Goal: Transaction & Acquisition: Purchase product/service

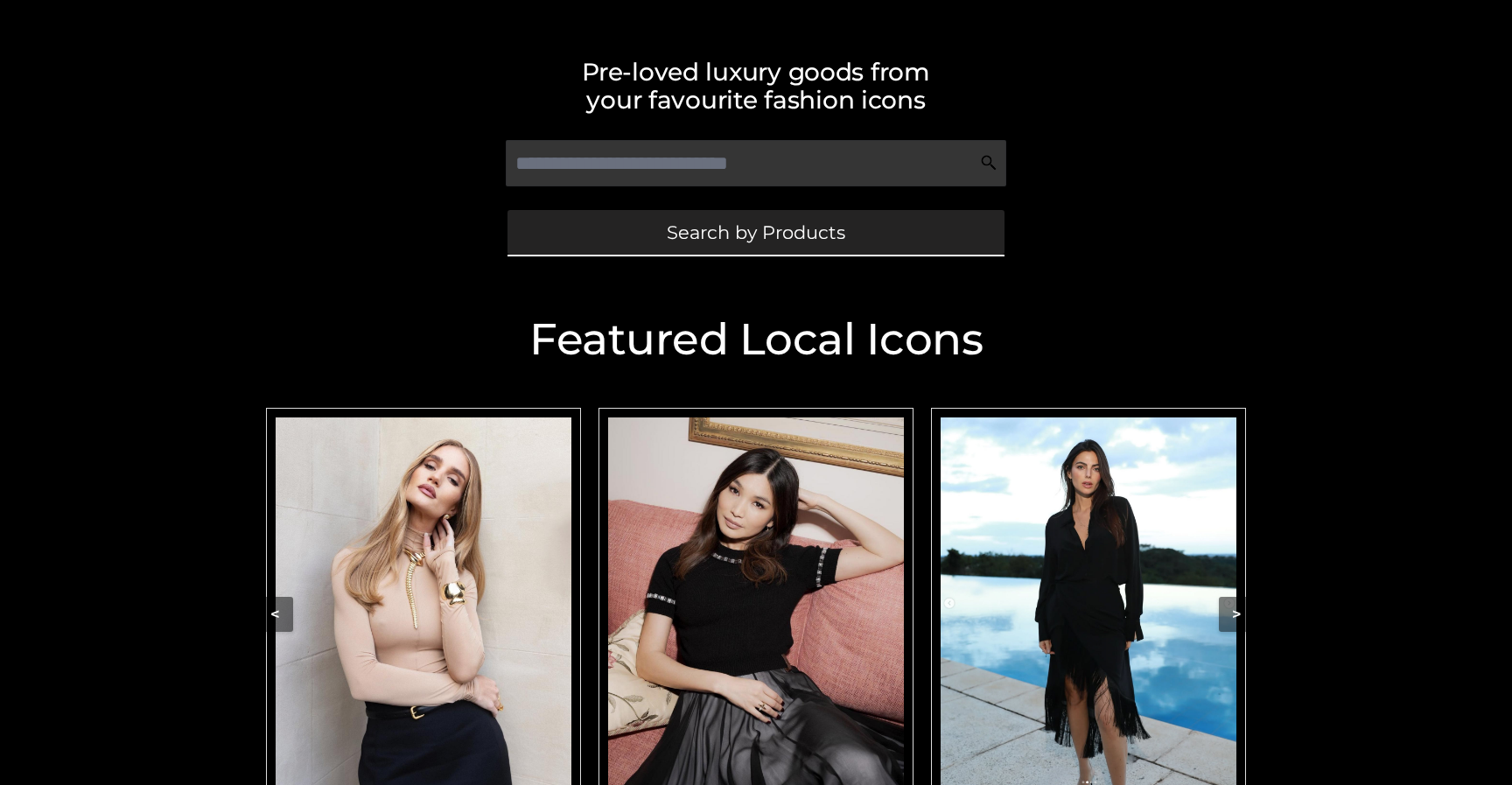
scroll to position [375, 0]
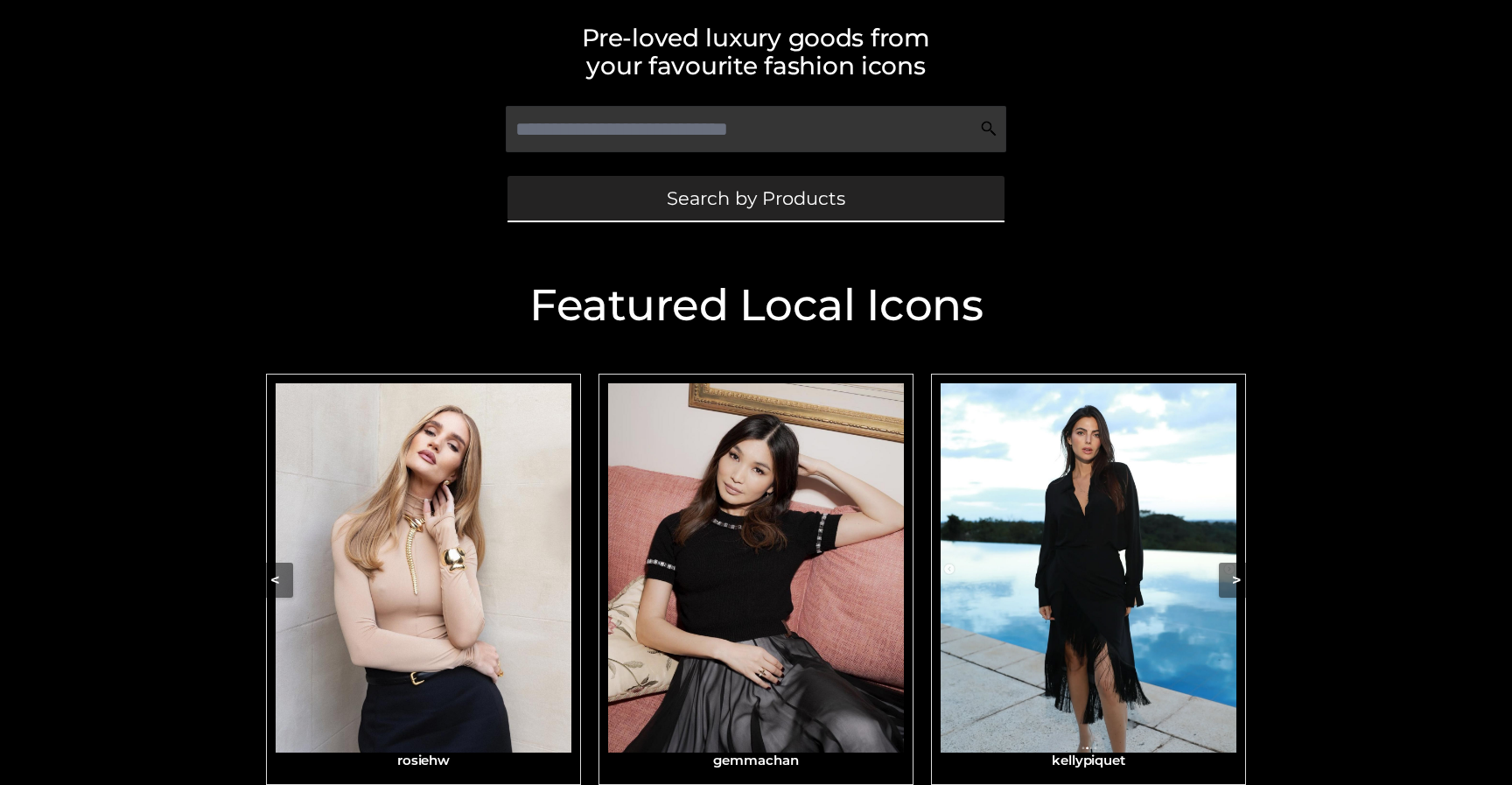
click at [767, 199] on span "Search by Products" at bounding box center [756, 198] width 178 height 18
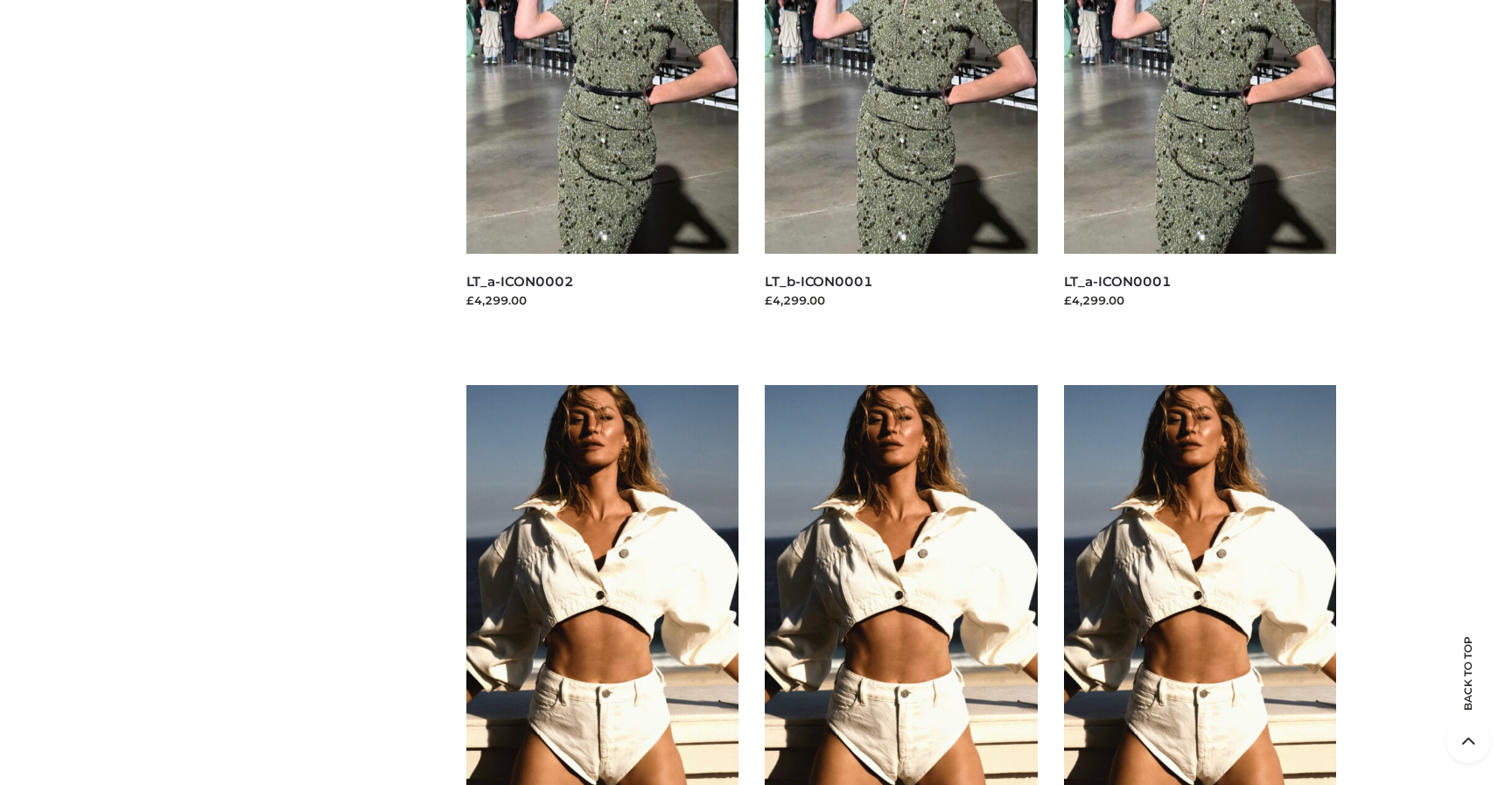
scroll to position [20967, 0]
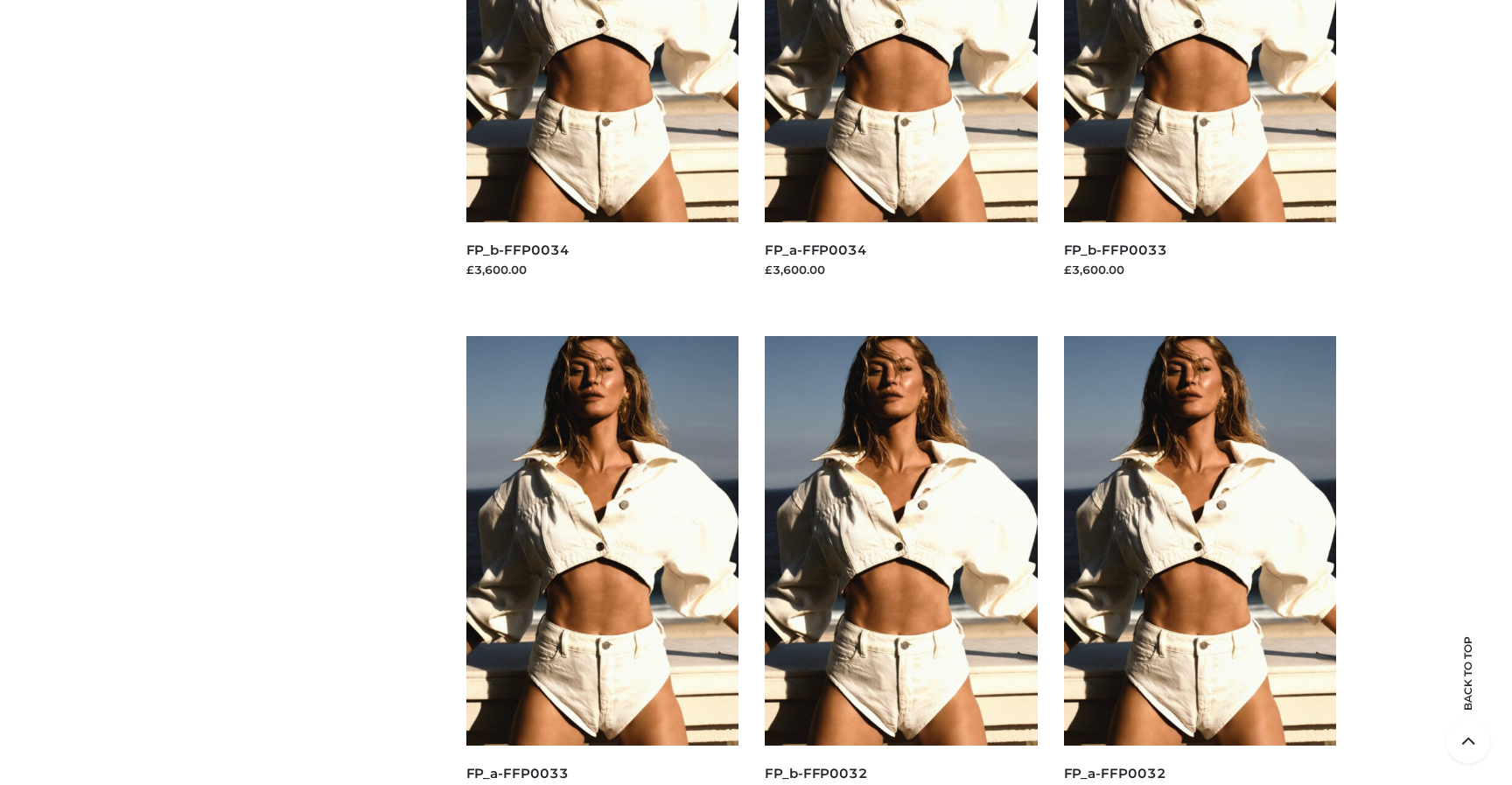
scroll to position [23661, 0]
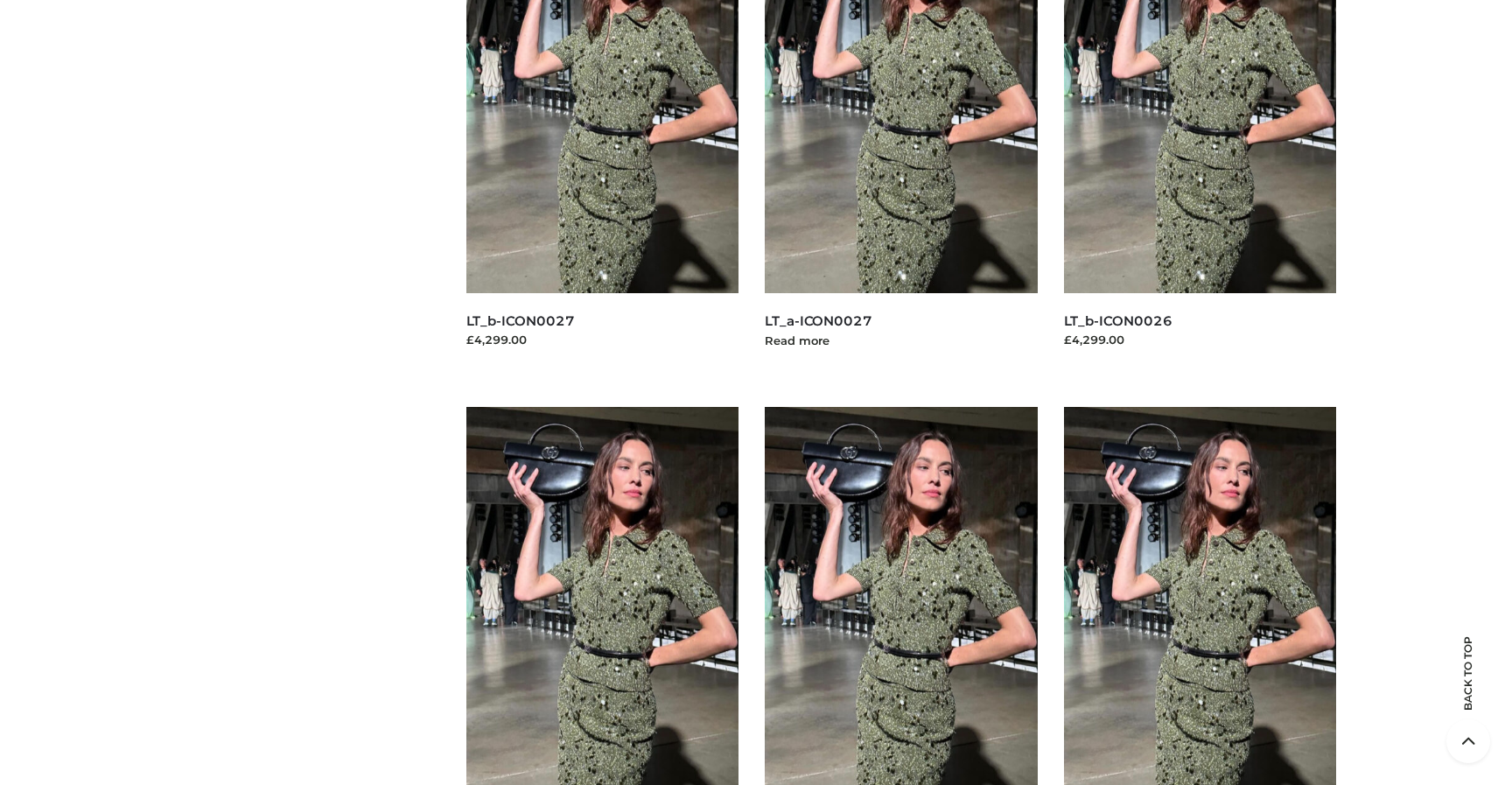
scroll to position [11902, 0]
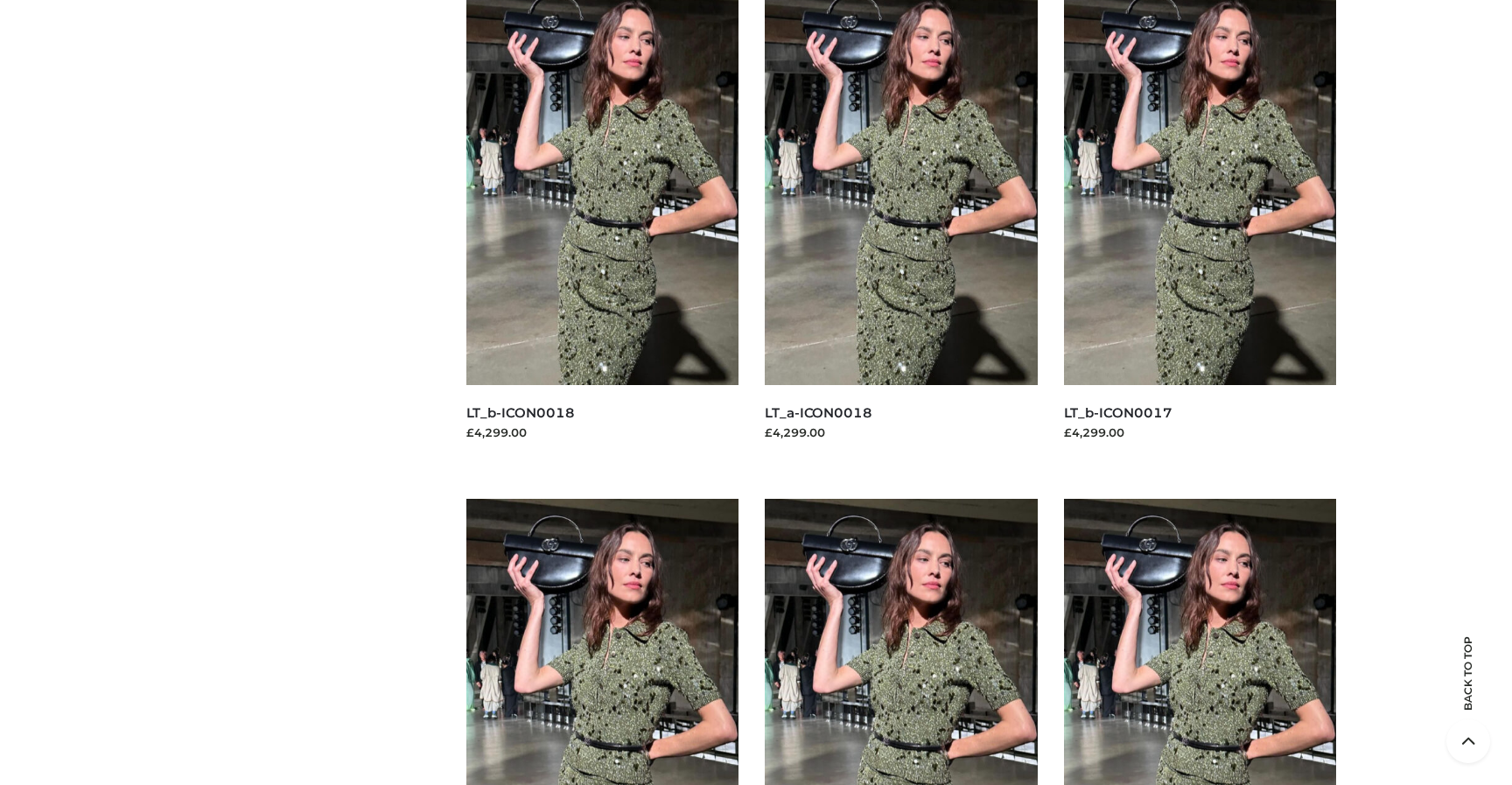
scroll to position [14823, 0]
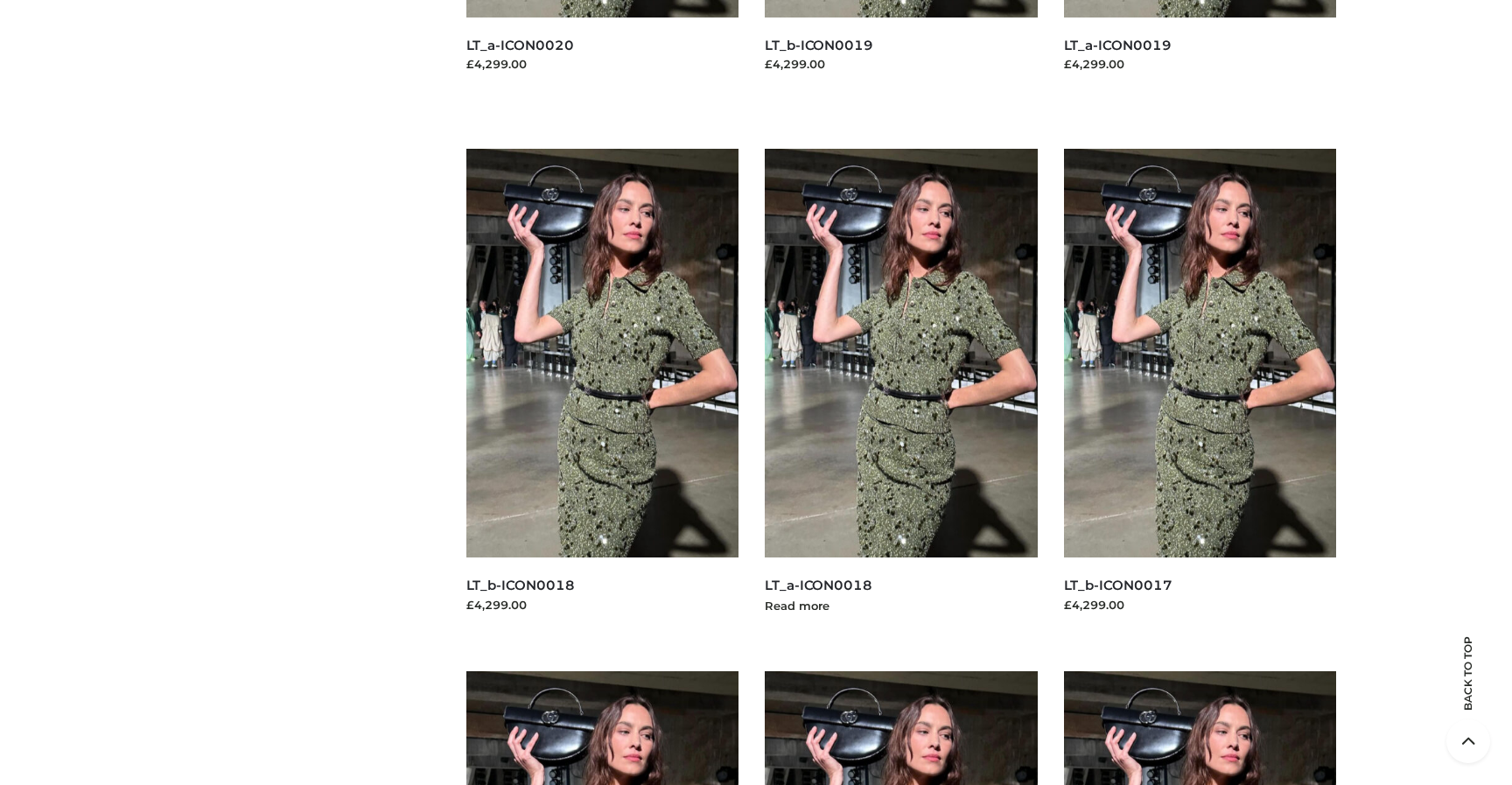
click at [881, 455] on img at bounding box center [901, 353] width 273 height 409
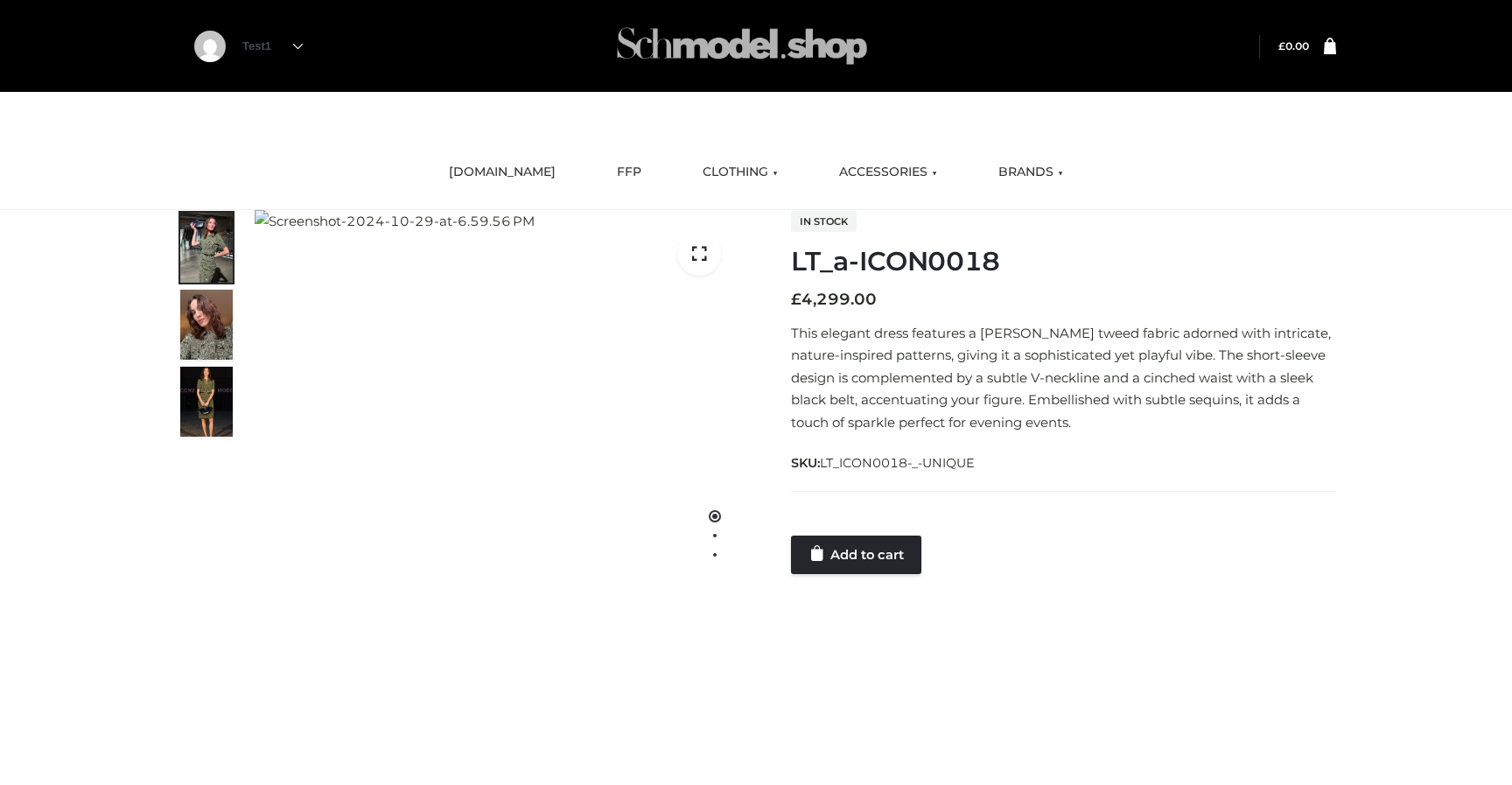
click at [751, 37] on img at bounding box center [741, 46] width 263 height 69
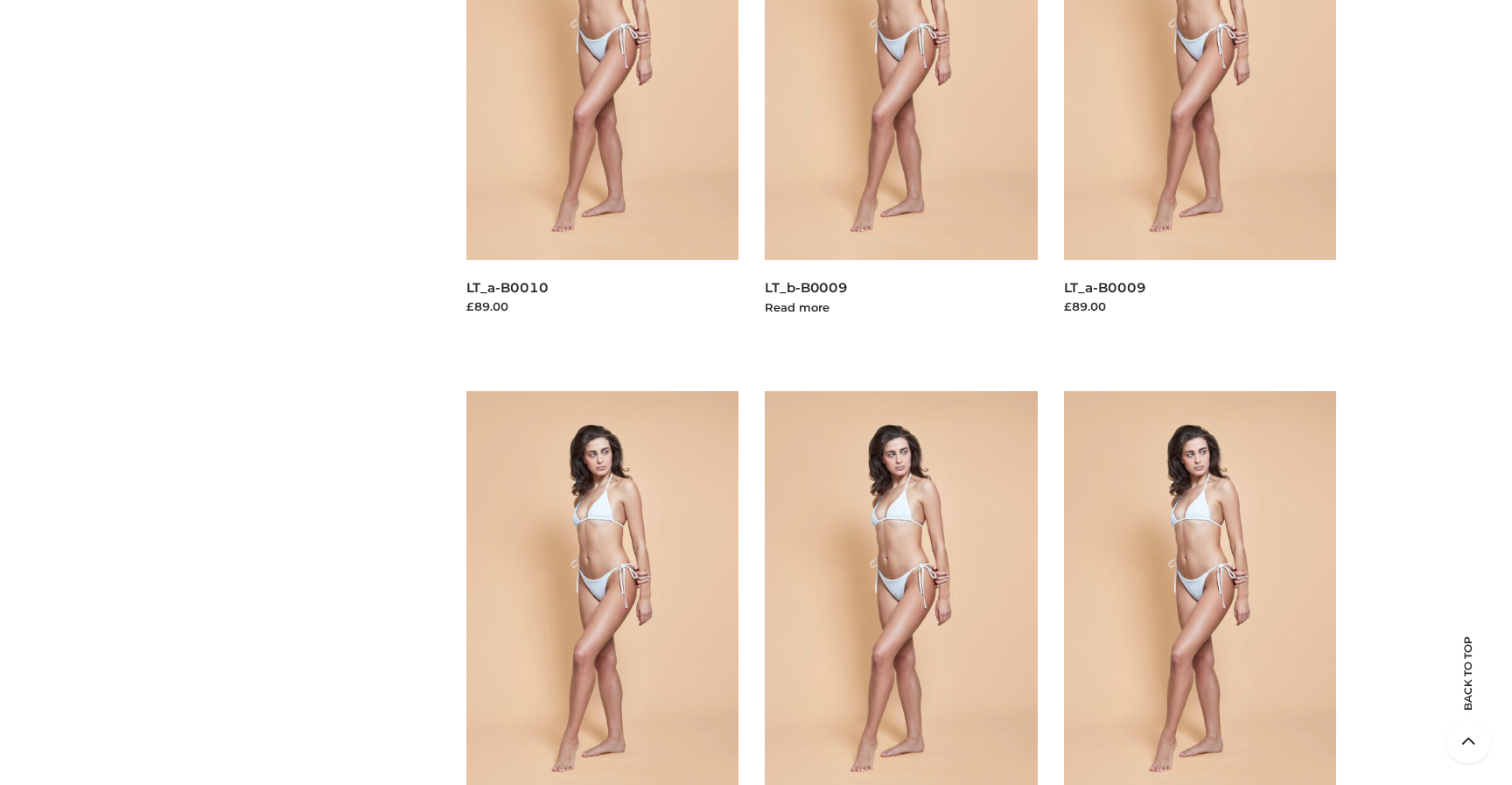
scroll to position [3960, 0]
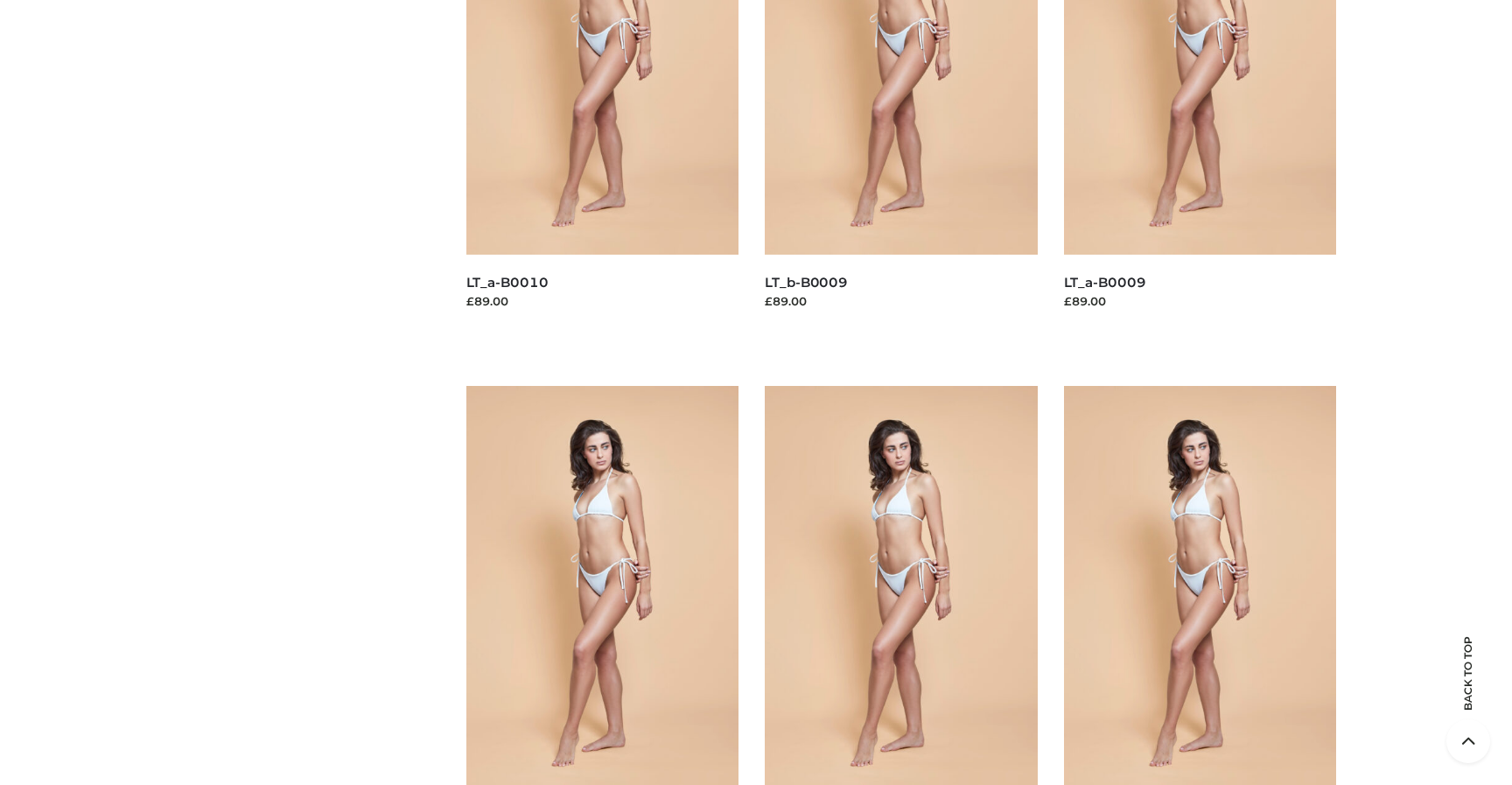
click at [879, 524] on img at bounding box center [901, 591] width 273 height 409
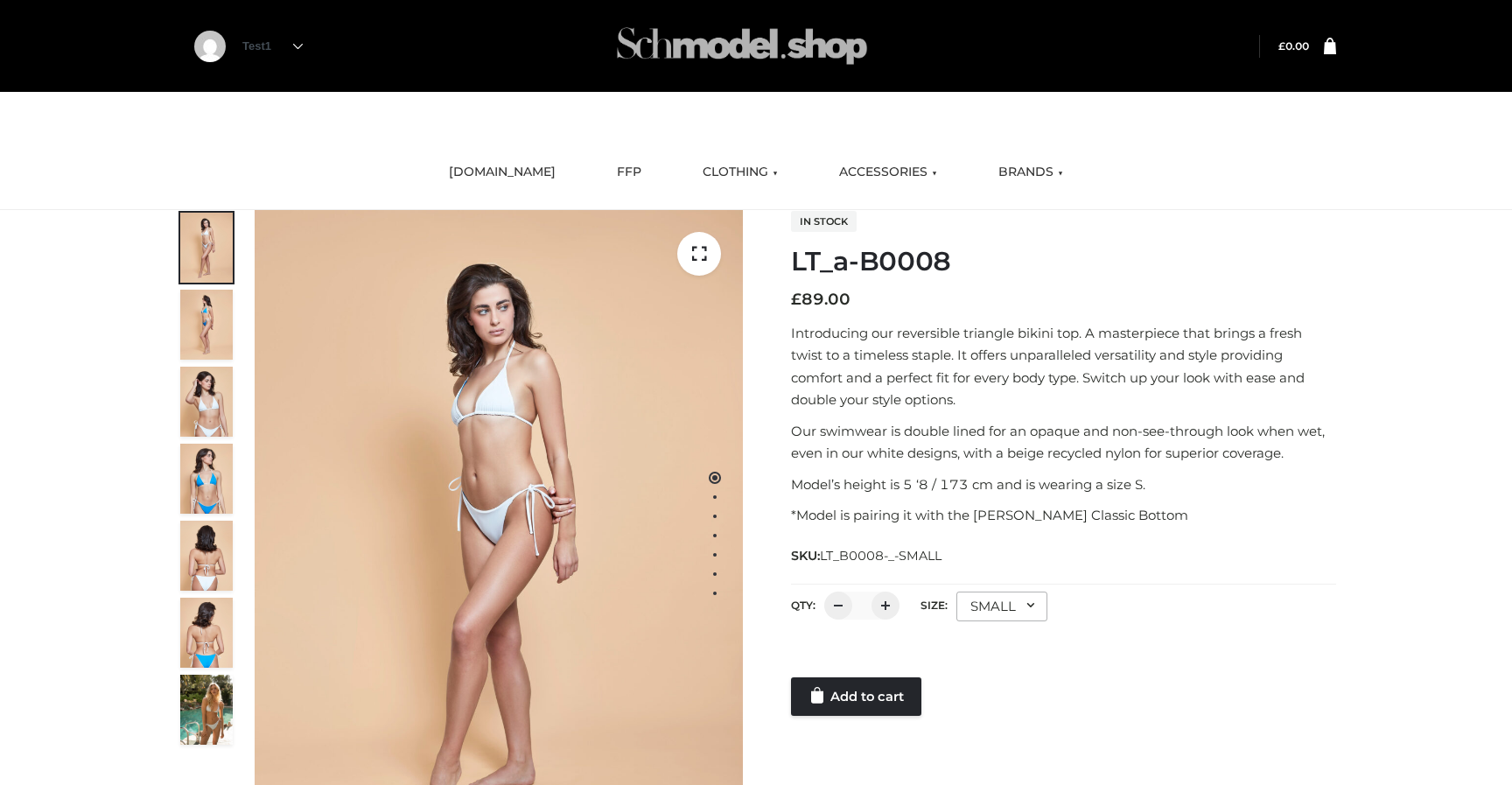
click at [768, 40] on img at bounding box center [741, 46] width 263 height 69
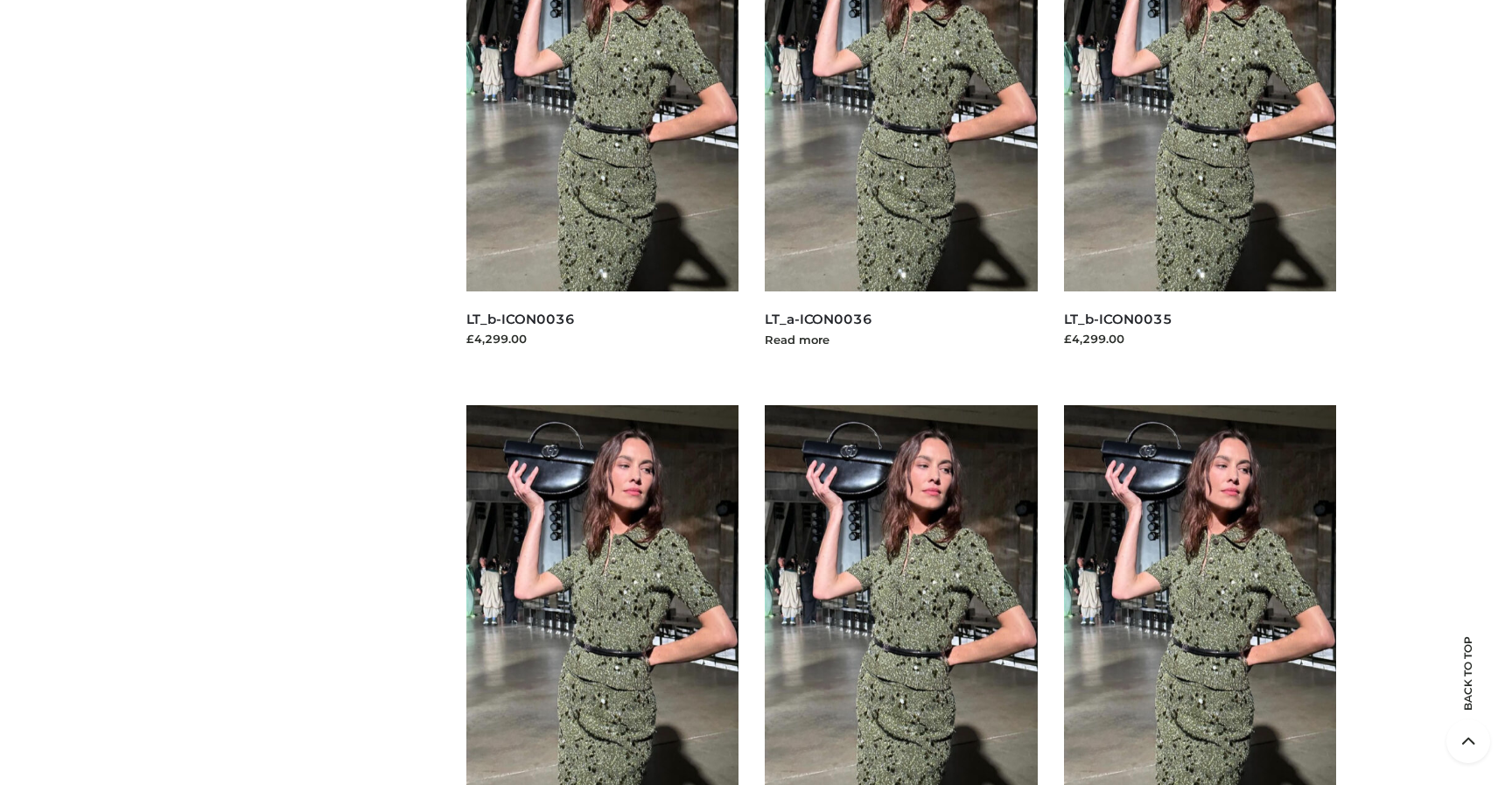
scroll to position [8717, 0]
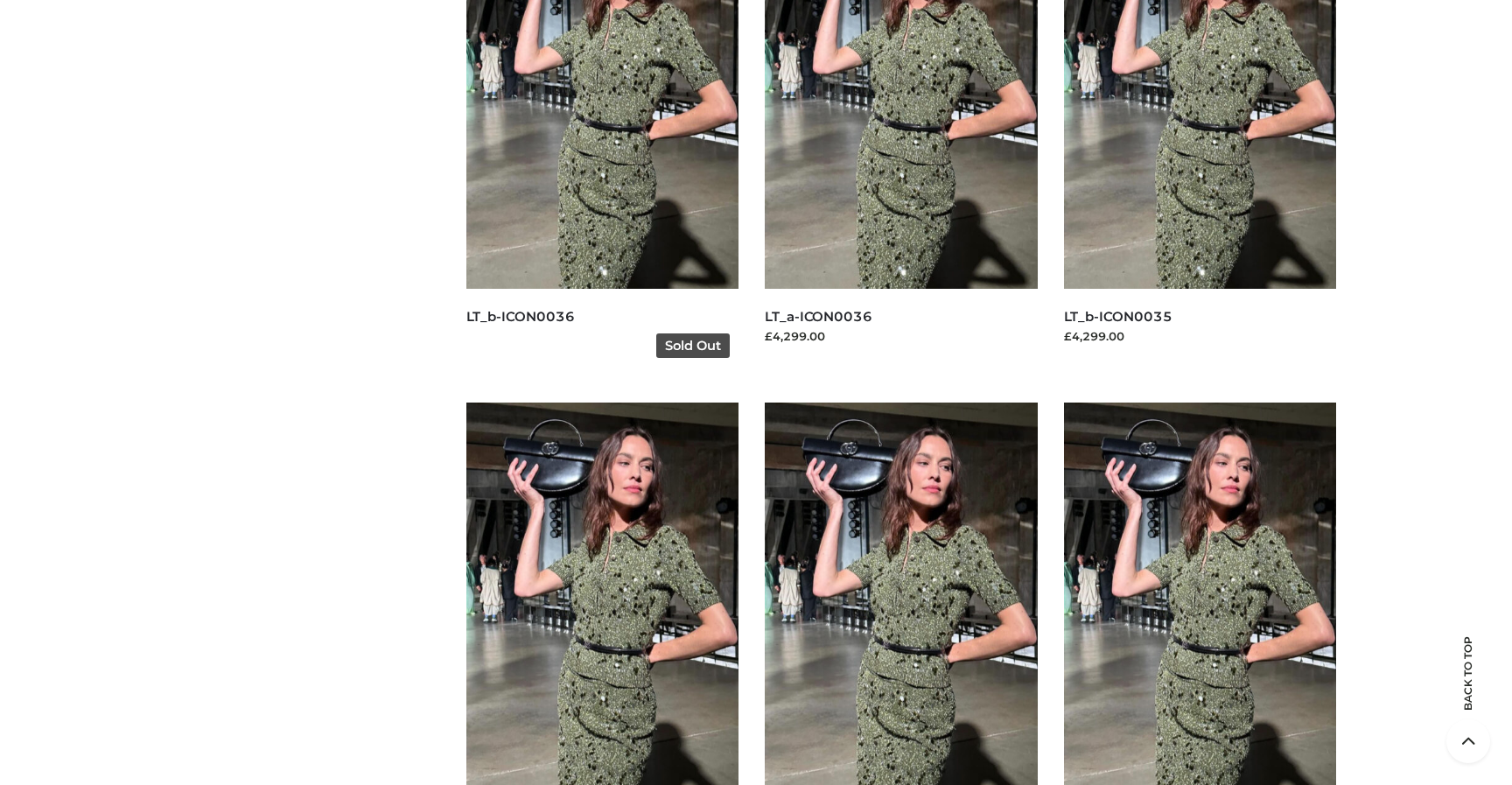
click at [634, 243] on img at bounding box center [602, 84] width 273 height 409
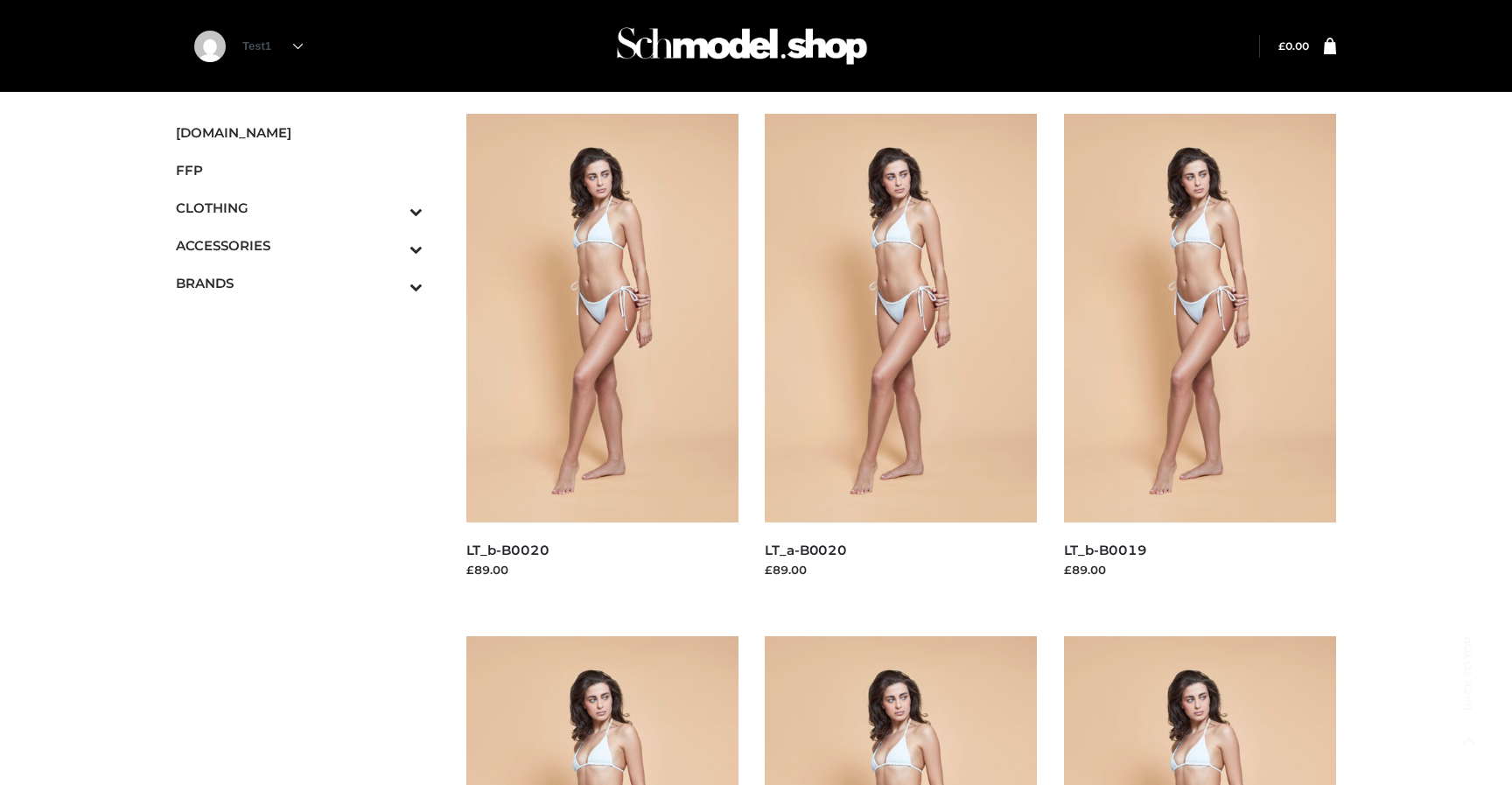
scroll to position [0, 0]
click at [726, 55] on img at bounding box center [741, 46] width 263 height 69
click at [211, 271] on link "BRANDS" at bounding box center [300, 283] width 247 height 37
click at [411, 289] on icon "Toggle Submenu" at bounding box center [324, 286] width 196 height 20
click at [271, 311] on span "OPP SWIMWEAR" at bounding box center [308, 321] width 229 height 20
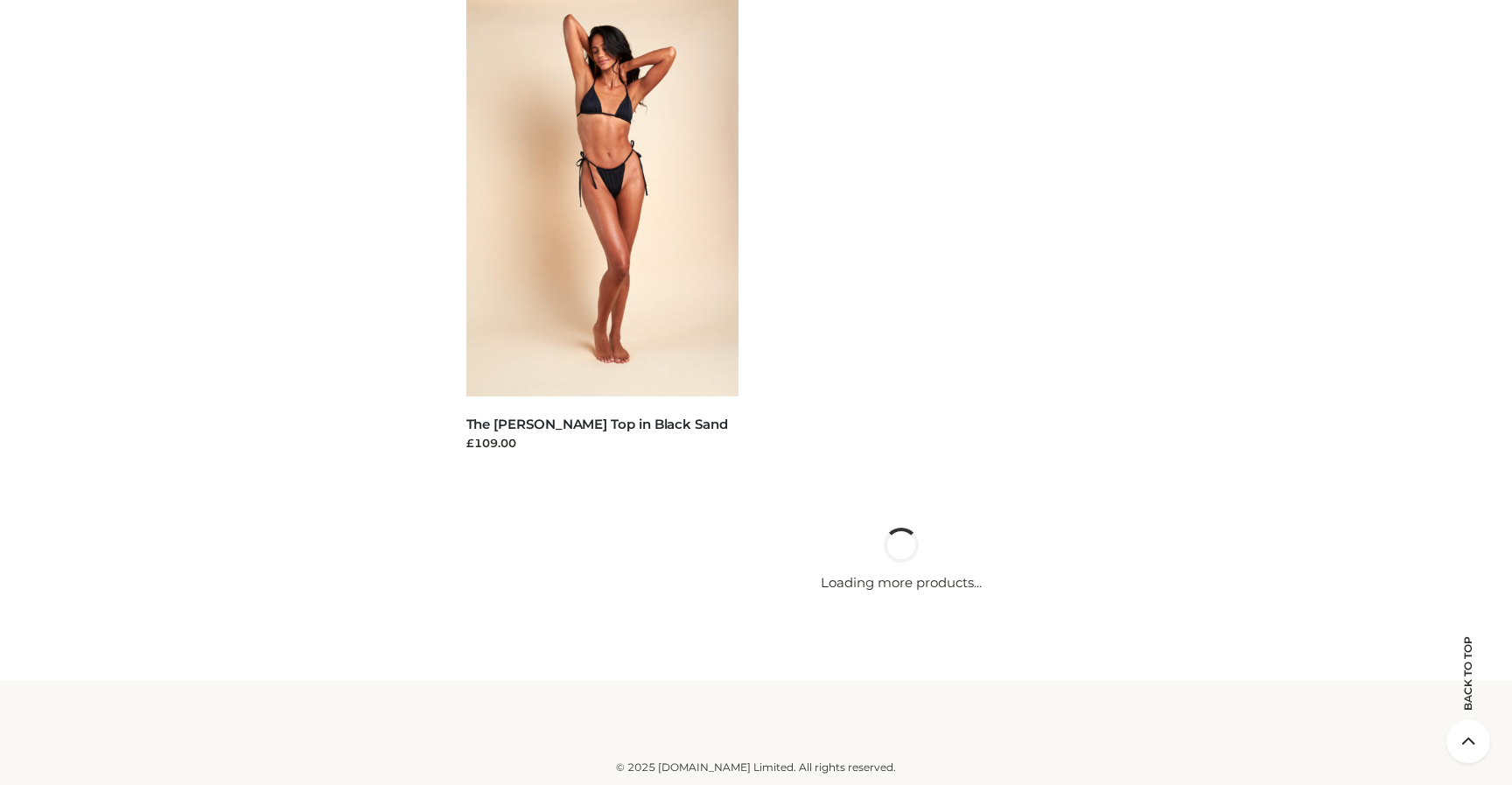
scroll to position [7512, 0]
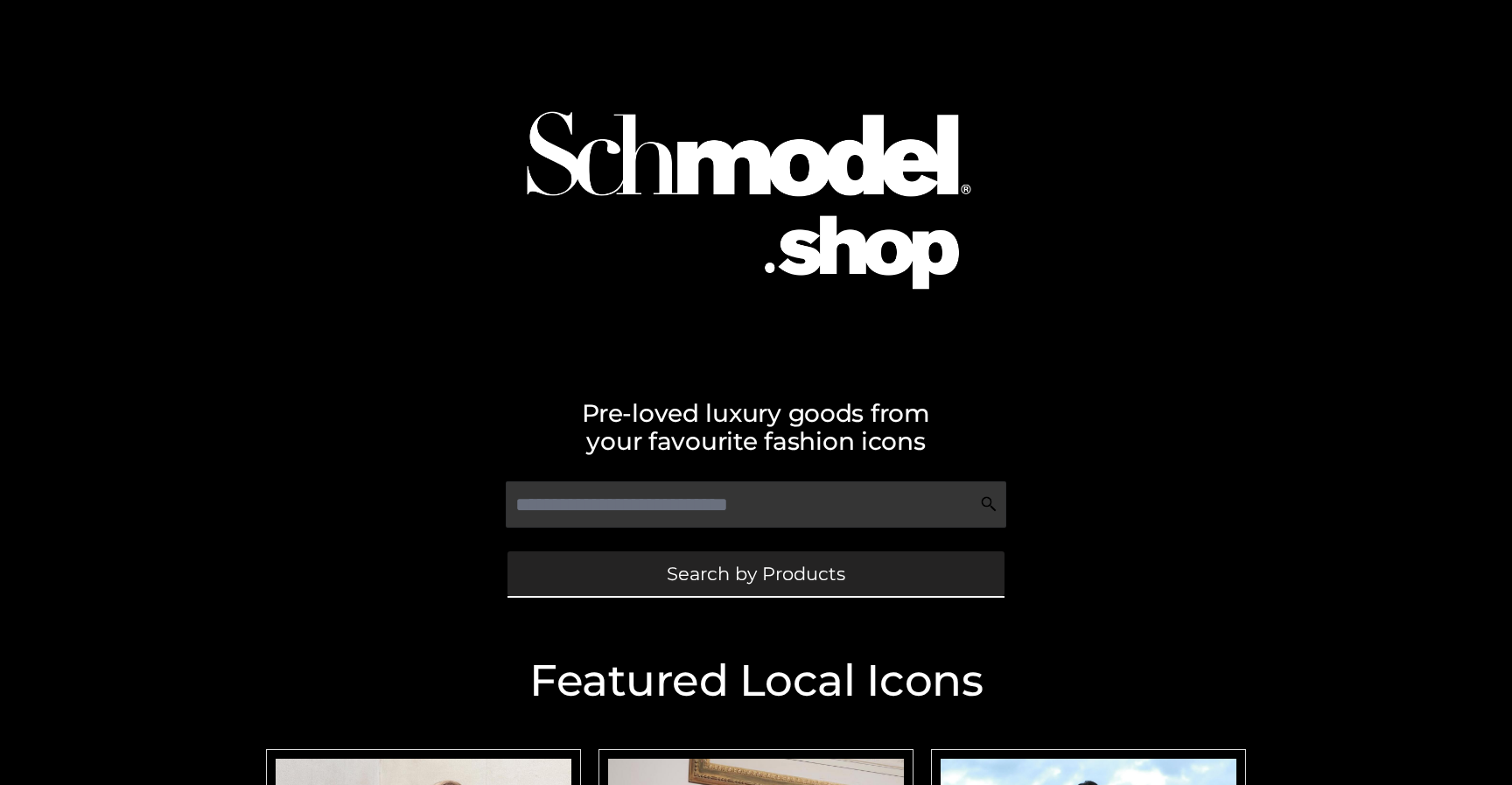
click at [650, 582] on link "Search by Products" at bounding box center [756, 573] width 497 height 45
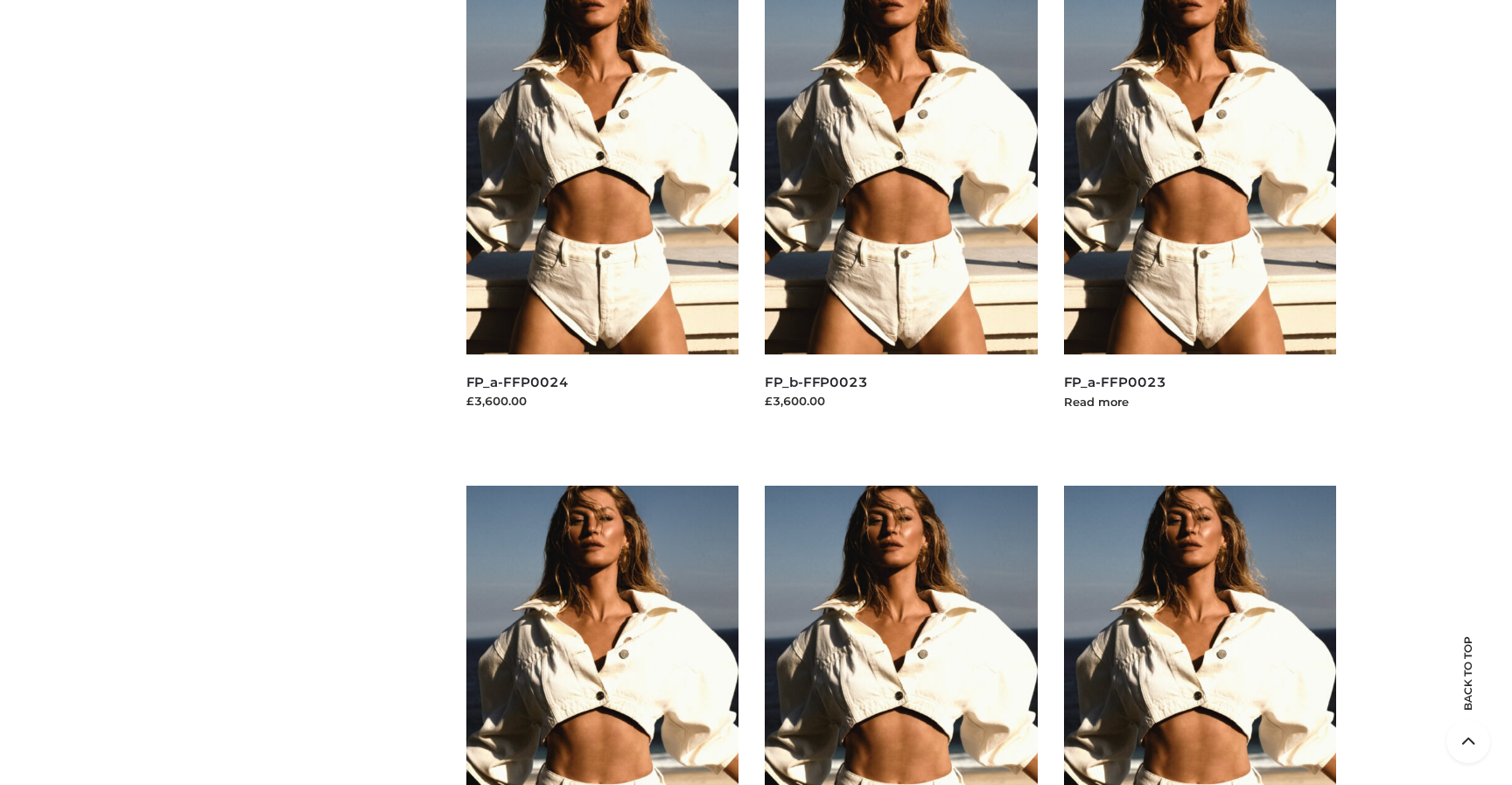
scroll to position [27240, 0]
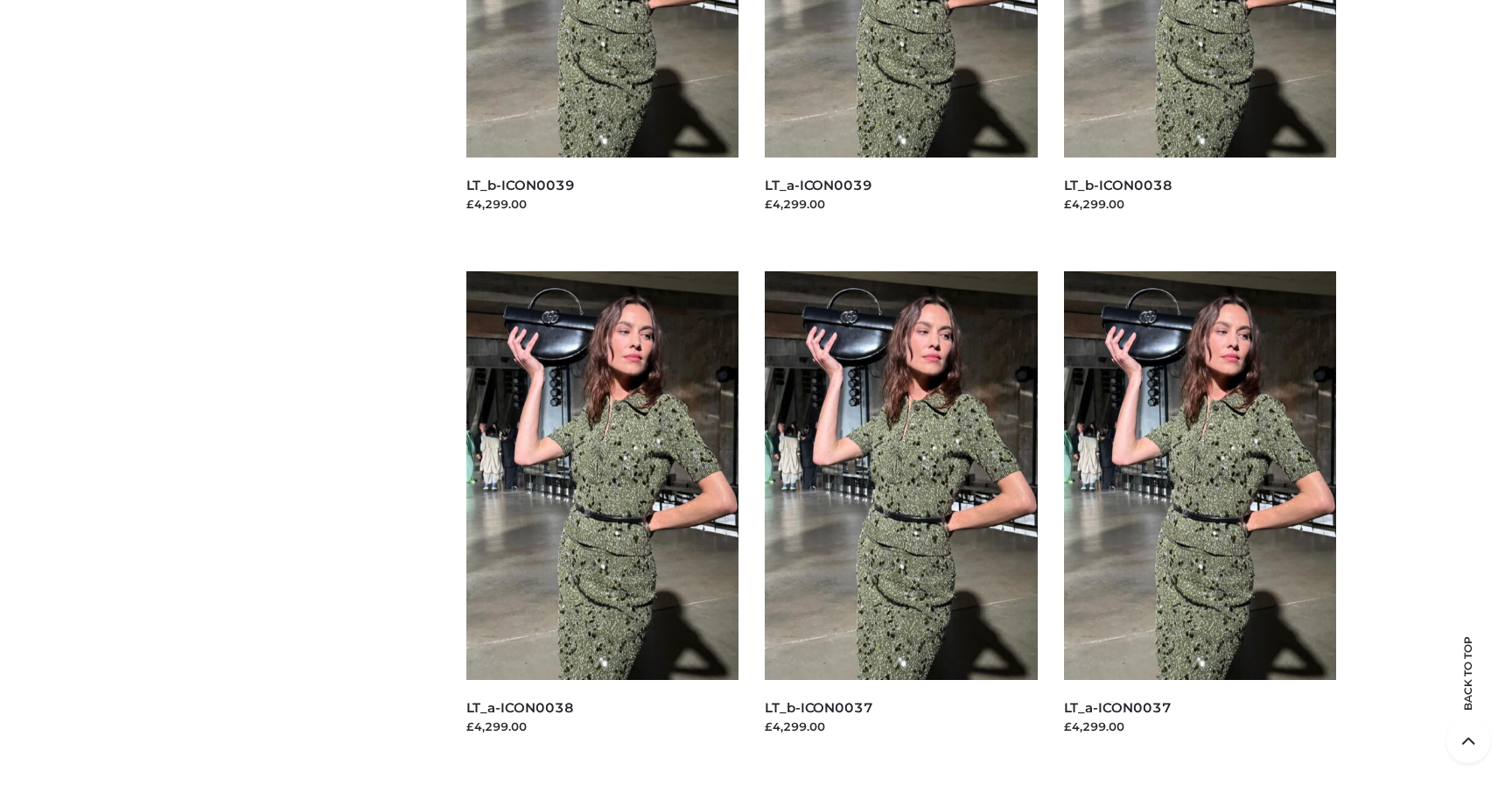
scroll to position [7787, 0]
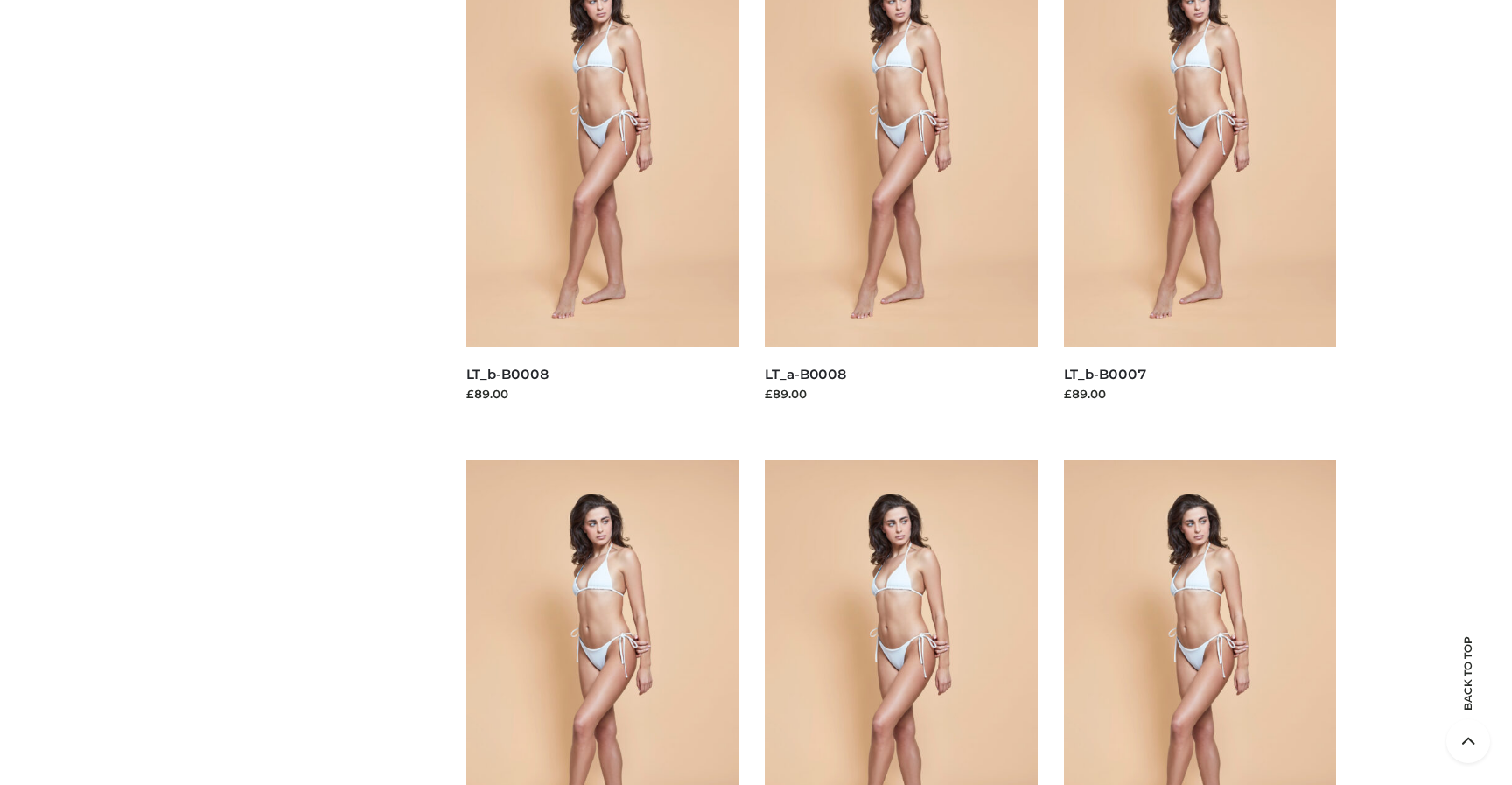
scroll to position [4653, 0]
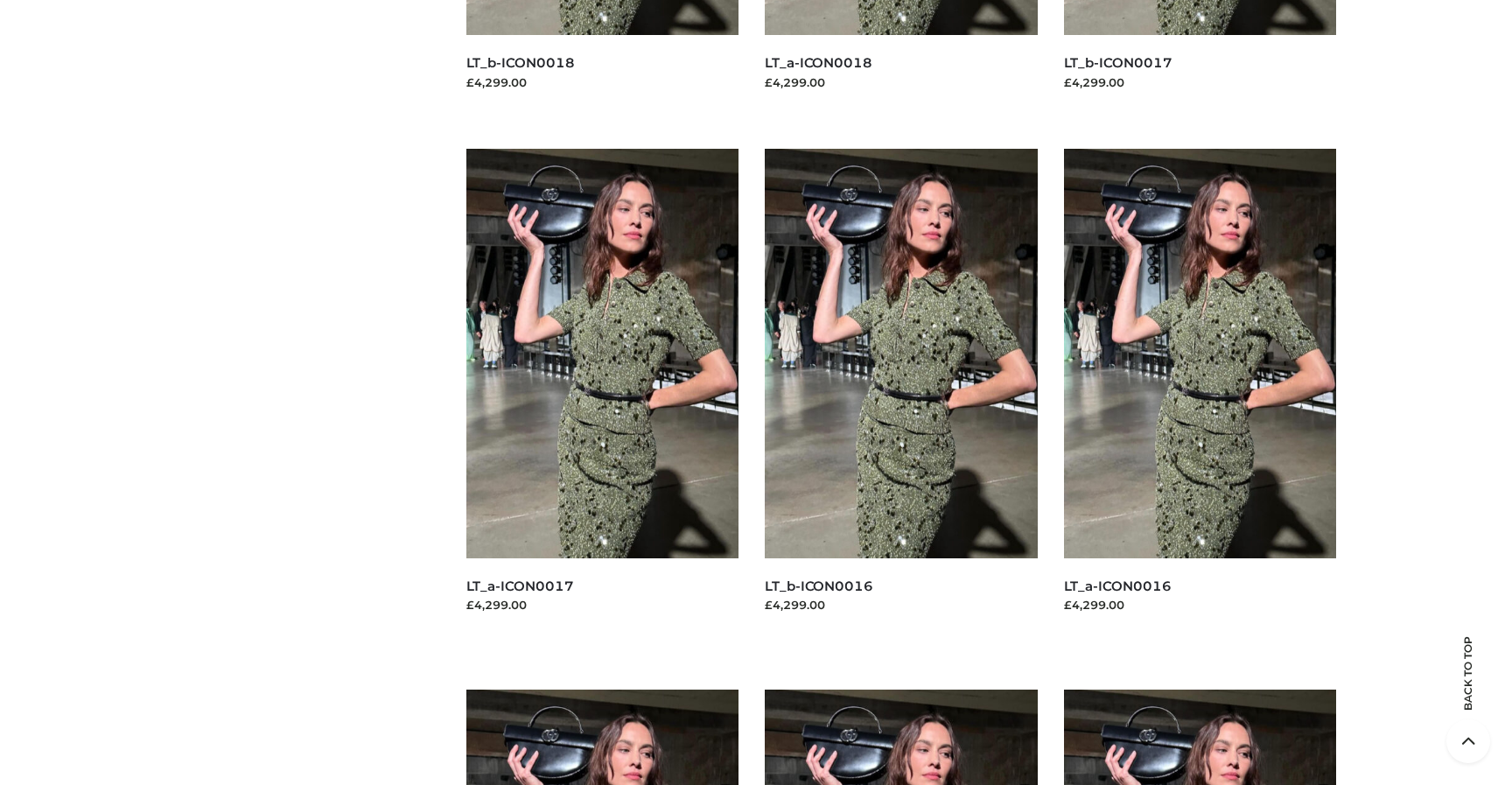
scroll to position [15306, 0]
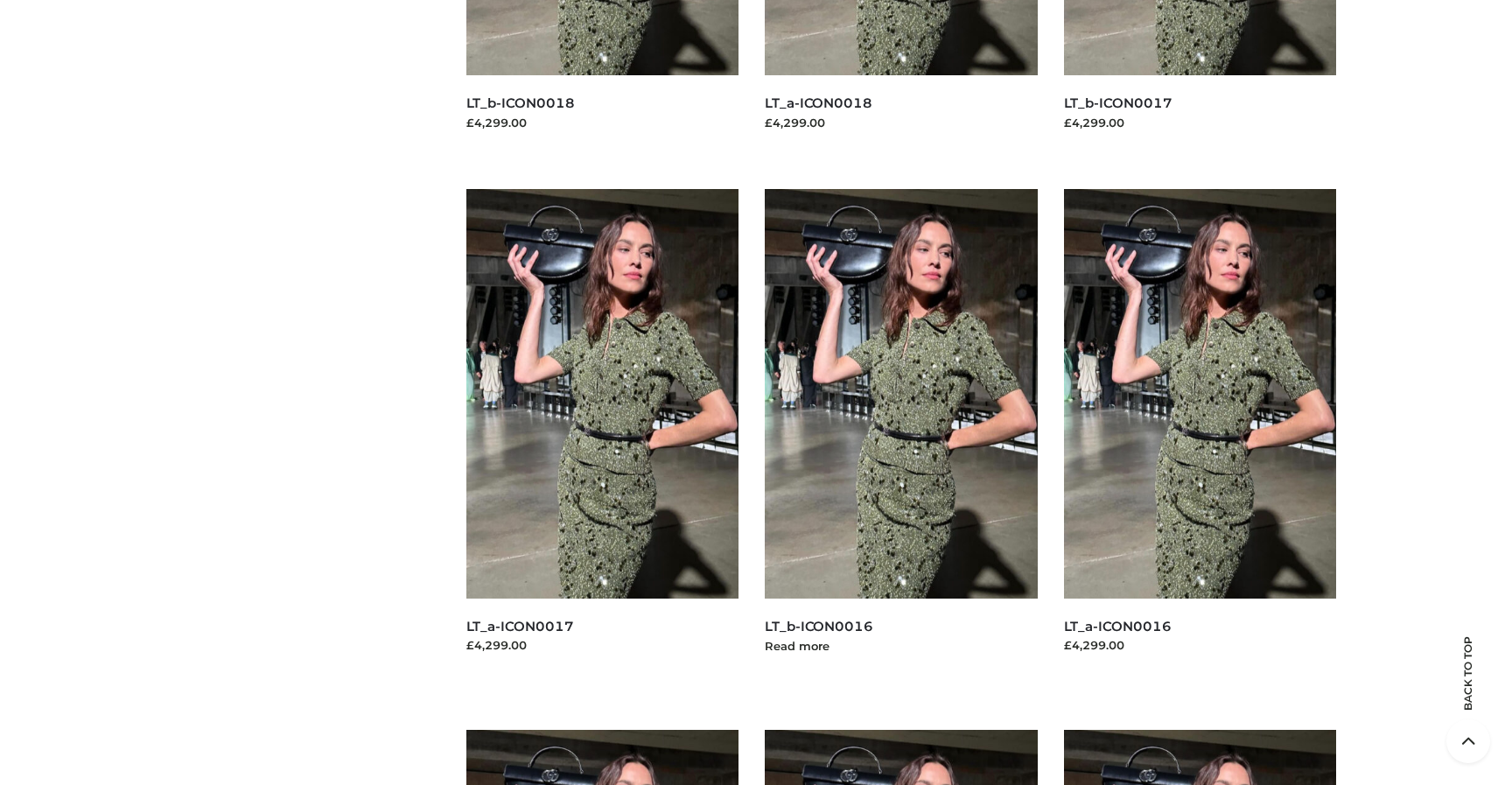
click at [964, 406] on img at bounding box center [901, 393] width 273 height 409
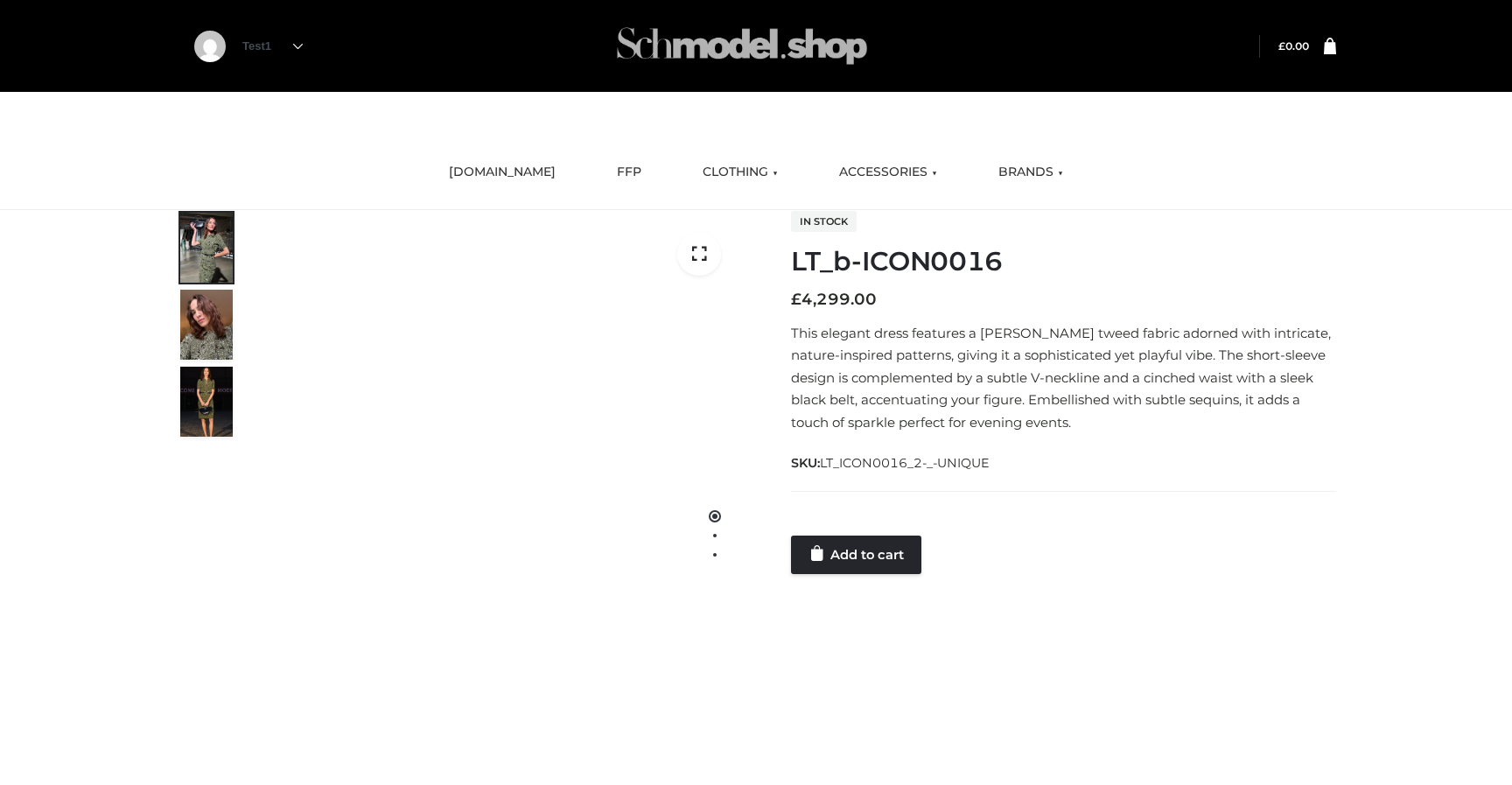
click at [756, 57] on img at bounding box center [741, 46] width 263 height 69
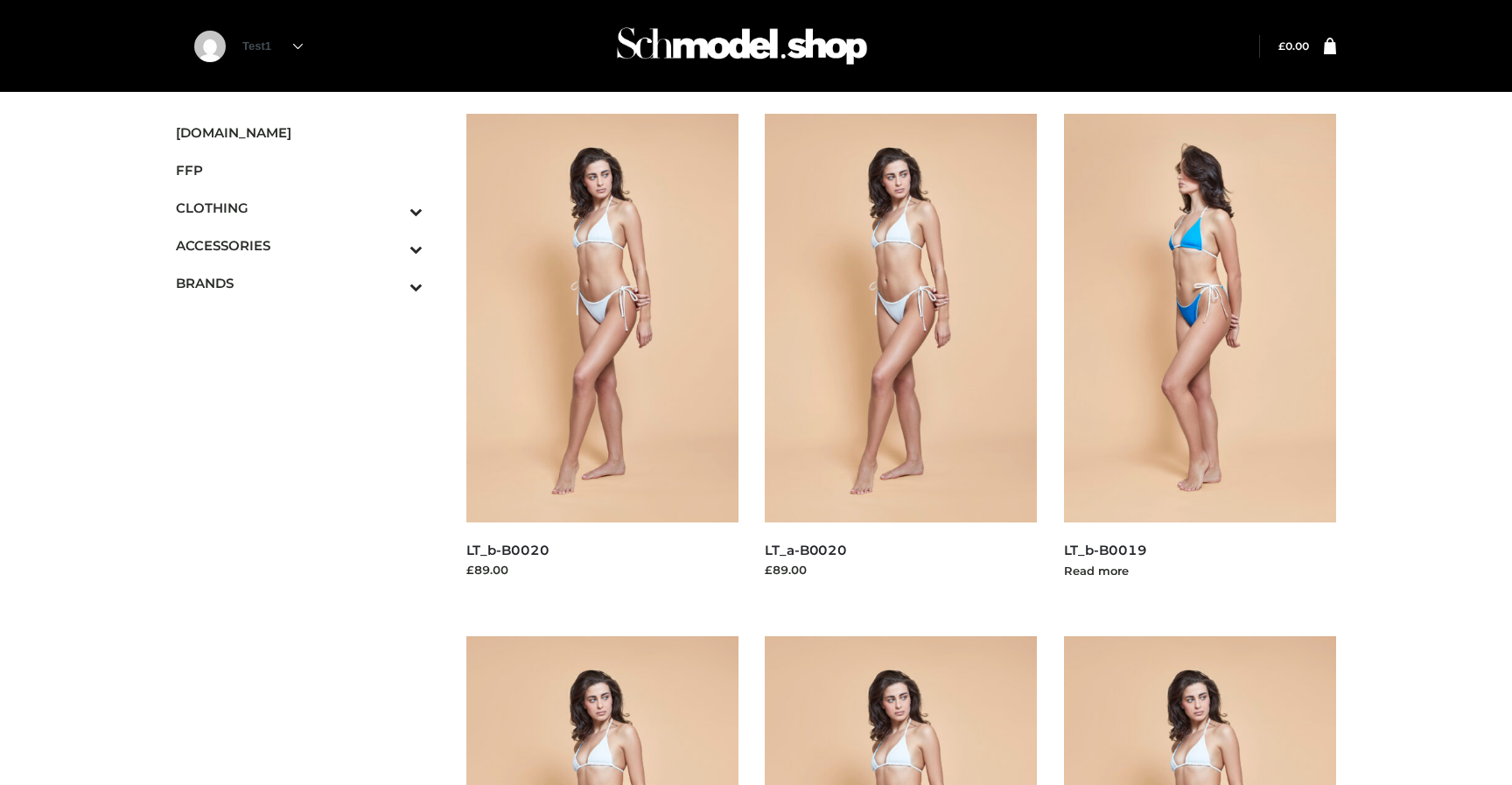
click at [1192, 335] on img at bounding box center [1200, 318] width 273 height 409
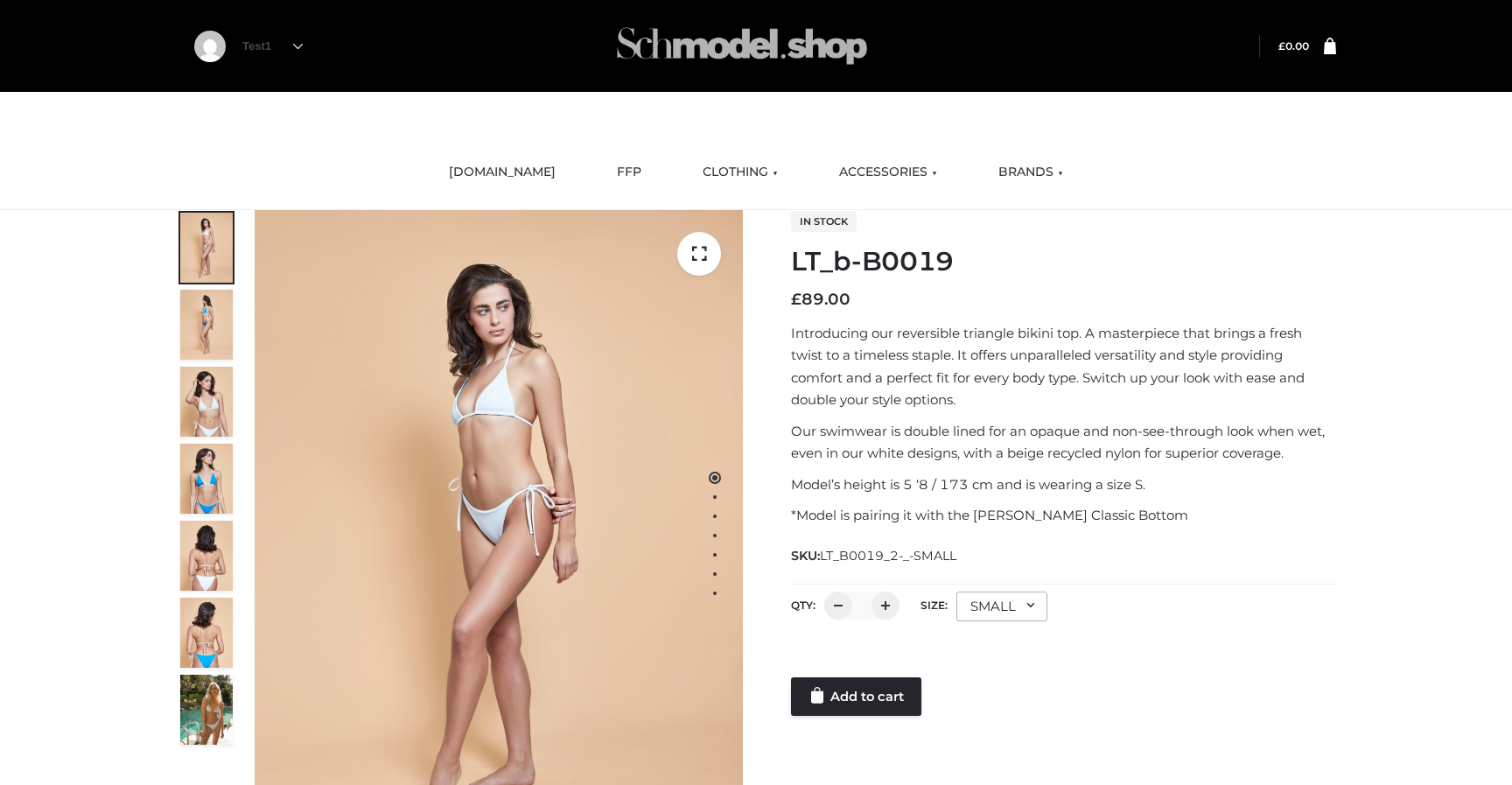
click at [753, 45] on img at bounding box center [741, 46] width 263 height 69
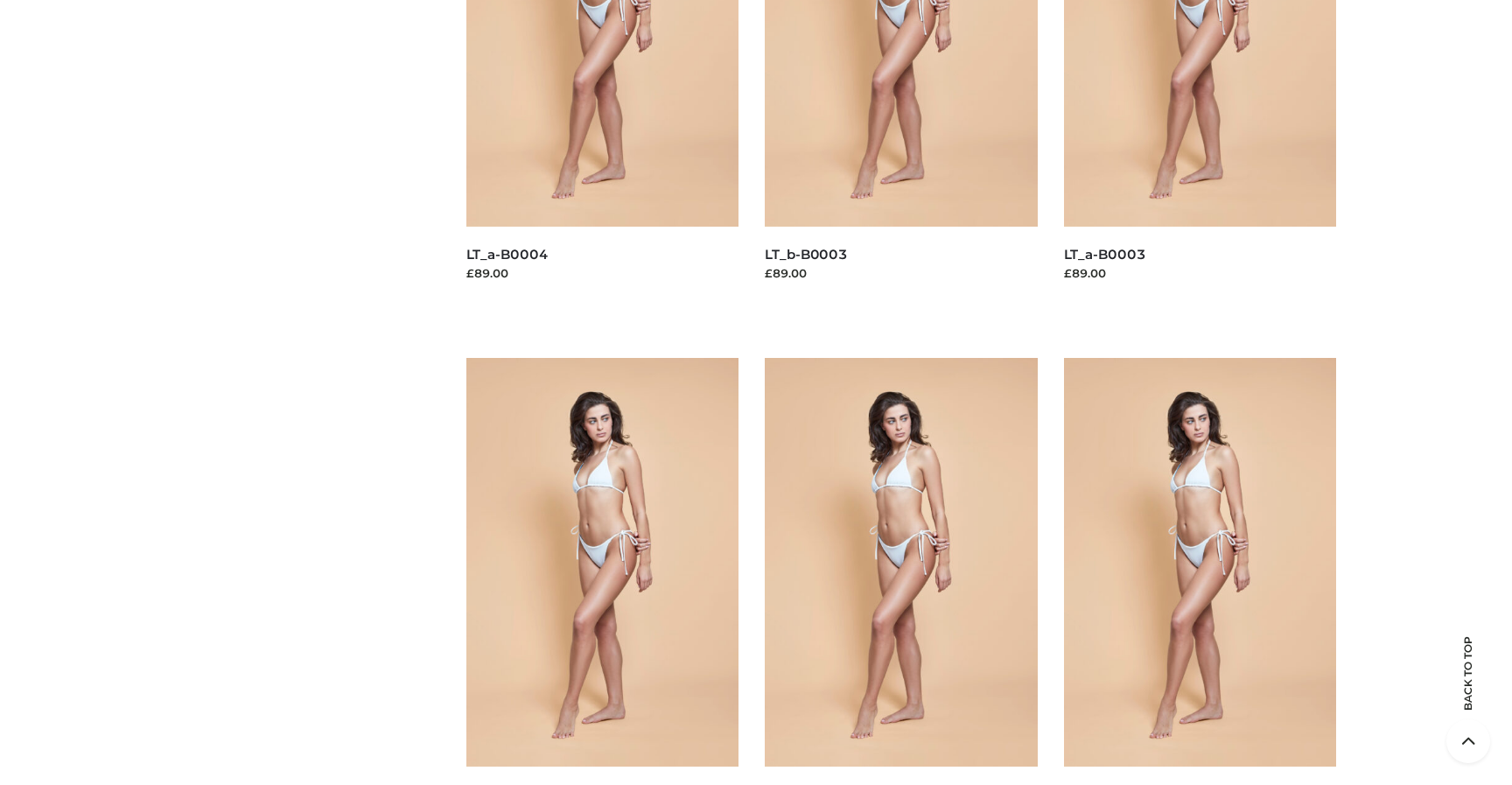
scroll to position [6127, 0]
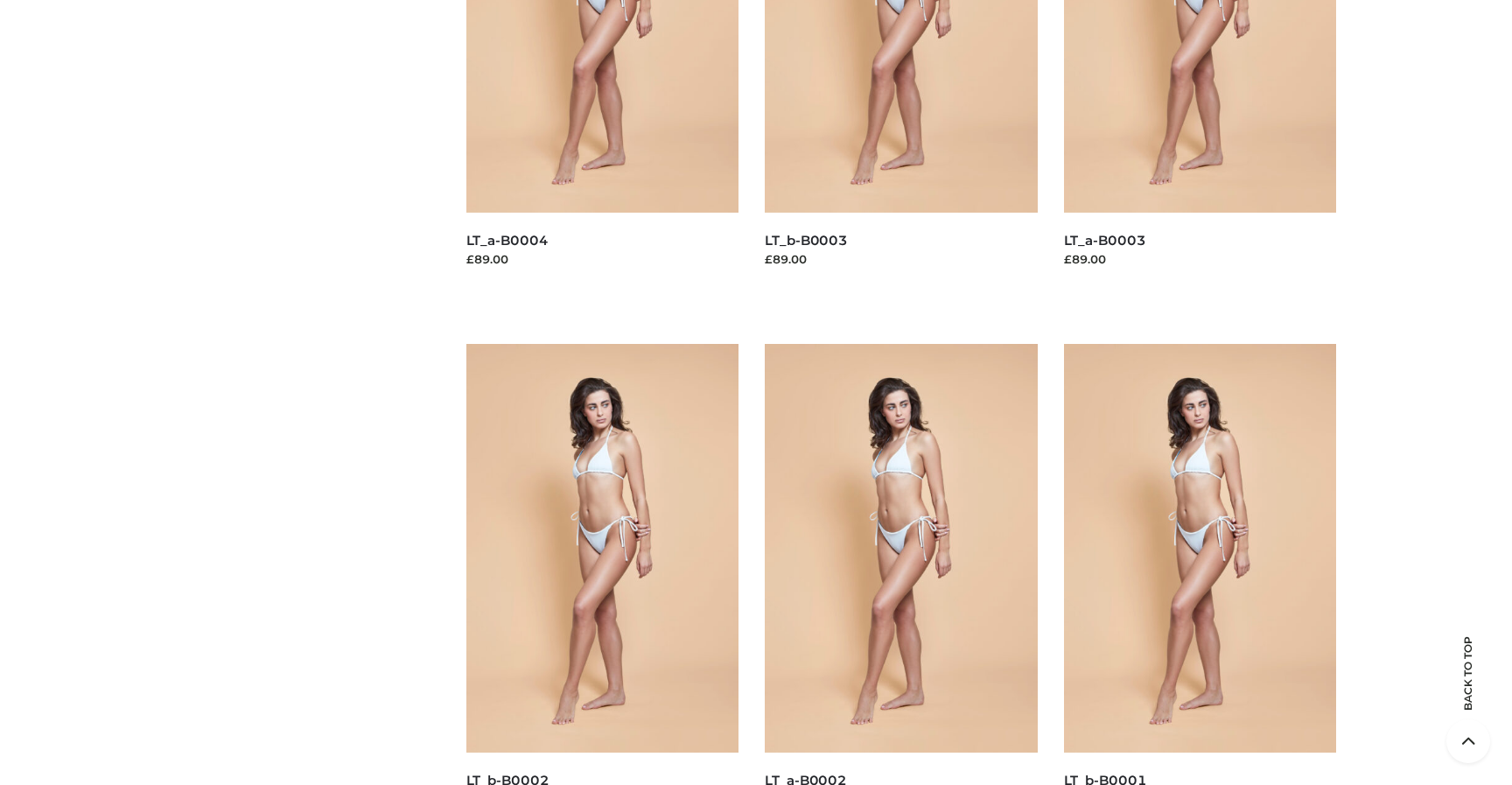
click at [570, 566] on img at bounding box center [602, 548] width 273 height 409
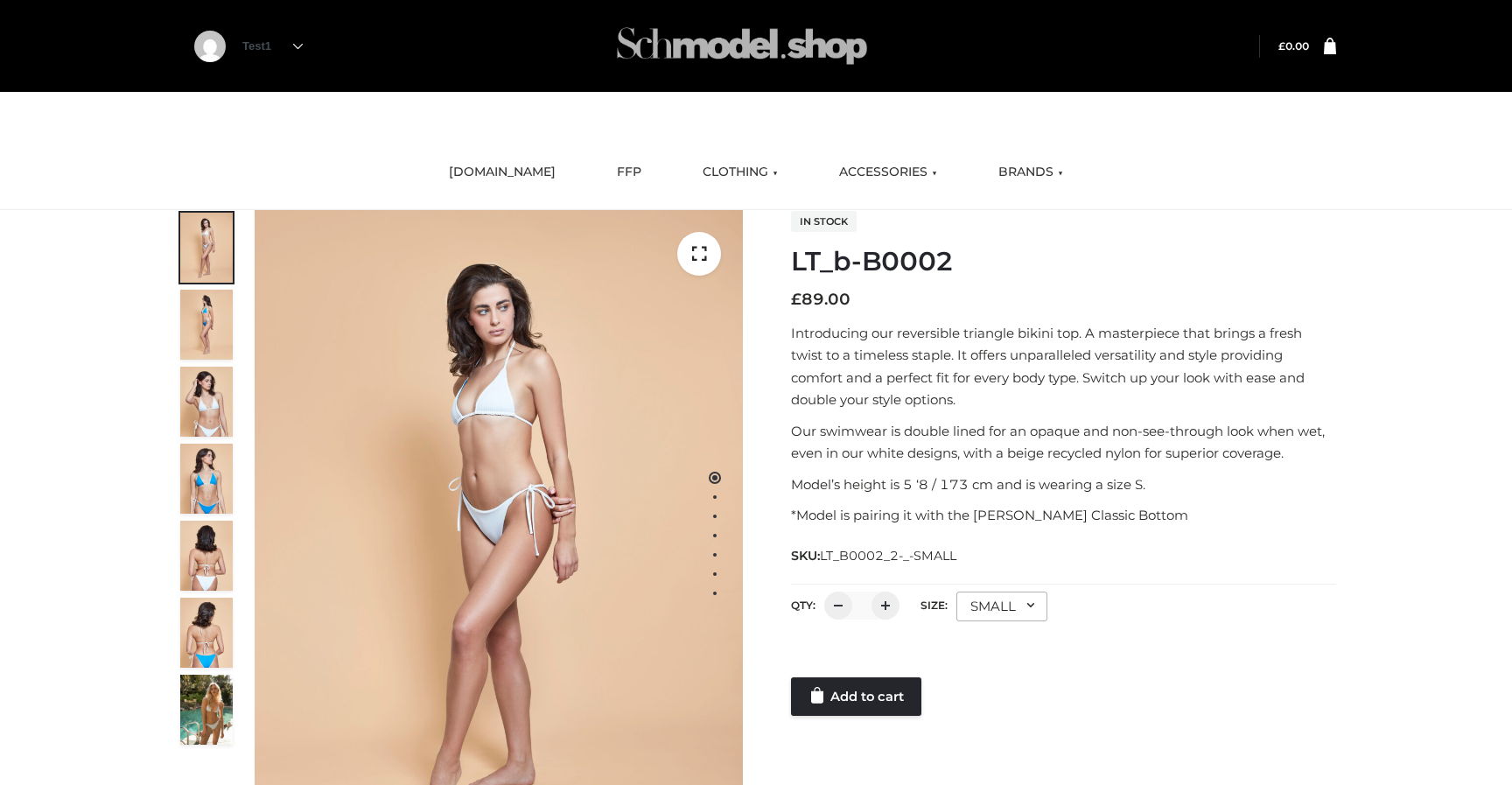
click at [721, 75] on img at bounding box center [741, 46] width 263 height 69
click at [746, 34] on img at bounding box center [741, 46] width 263 height 69
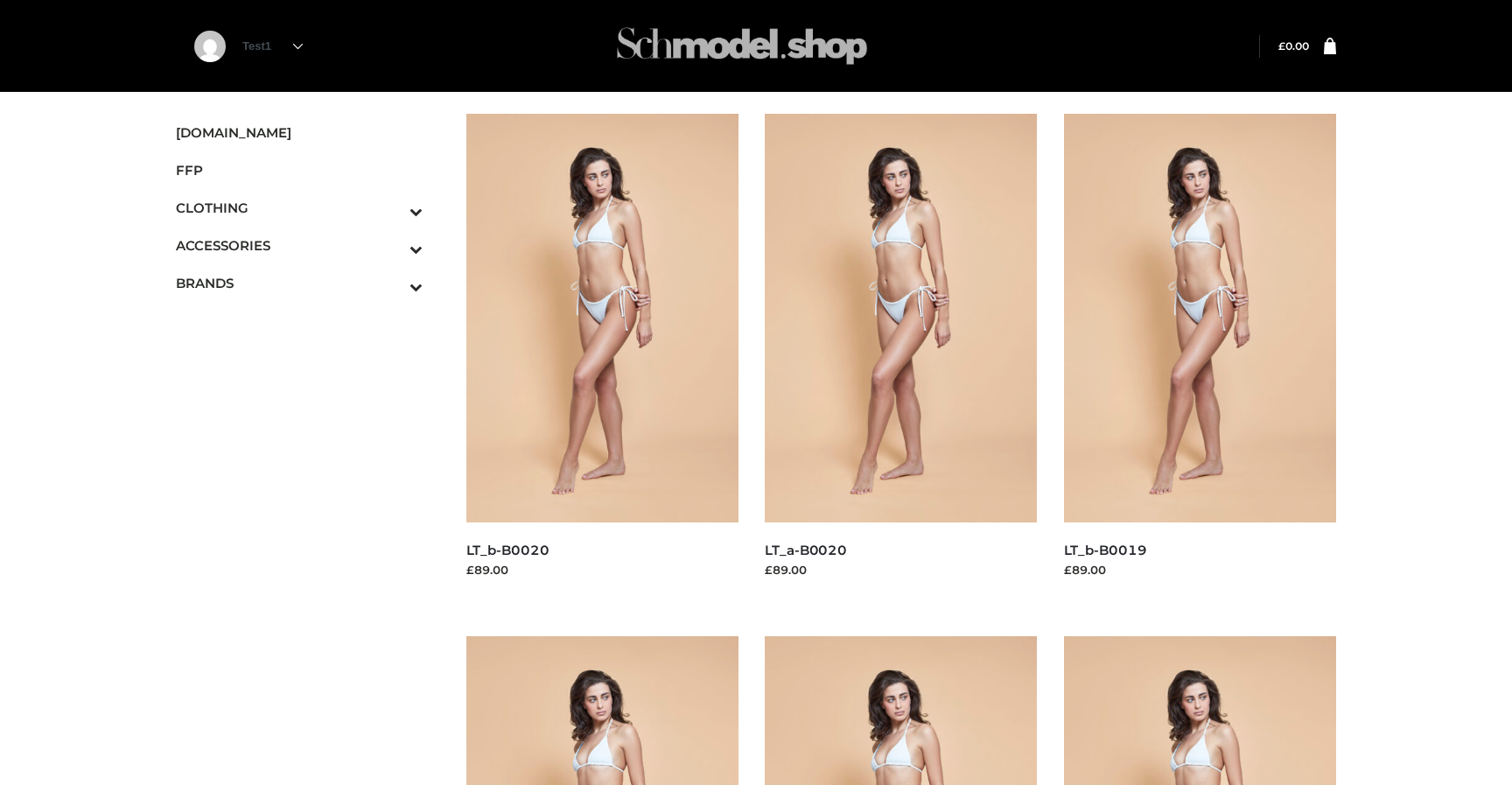
click at [757, 45] on img at bounding box center [741, 46] width 263 height 69
click at [263, 124] on span "SCHMODEL.UK" at bounding box center [300, 133] width 247 height 20
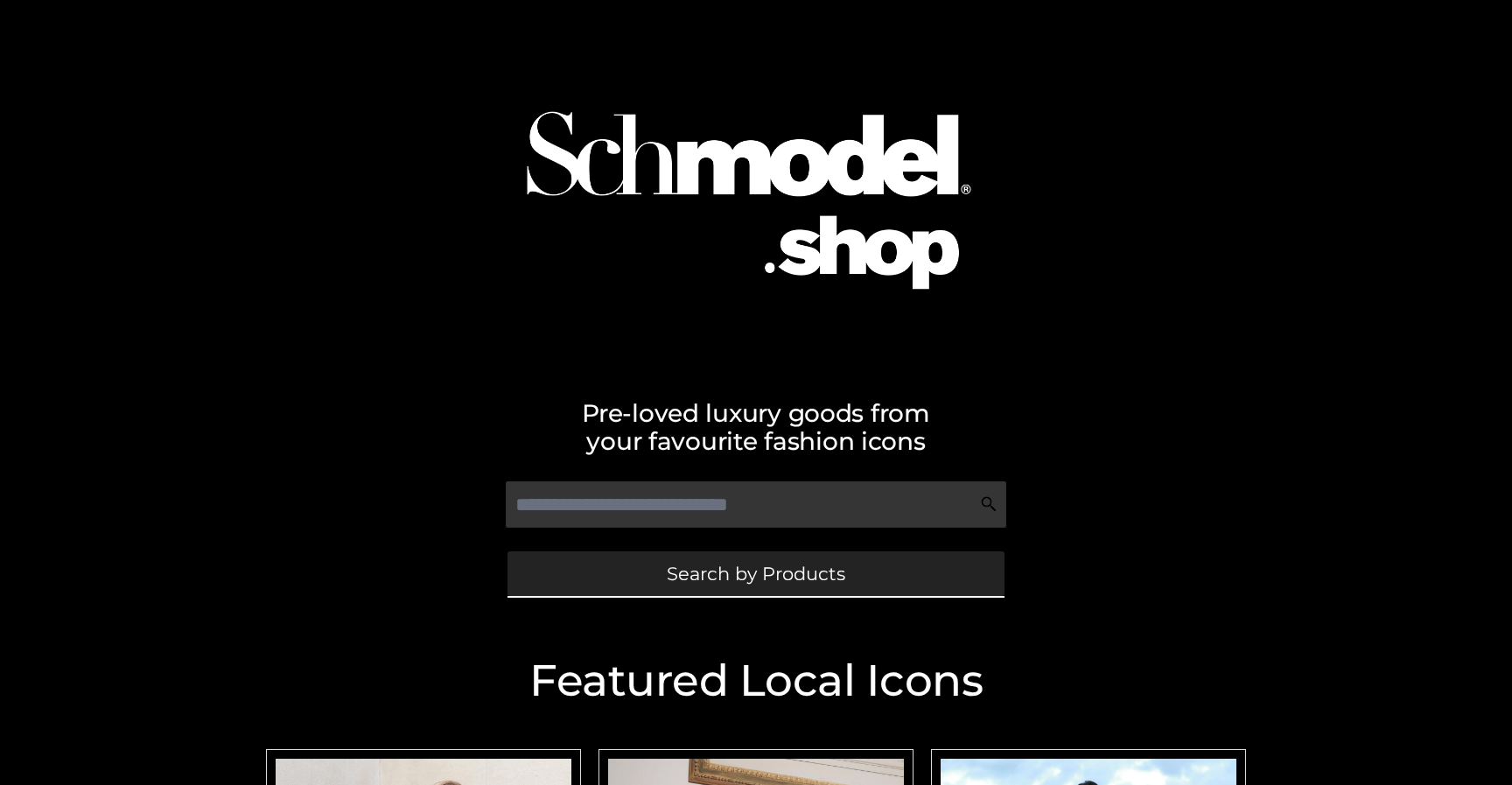
click at [719, 567] on span "Search by Products" at bounding box center [756, 573] width 178 height 18
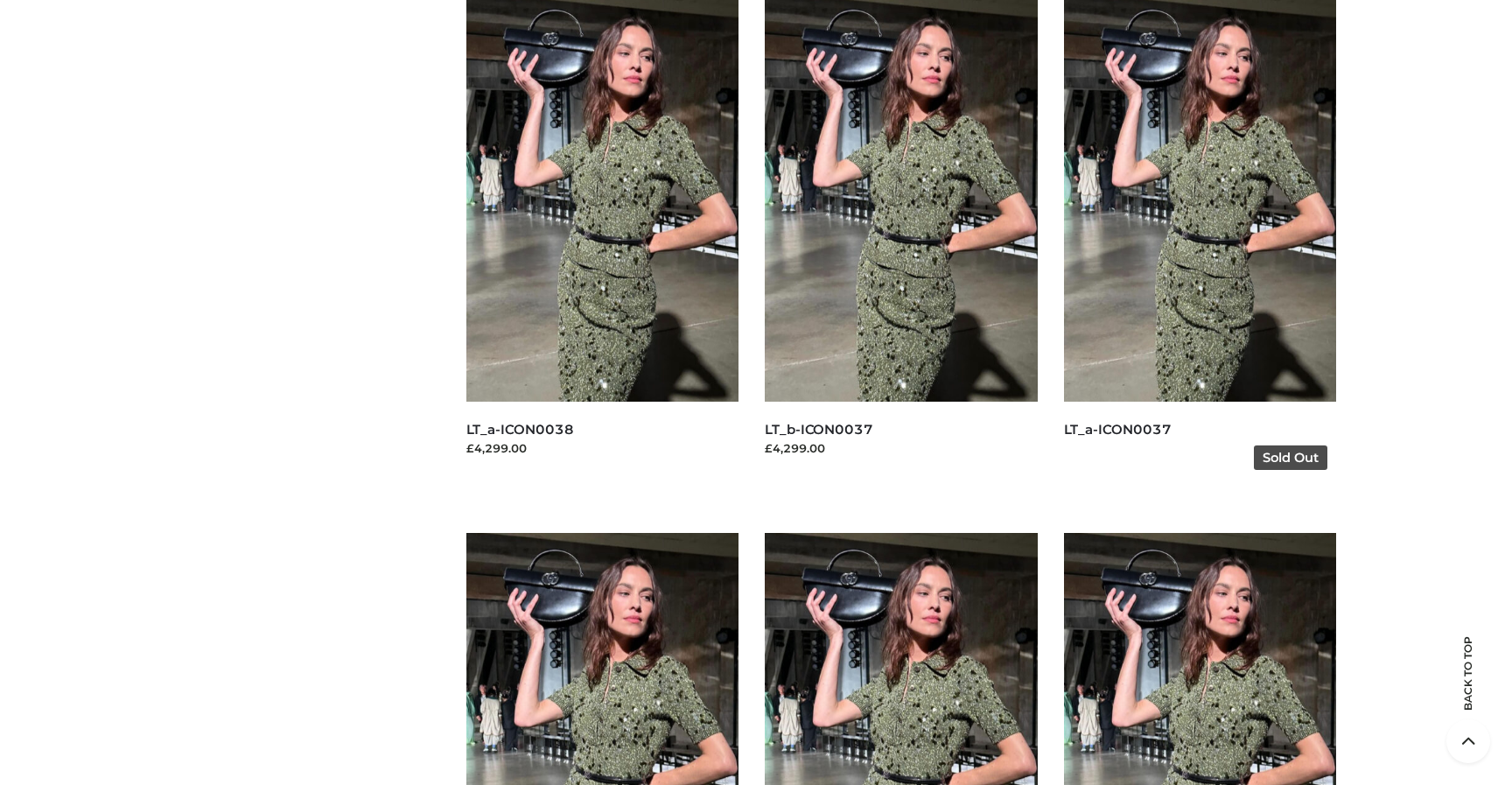
scroll to position [8054, 0]
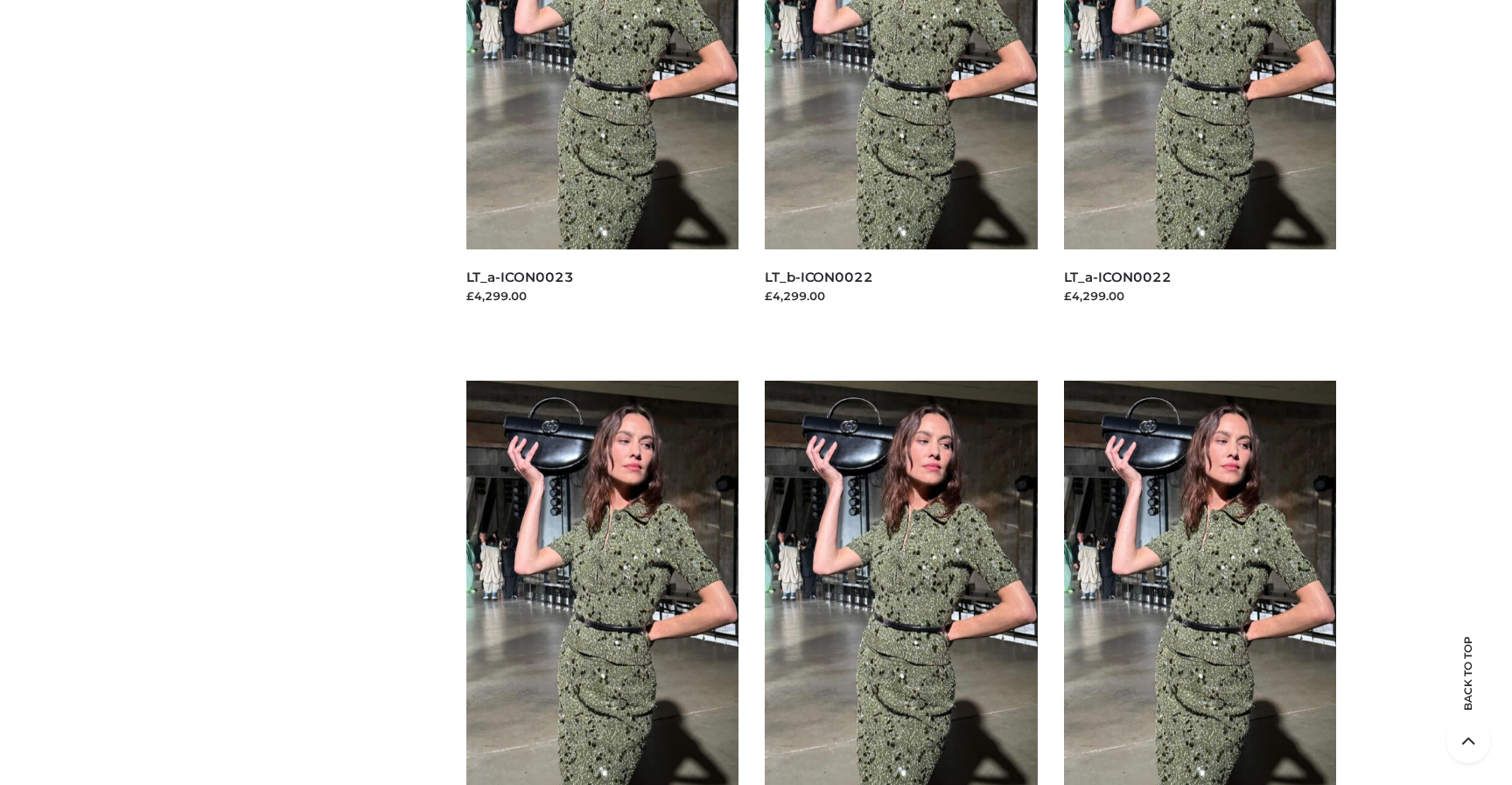
scroll to position [13531, 0]
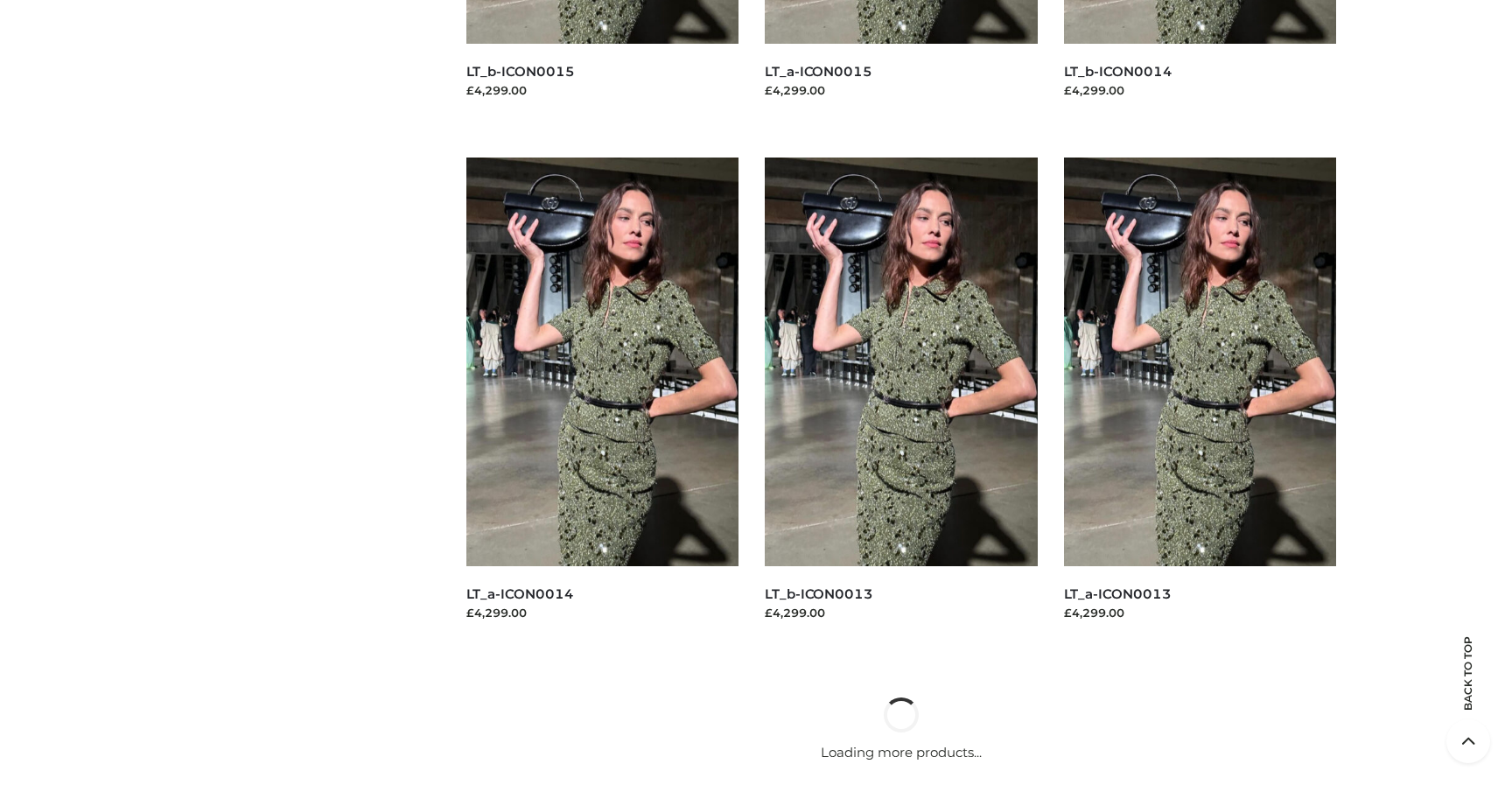
scroll to position [16570, 0]
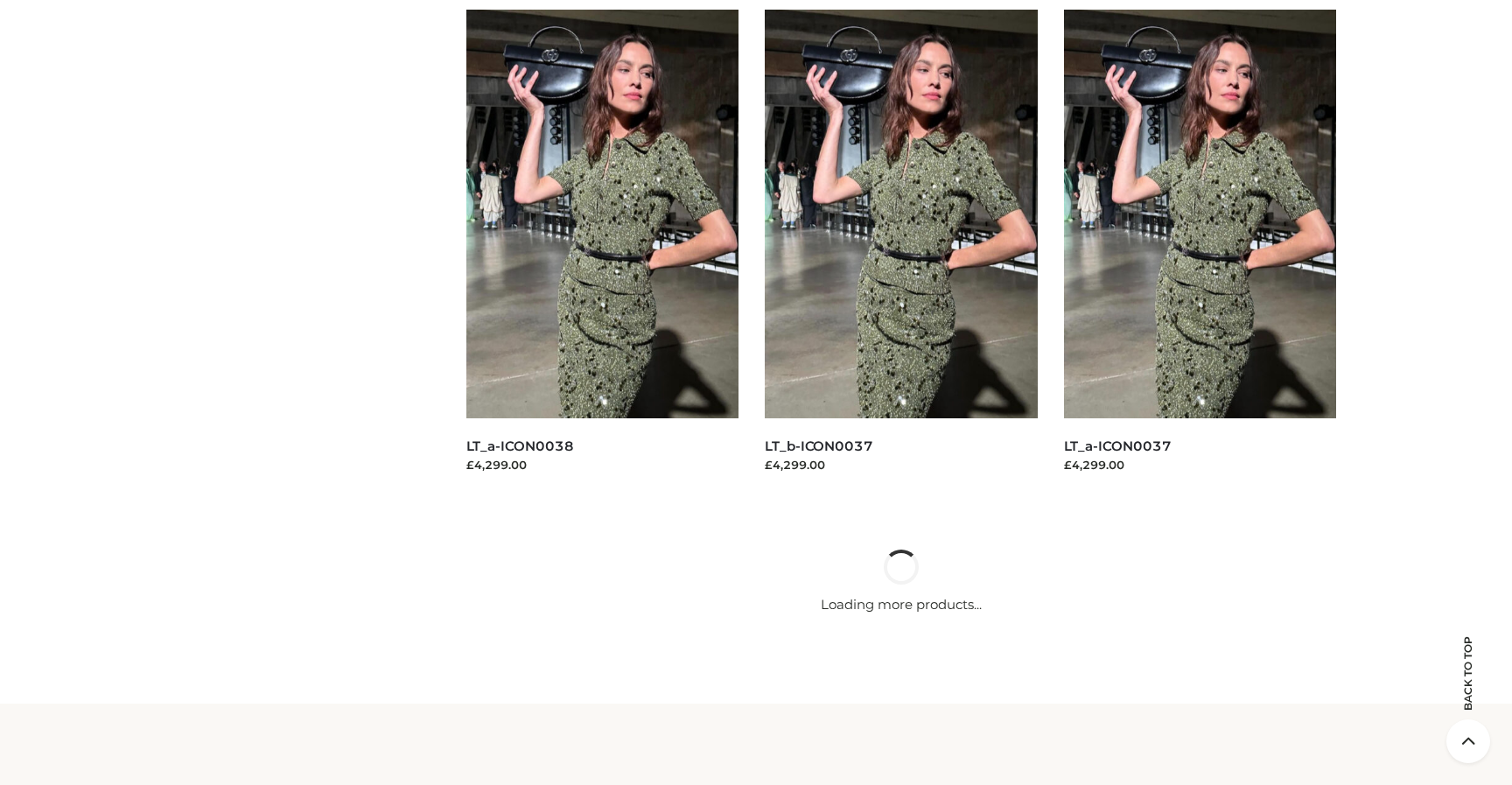
scroll to position [8070, 0]
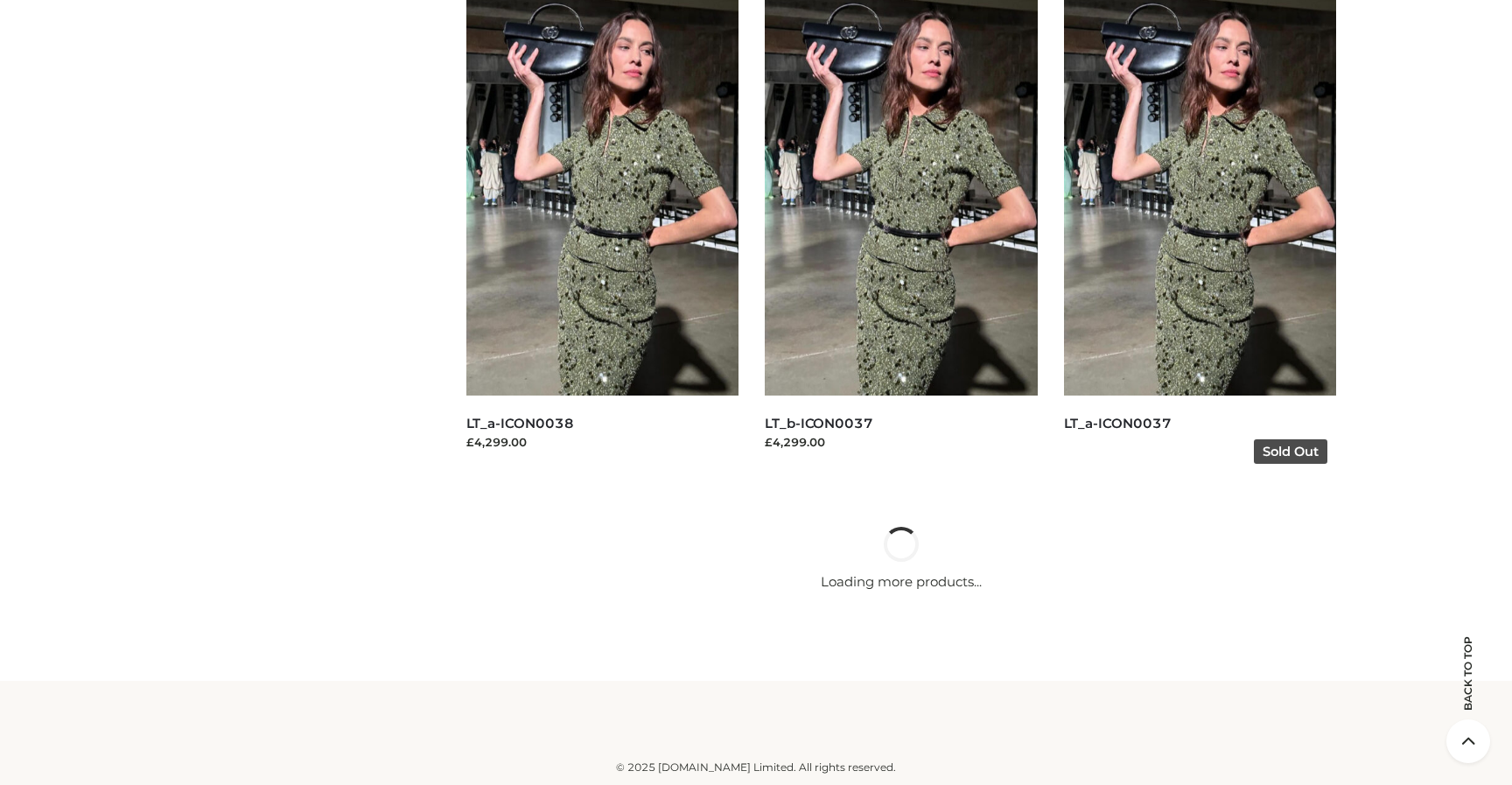
click at [1126, 184] on img at bounding box center [1200, 192] width 273 height 409
click at [915, 202] on img at bounding box center [901, 192] width 273 height 409
click at [680, 186] on img at bounding box center [602, 192] width 273 height 409
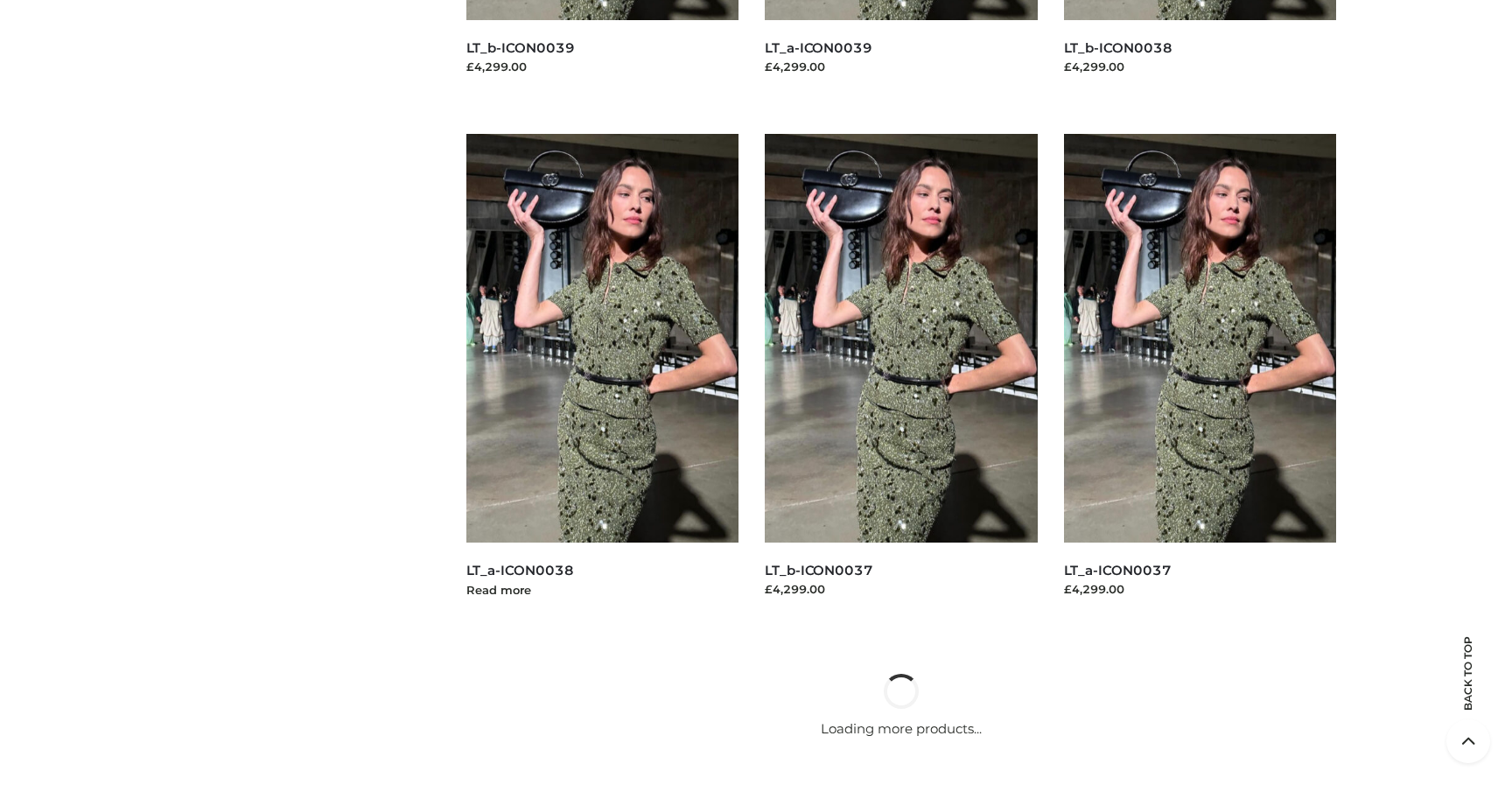
scroll to position [7920, 0]
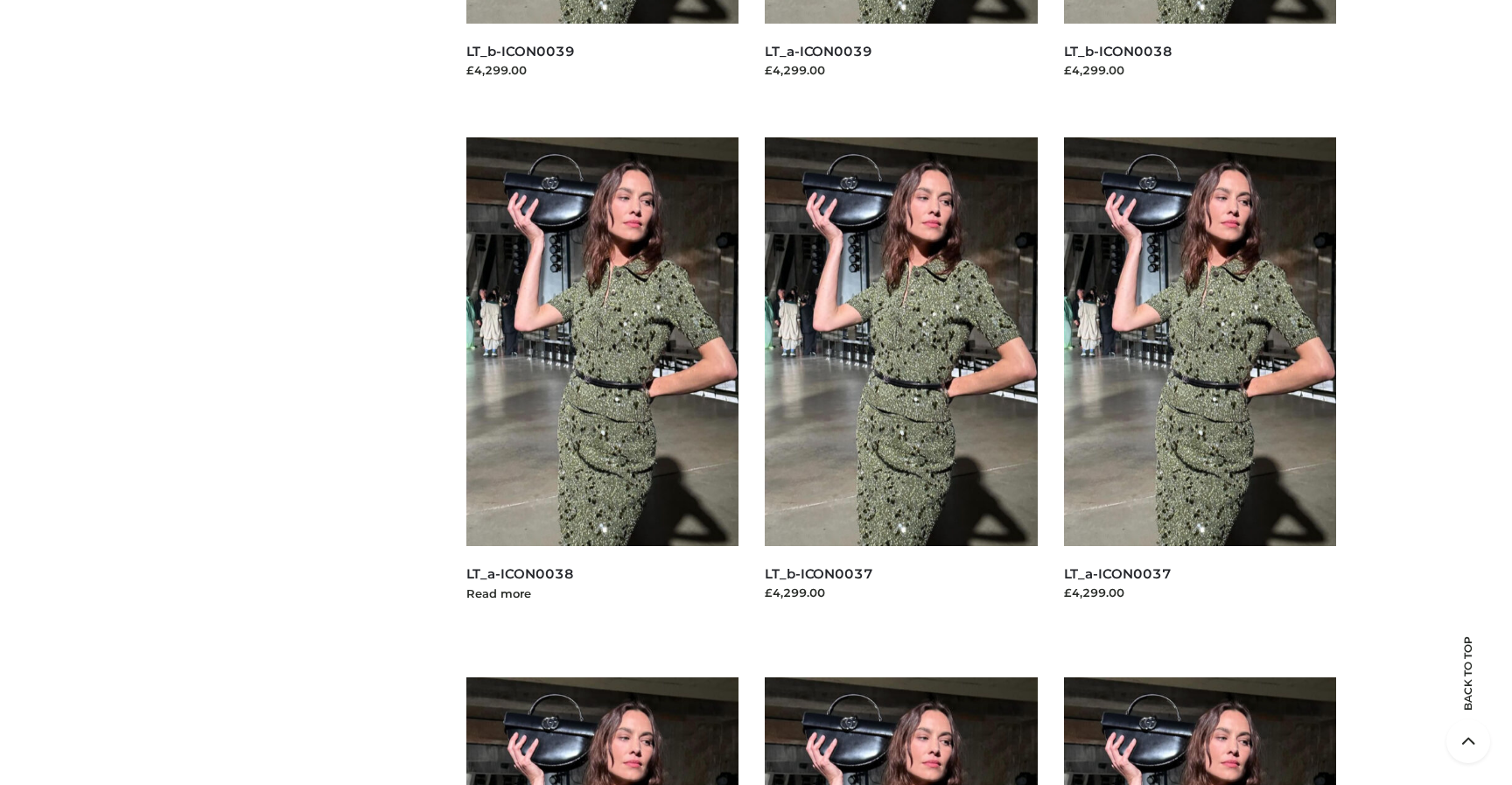
click at [596, 233] on img at bounding box center [602, 342] width 273 height 409
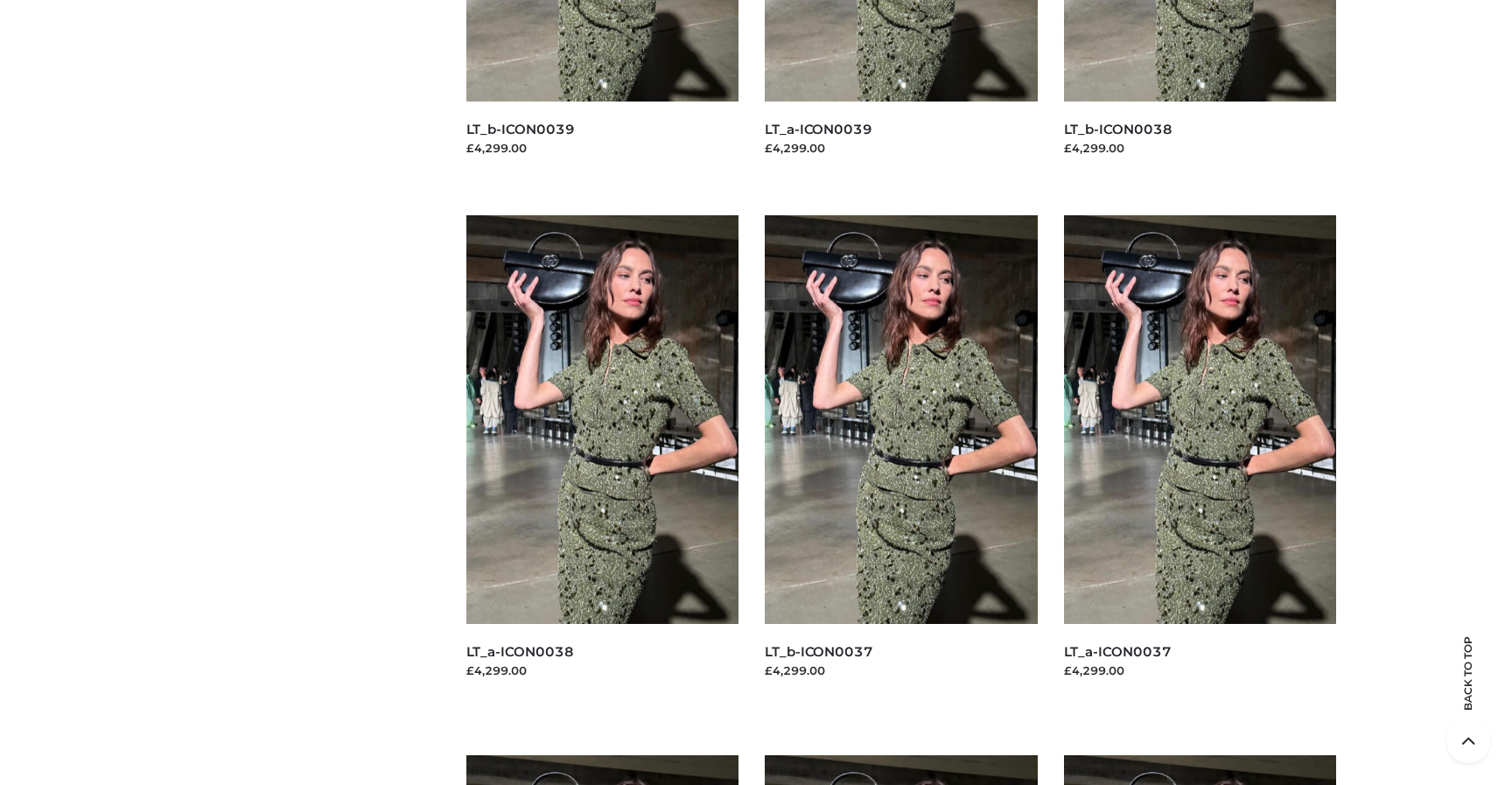
scroll to position [7823, 0]
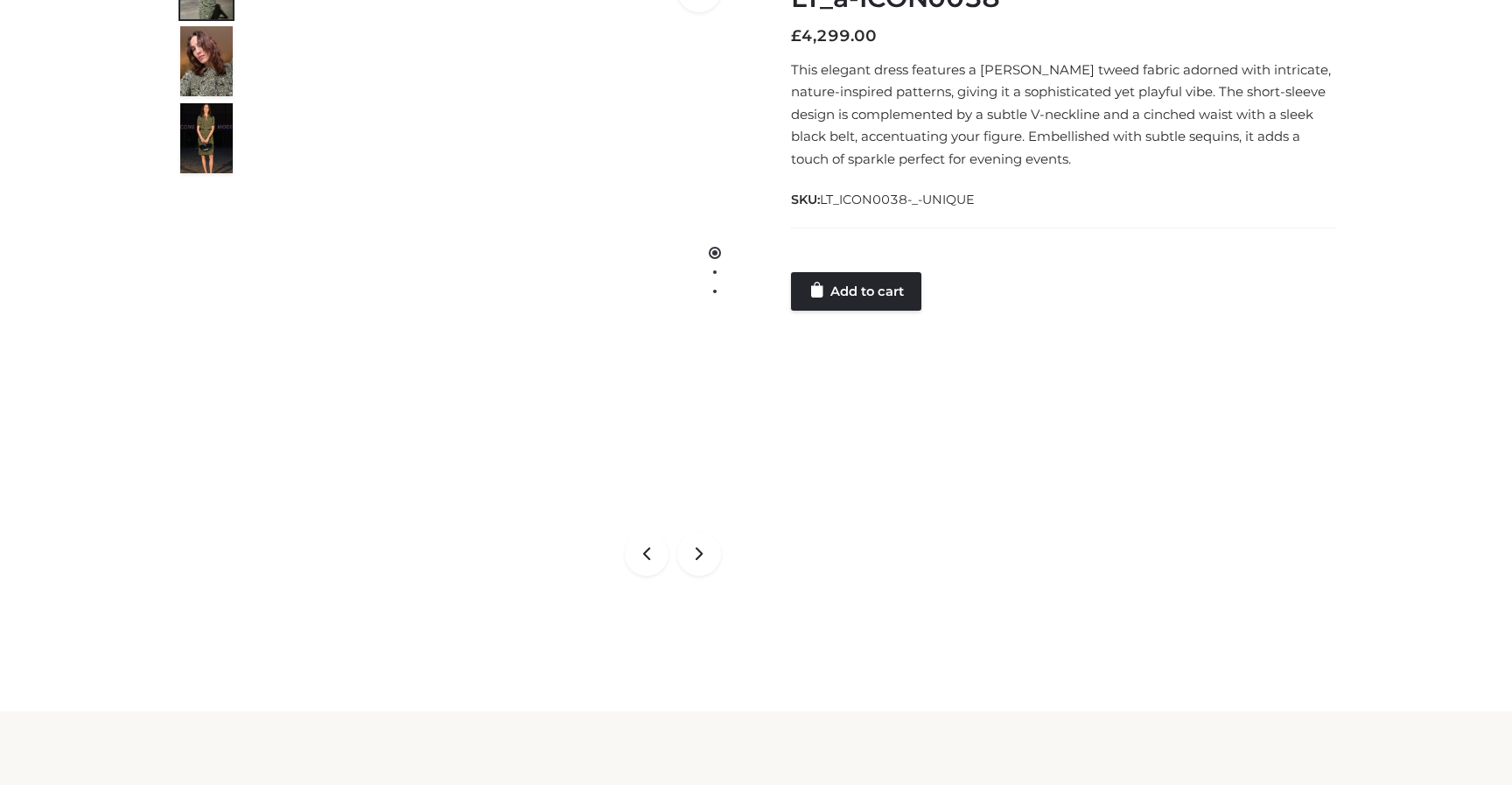
scroll to position [294, 0]
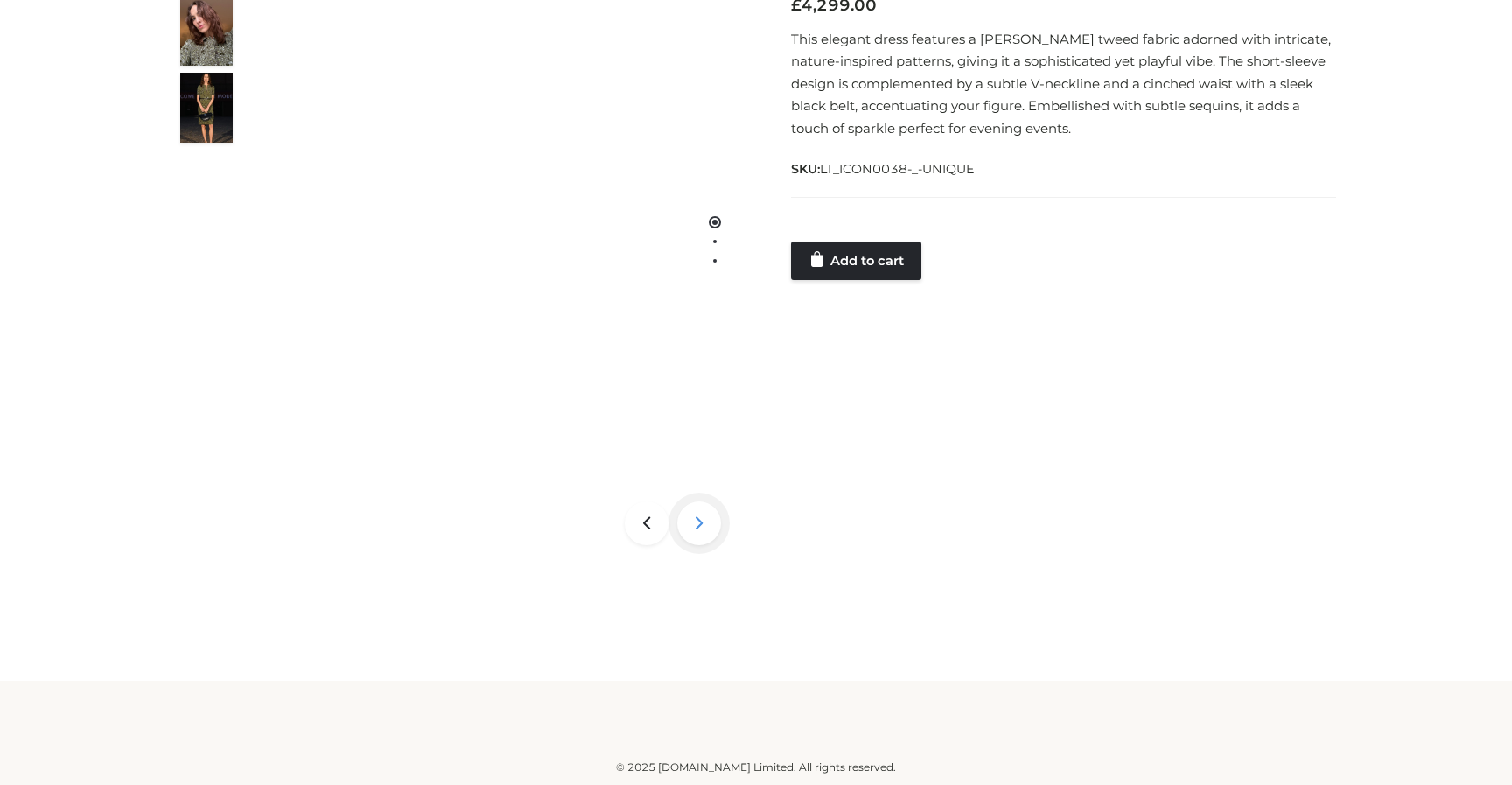
click at [691, 523] on icon at bounding box center [699, 523] width 44 height 44
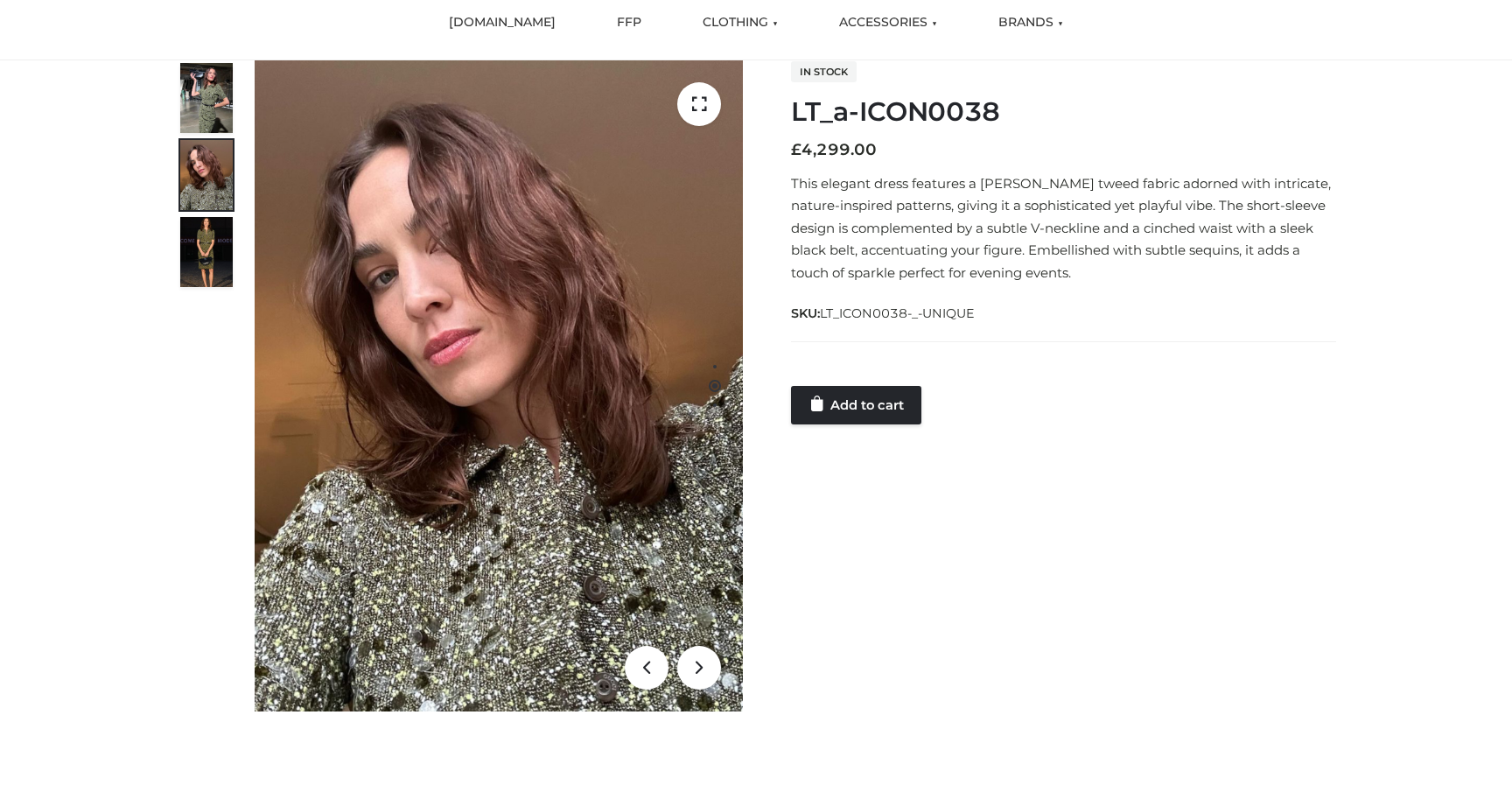
scroll to position [43, 0]
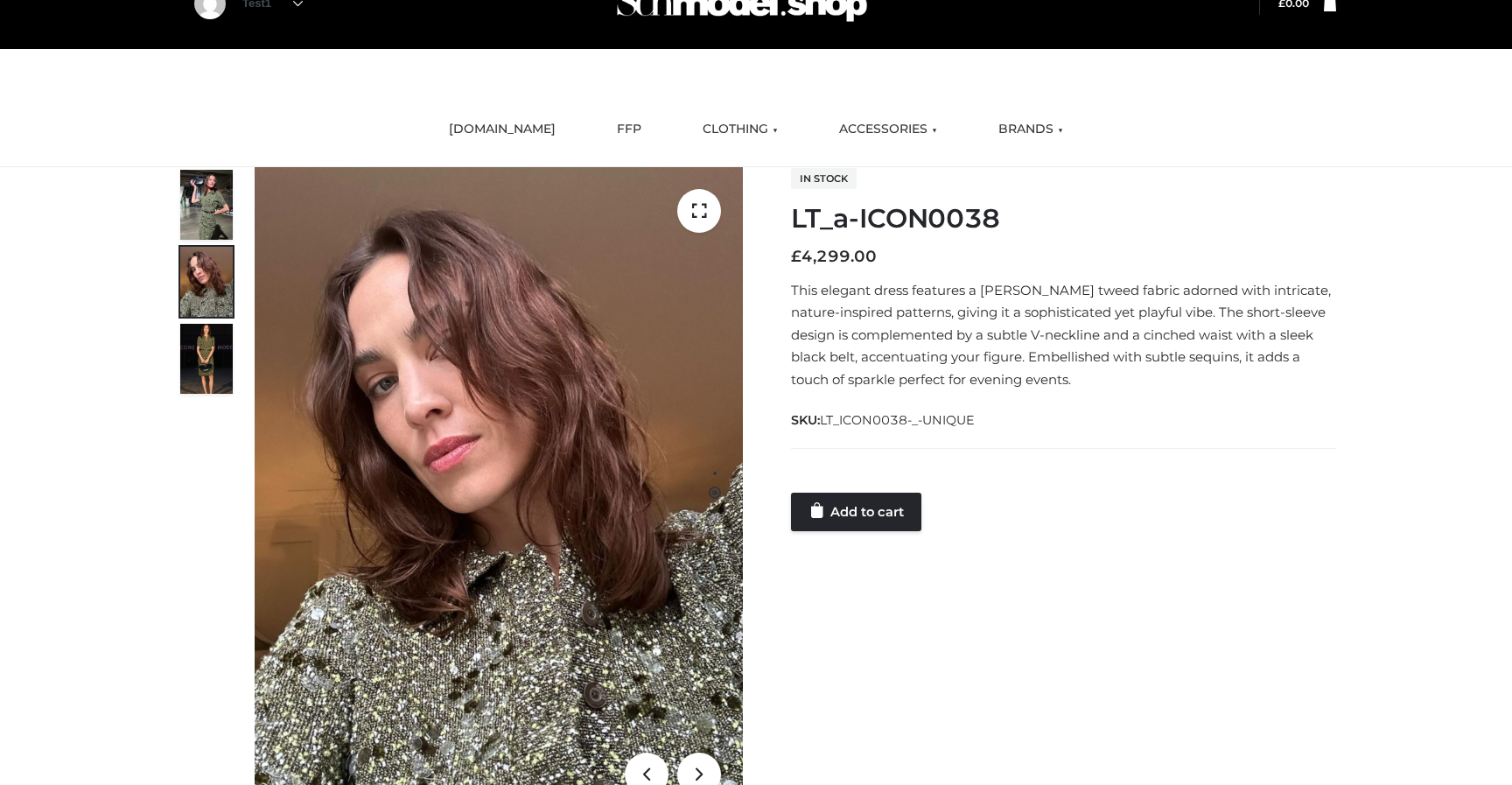
click at [221, 366] on img at bounding box center [206, 358] width 53 height 70
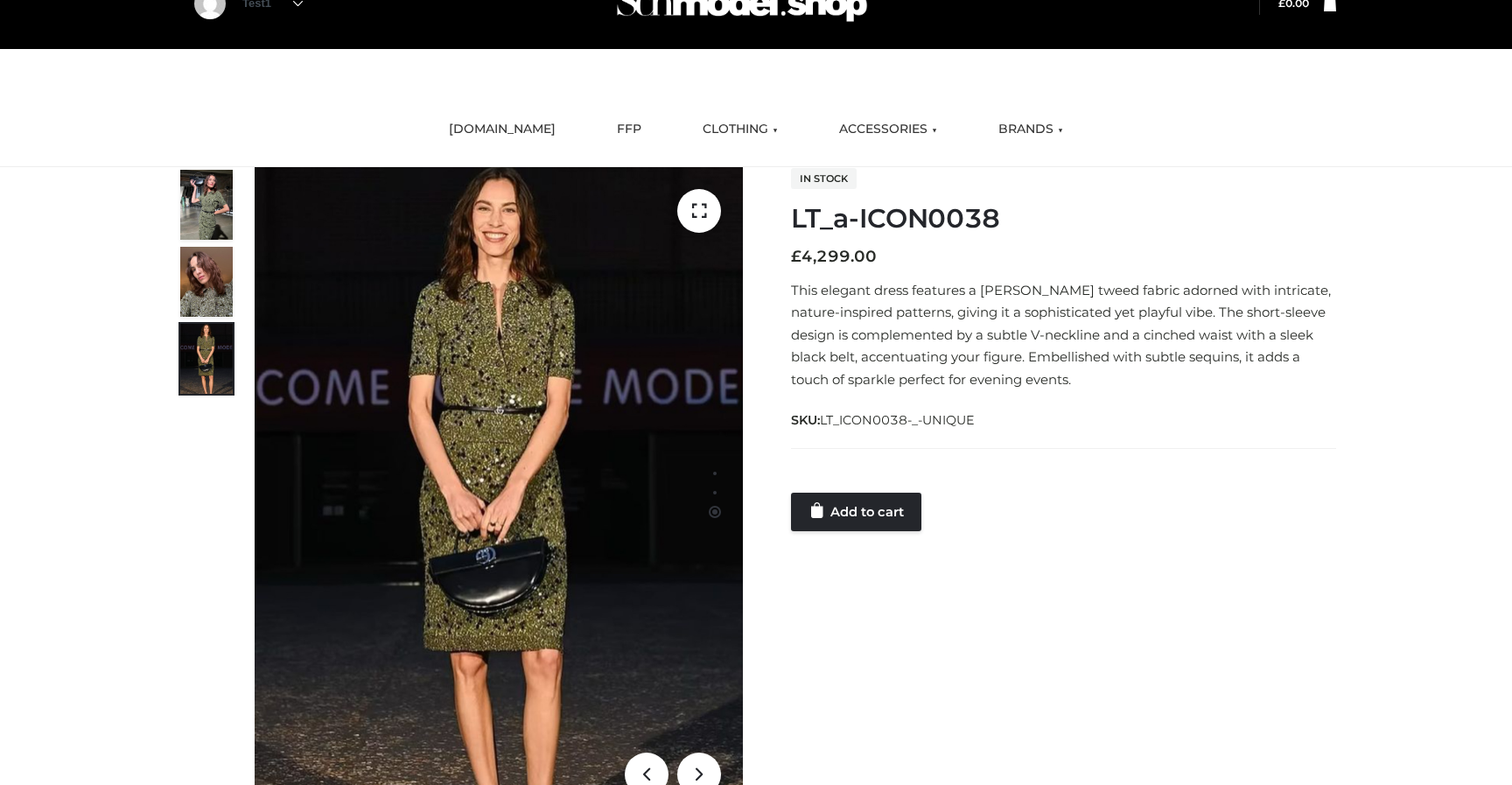
click at [199, 293] on img at bounding box center [206, 282] width 53 height 70
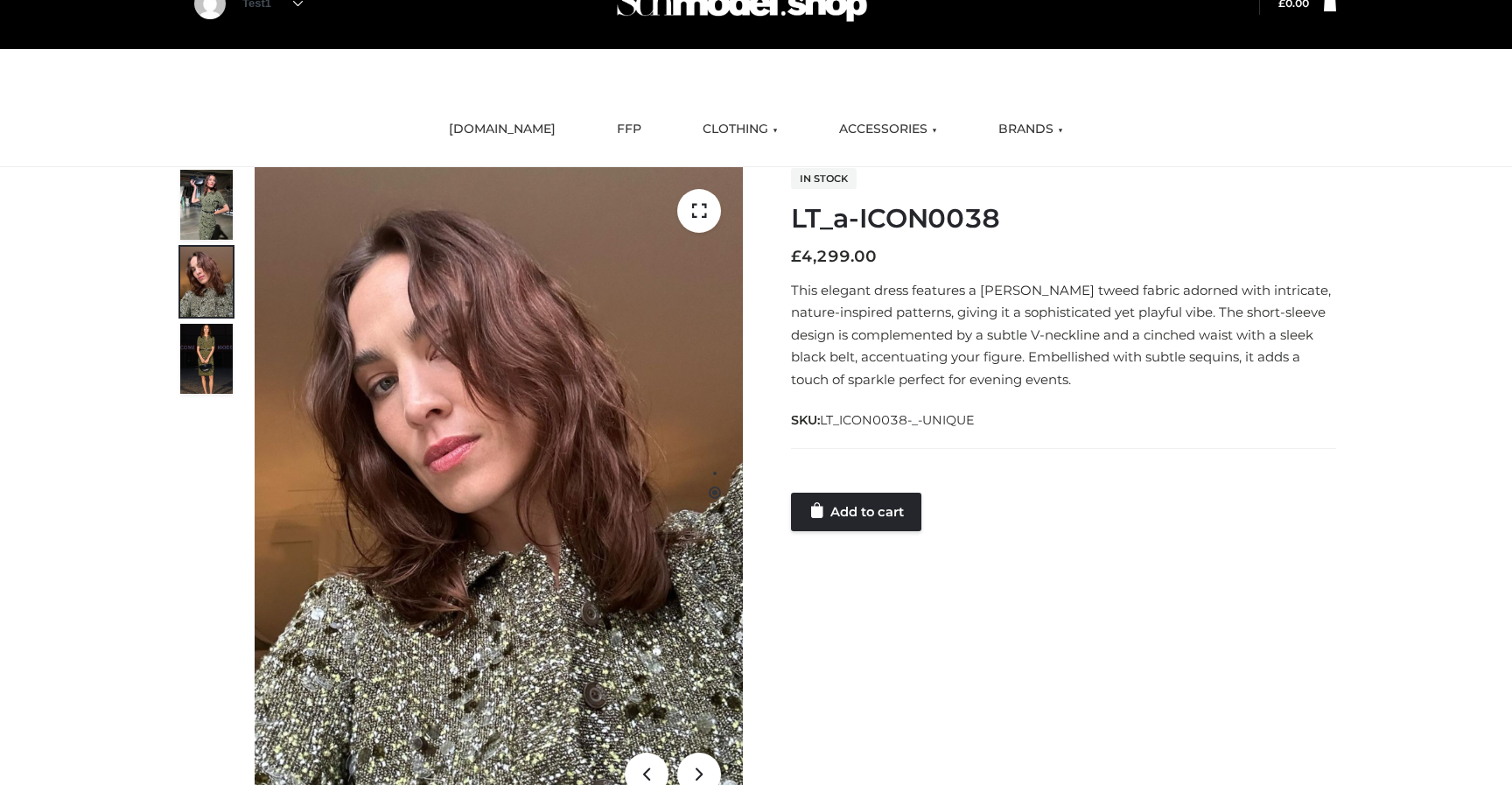
click at [205, 250] on img at bounding box center [206, 282] width 53 height 70
click at [216, 226] on img at bounding box center [206, 204] width 53 height 70
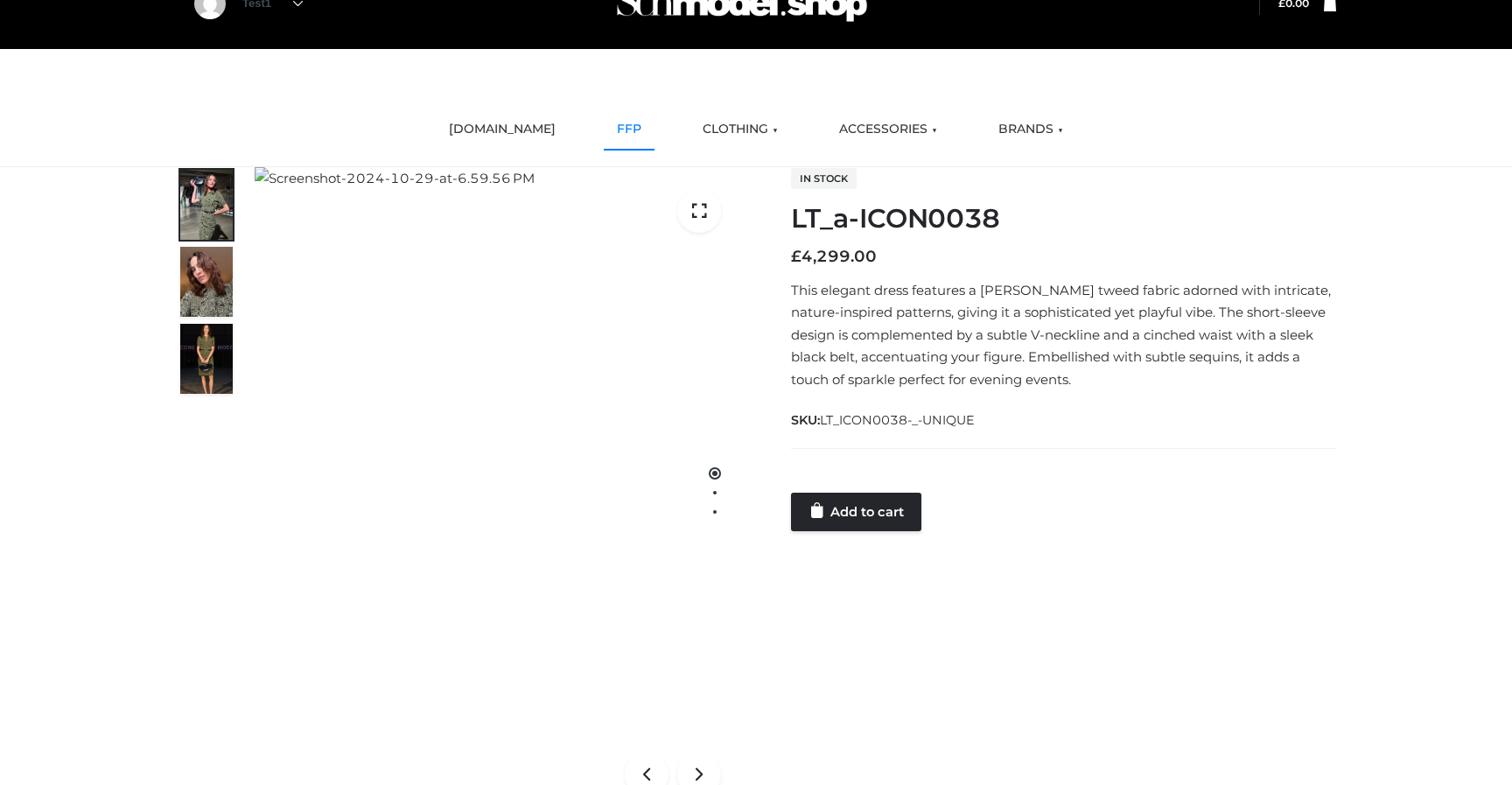
click at [617, 130] on link "FFP" at bounding box center [629, 129] width 51 height 38
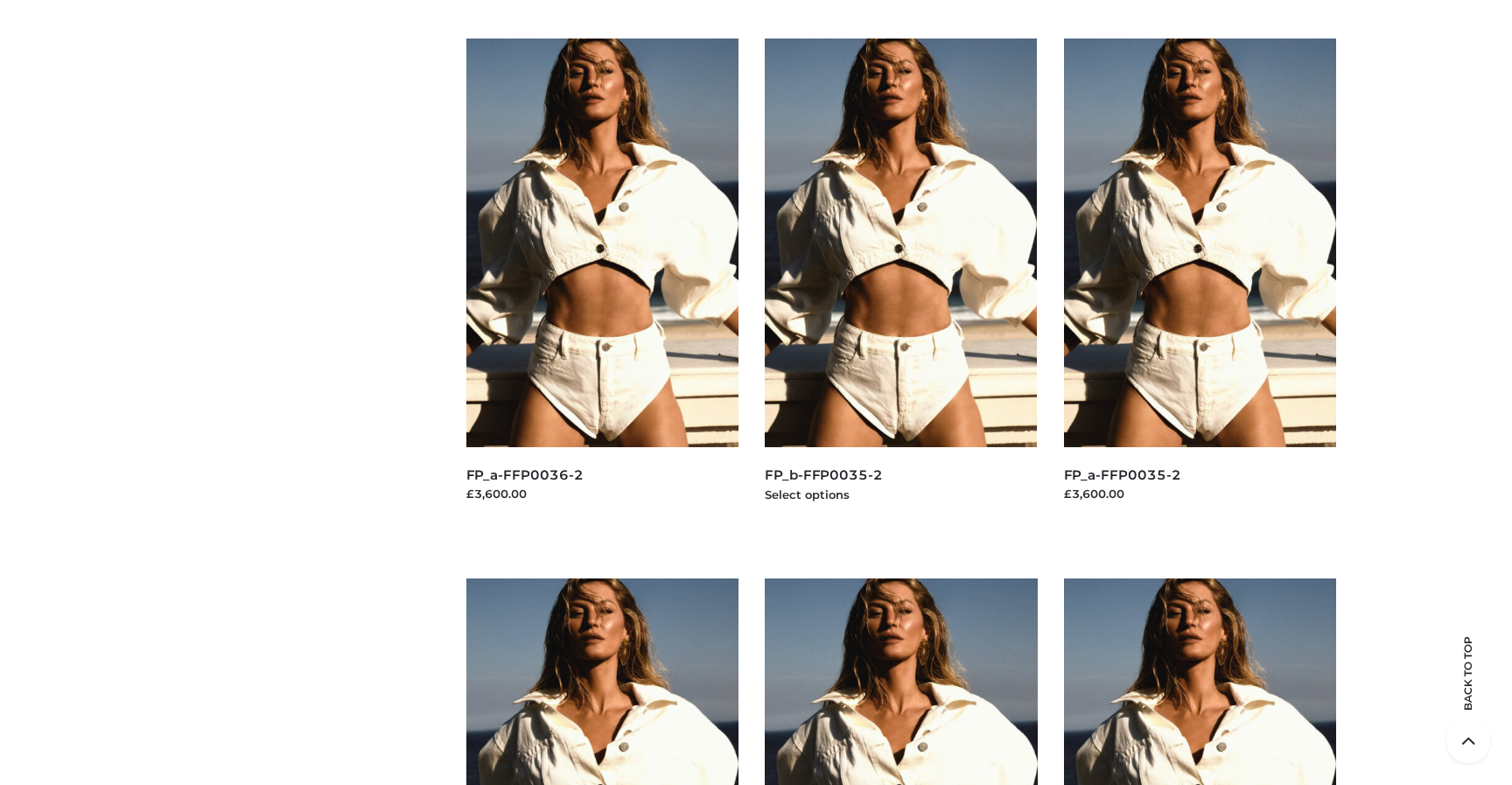
scroll to position [1612, 0]
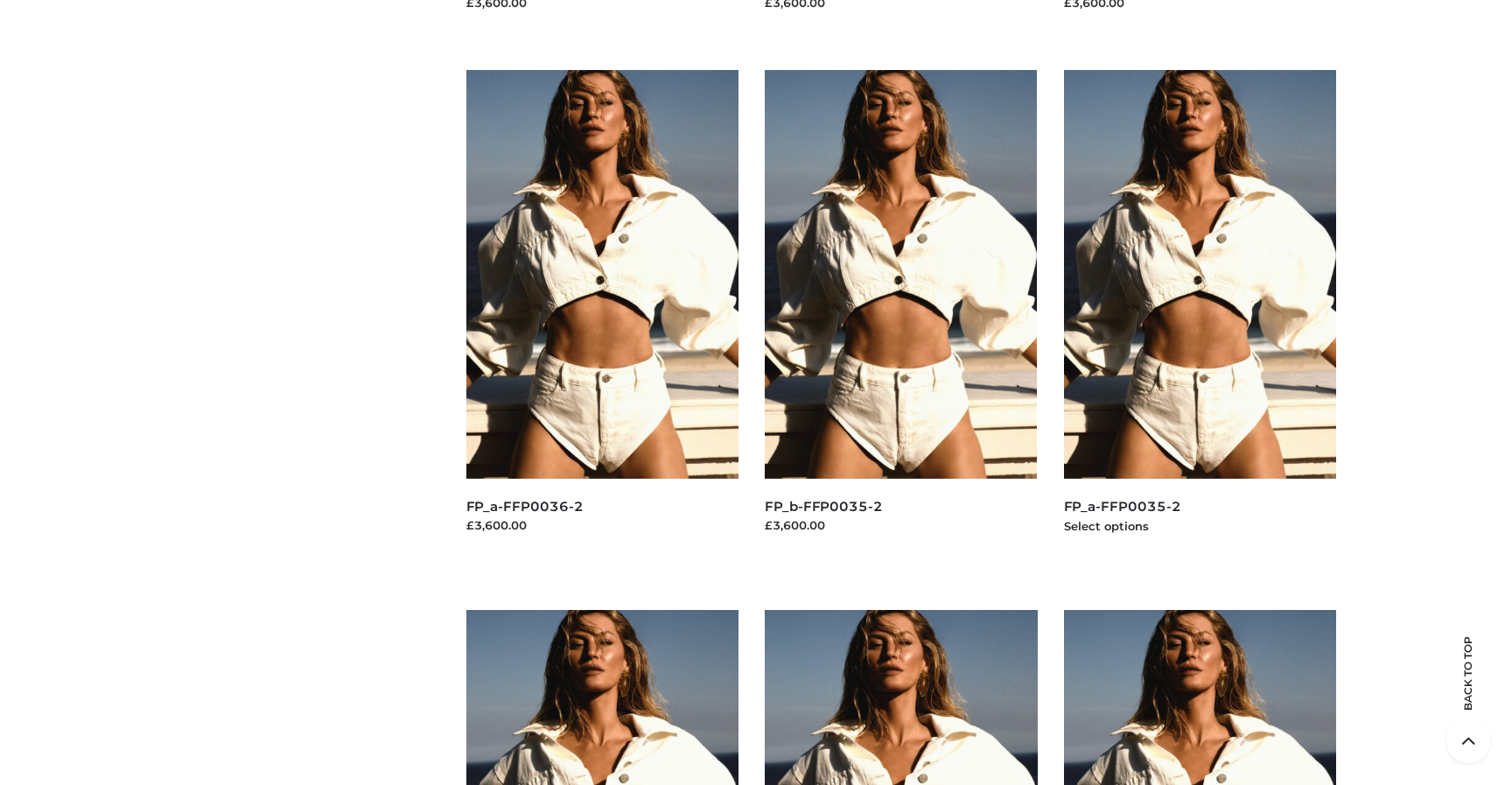
click at [1129, 278] on img at bounding box center [1200, 274] width 273 height 409
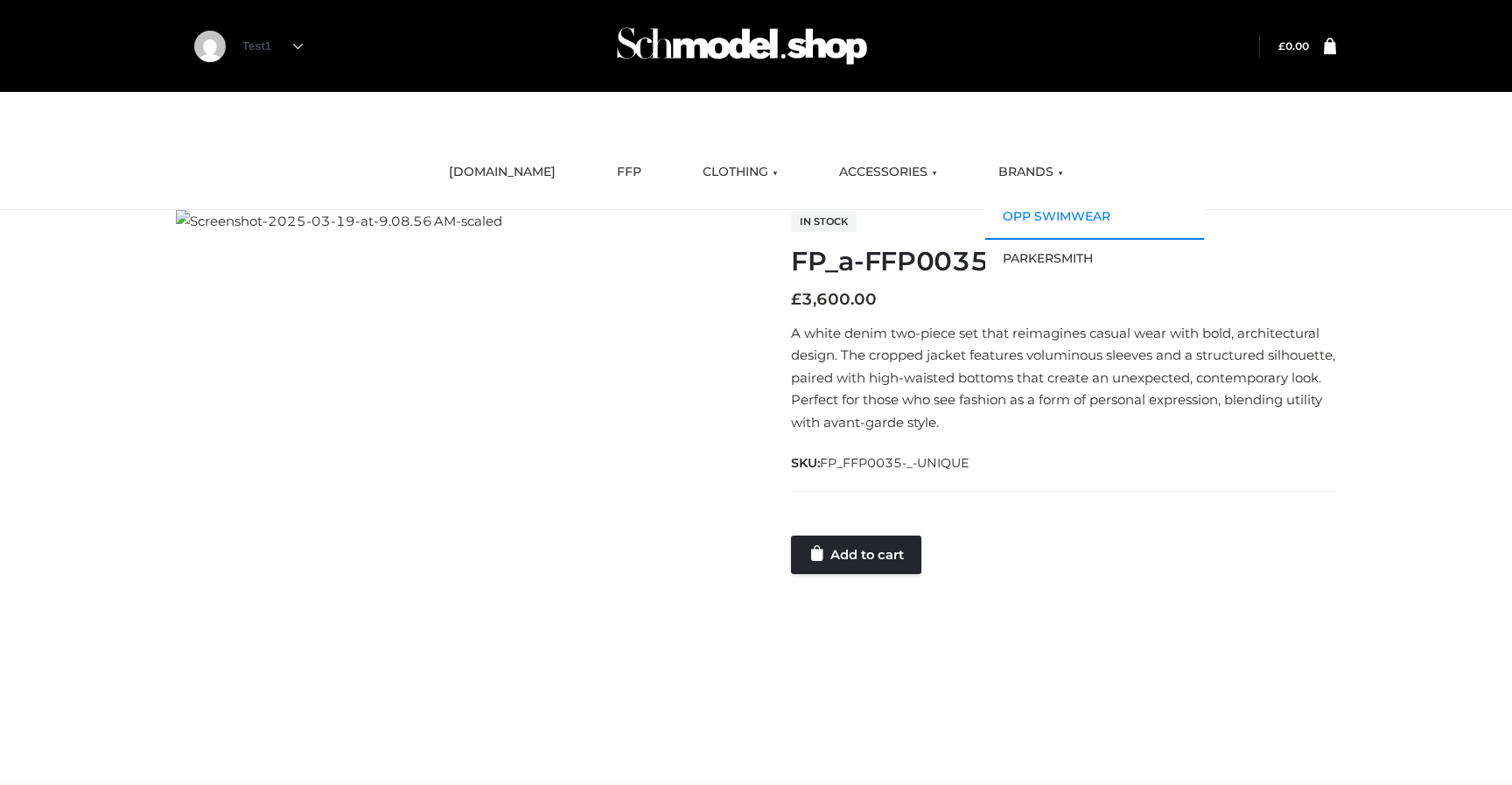
click at [1011, 204] on link "OPP SWIMWEAR" at bounding box center [1094, 217] width 219 height 42
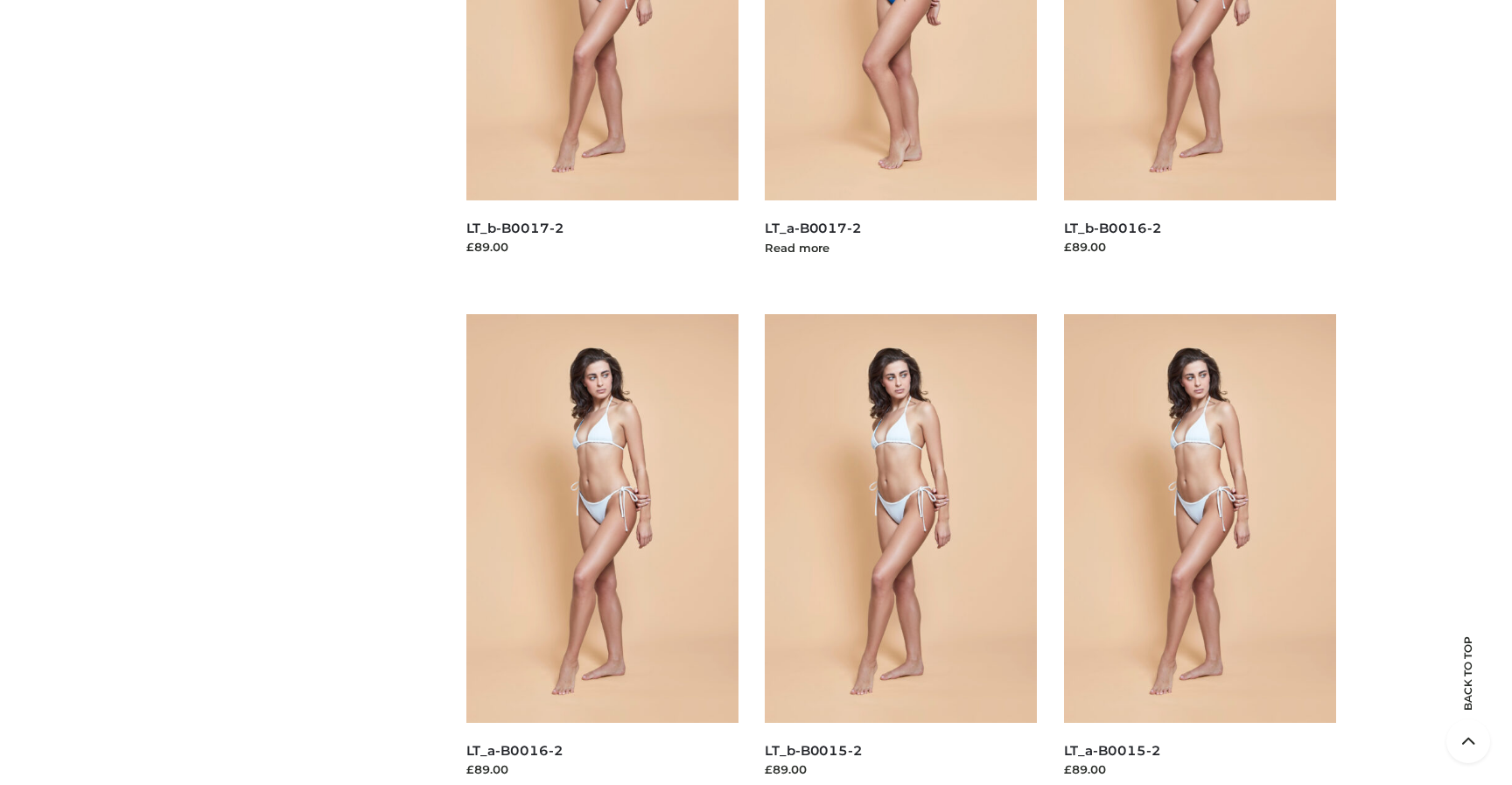
scroll to position [1331, 0]
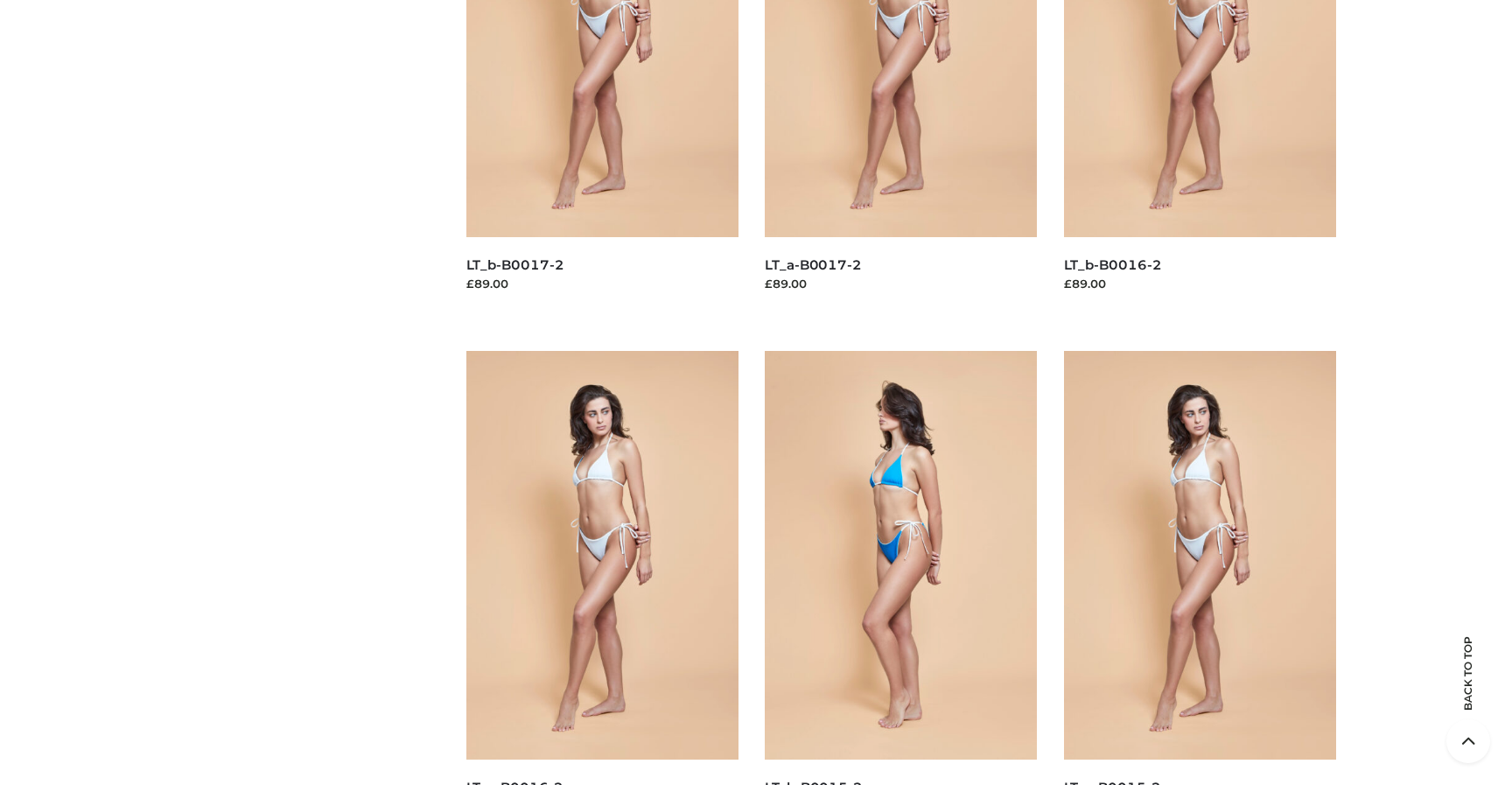
click at [934, 428] on img at bounding box center [901, 555] width 273 height 409
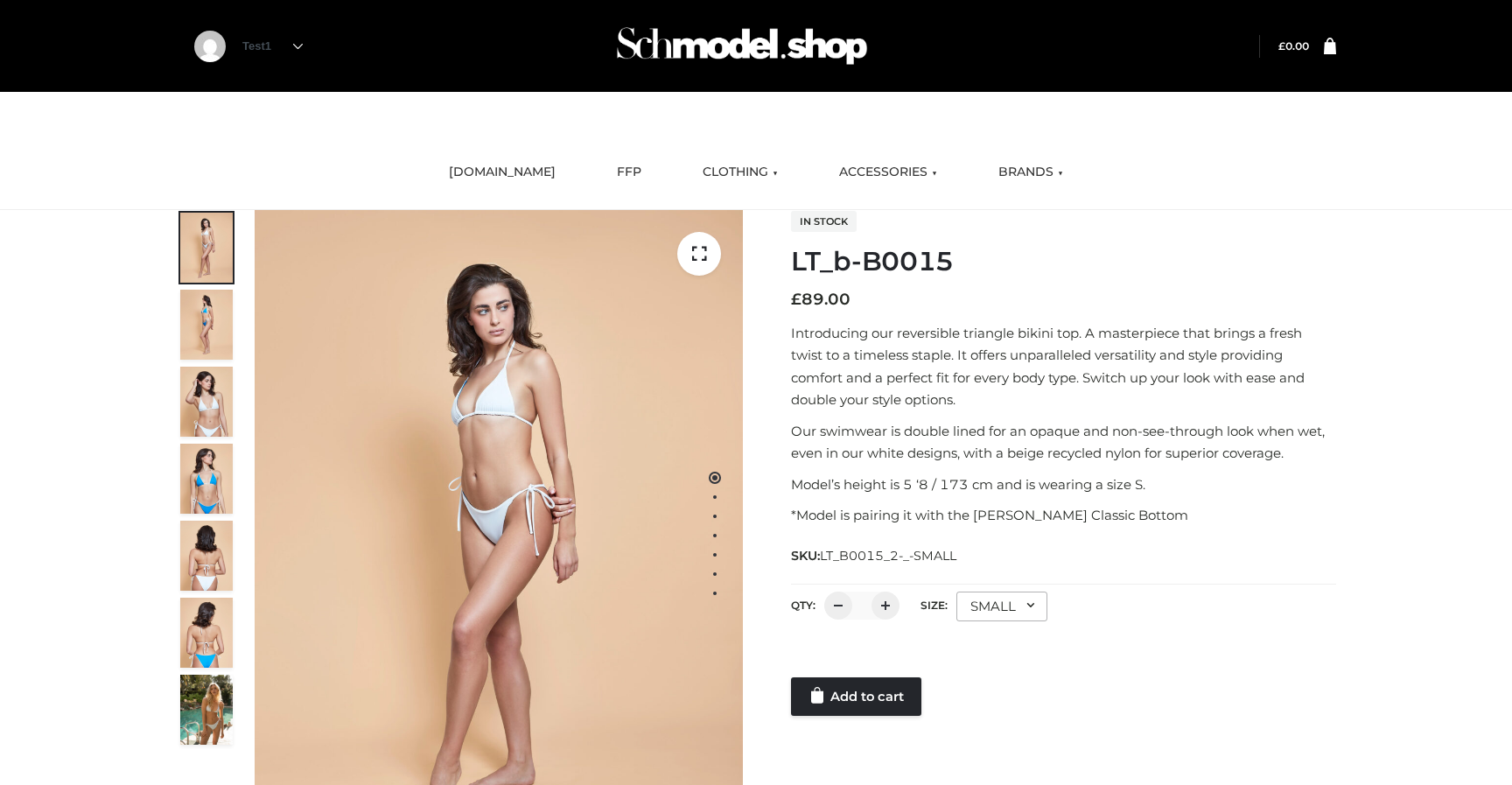
click at [204, 586] on img at bounding box center [206, 555] width 53 height 70
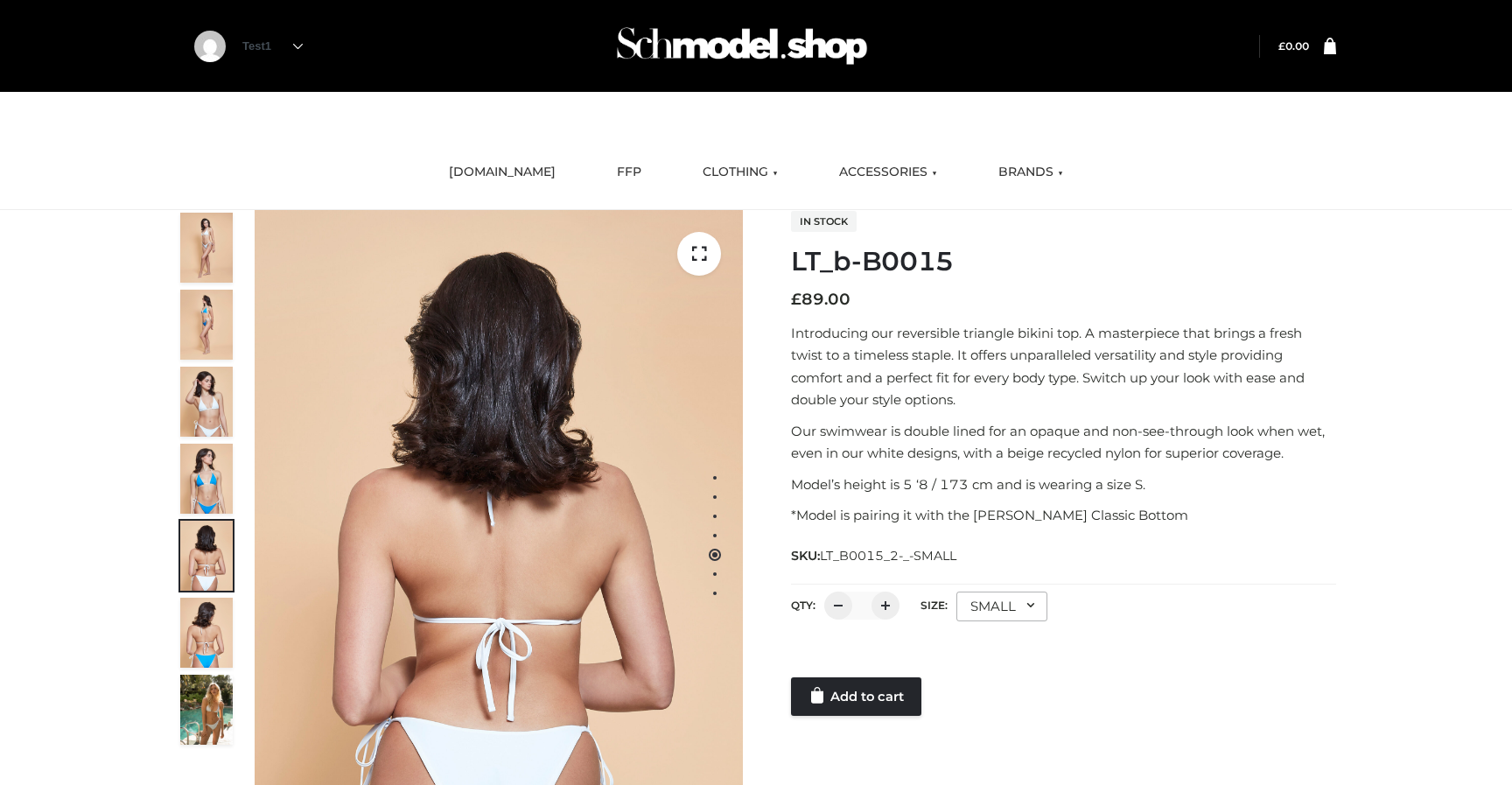
click at [195, 469] on img at bounding box center [206, 478] width 53 height 70
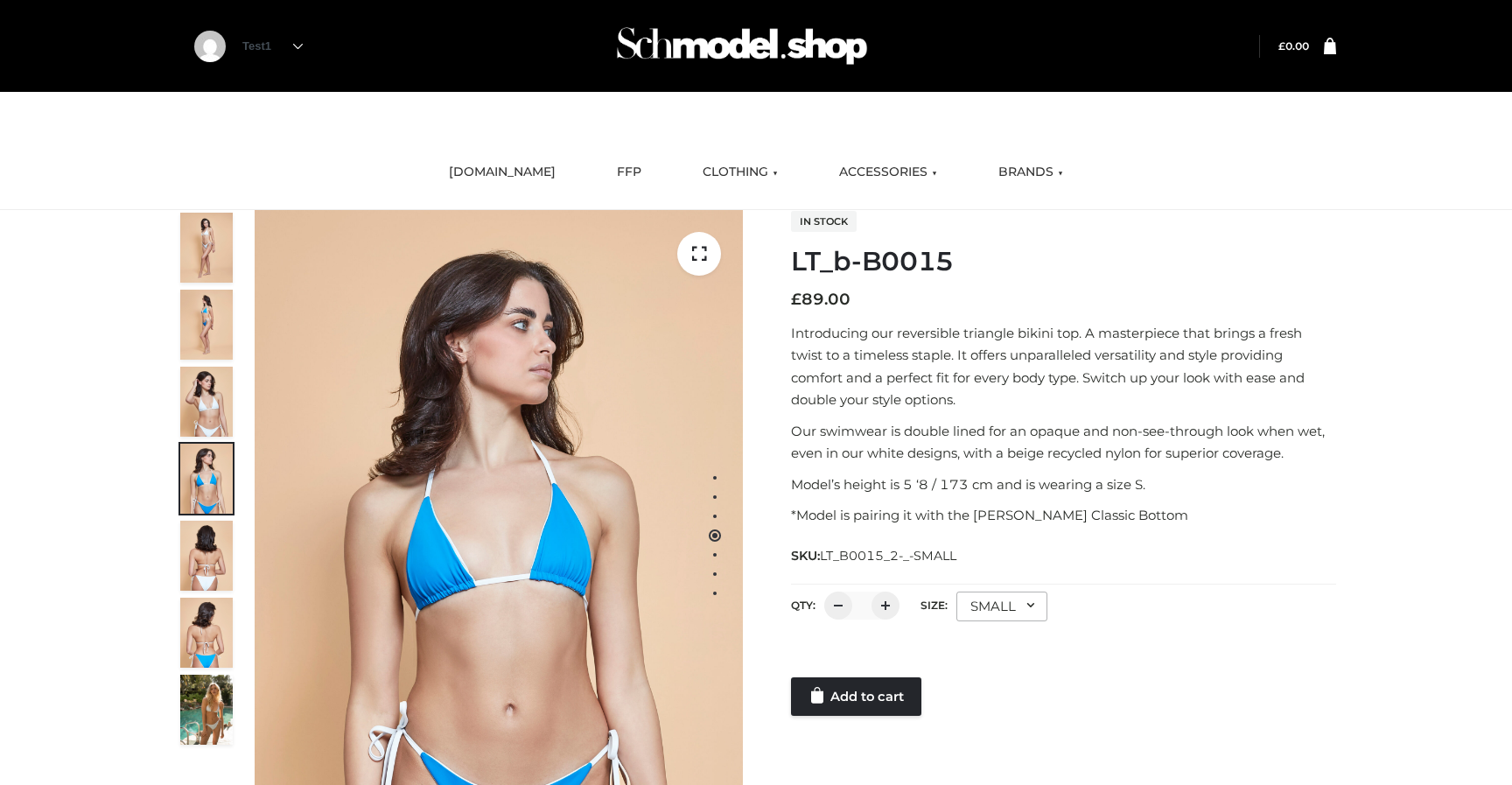
click at [209, 379] on img at bounding box center [206, 401] width 53 height 70
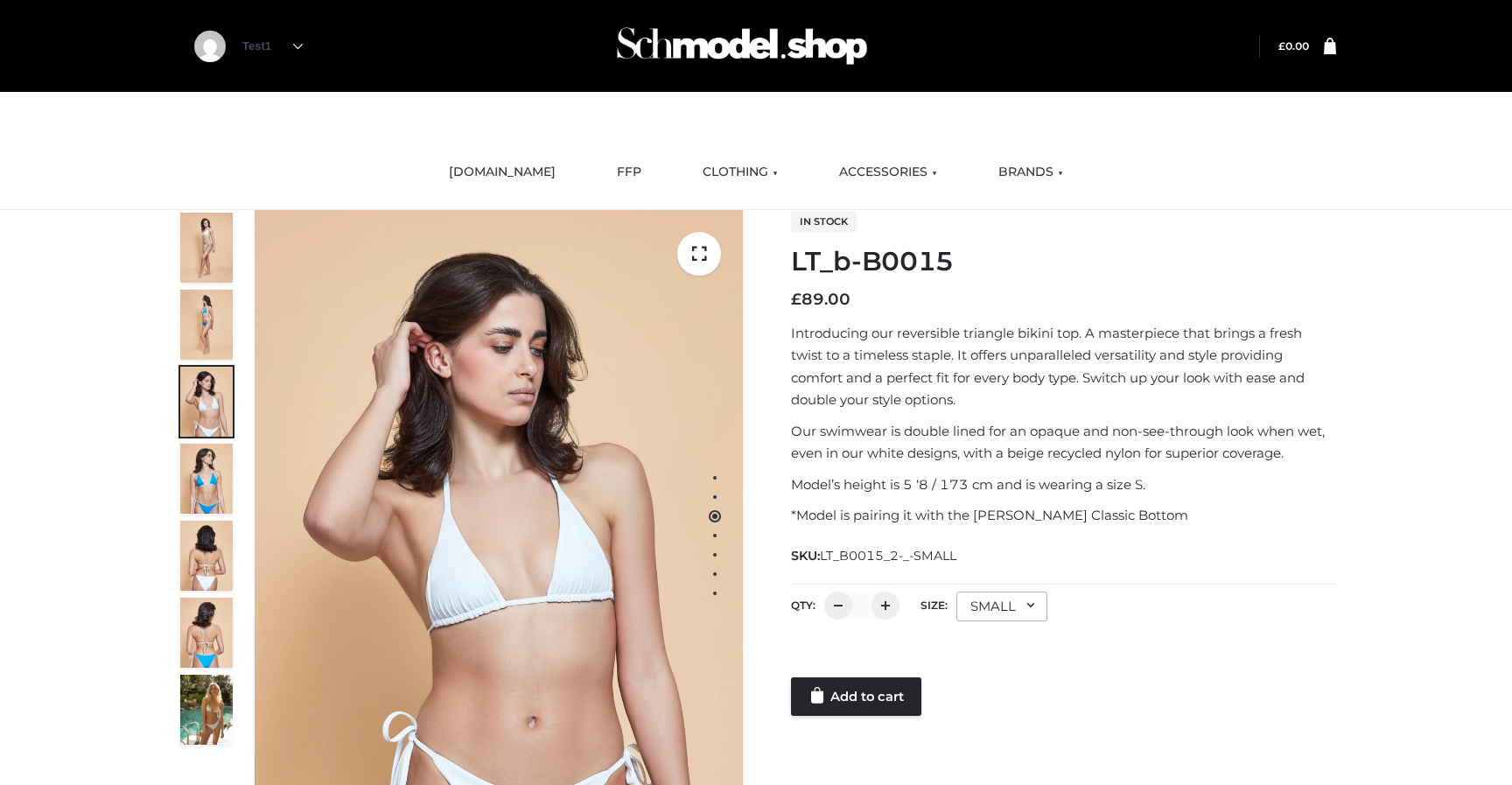
click at [200, 298] on img at bounding box center [206, 324] width 53 height 70
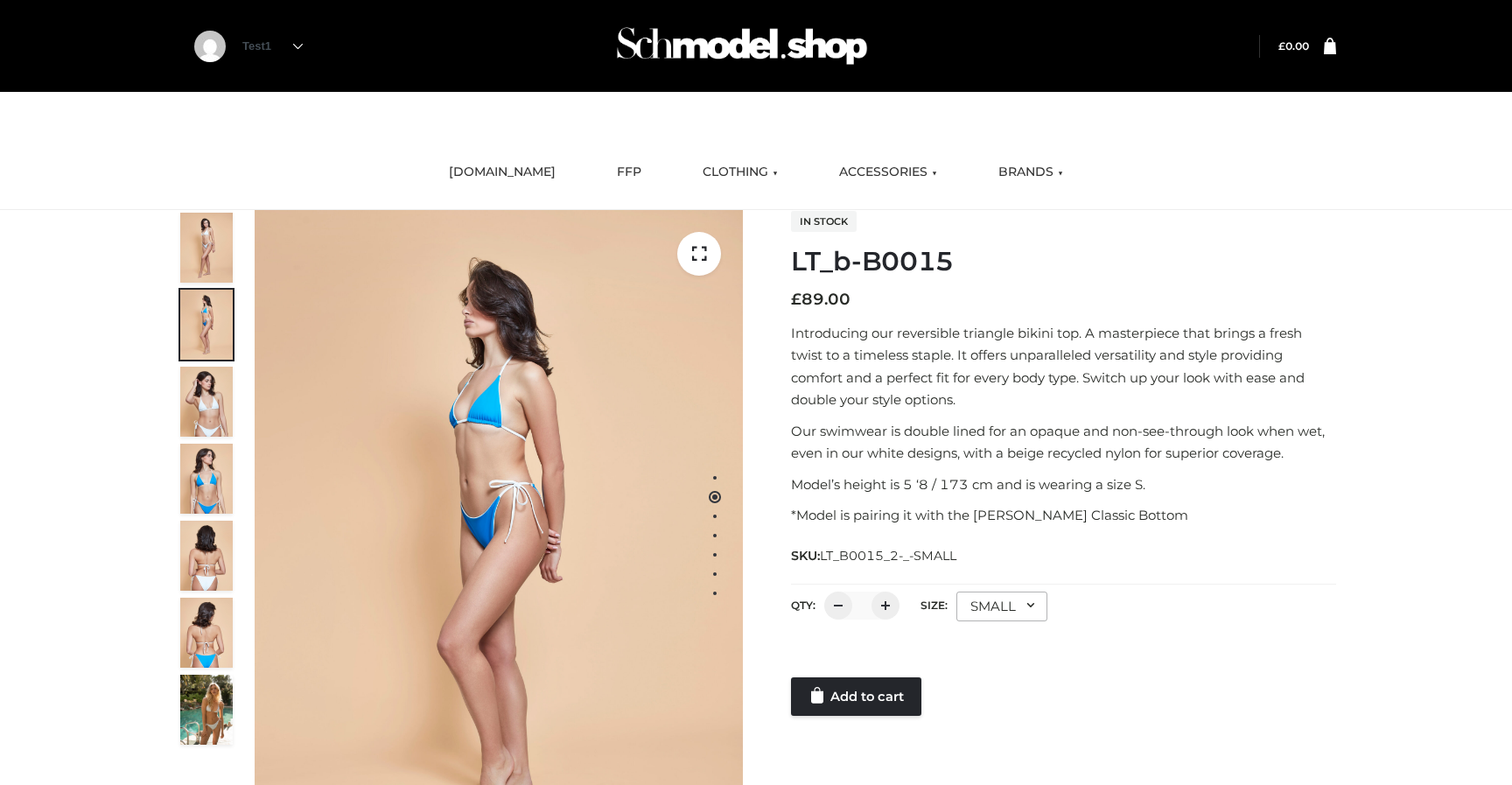
click at [206, 233] on img at bounding box center [206, 247] width 53 height 70
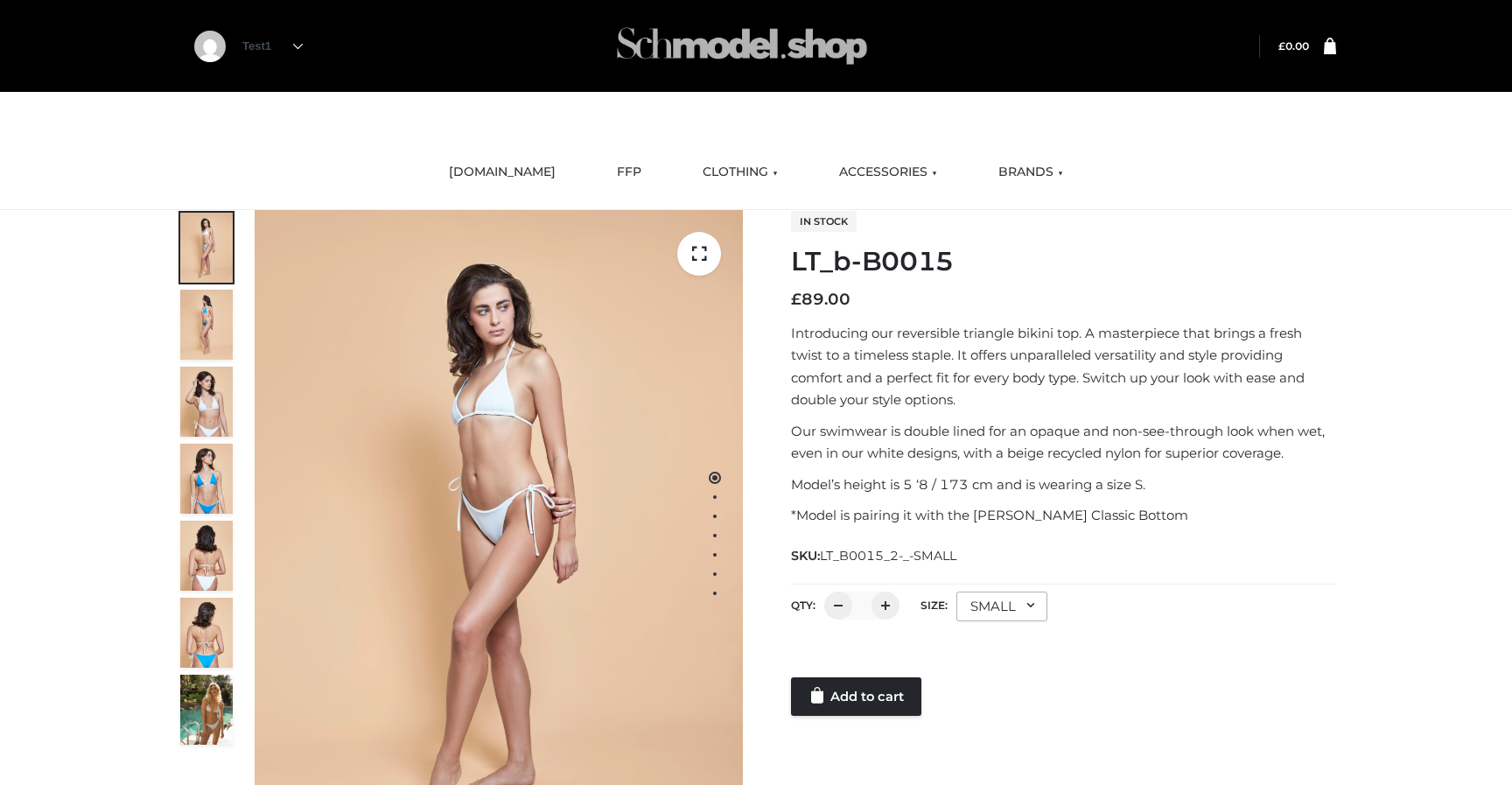
click at [703, 56] on img at bounding box center [741, 46] width 263 height 69
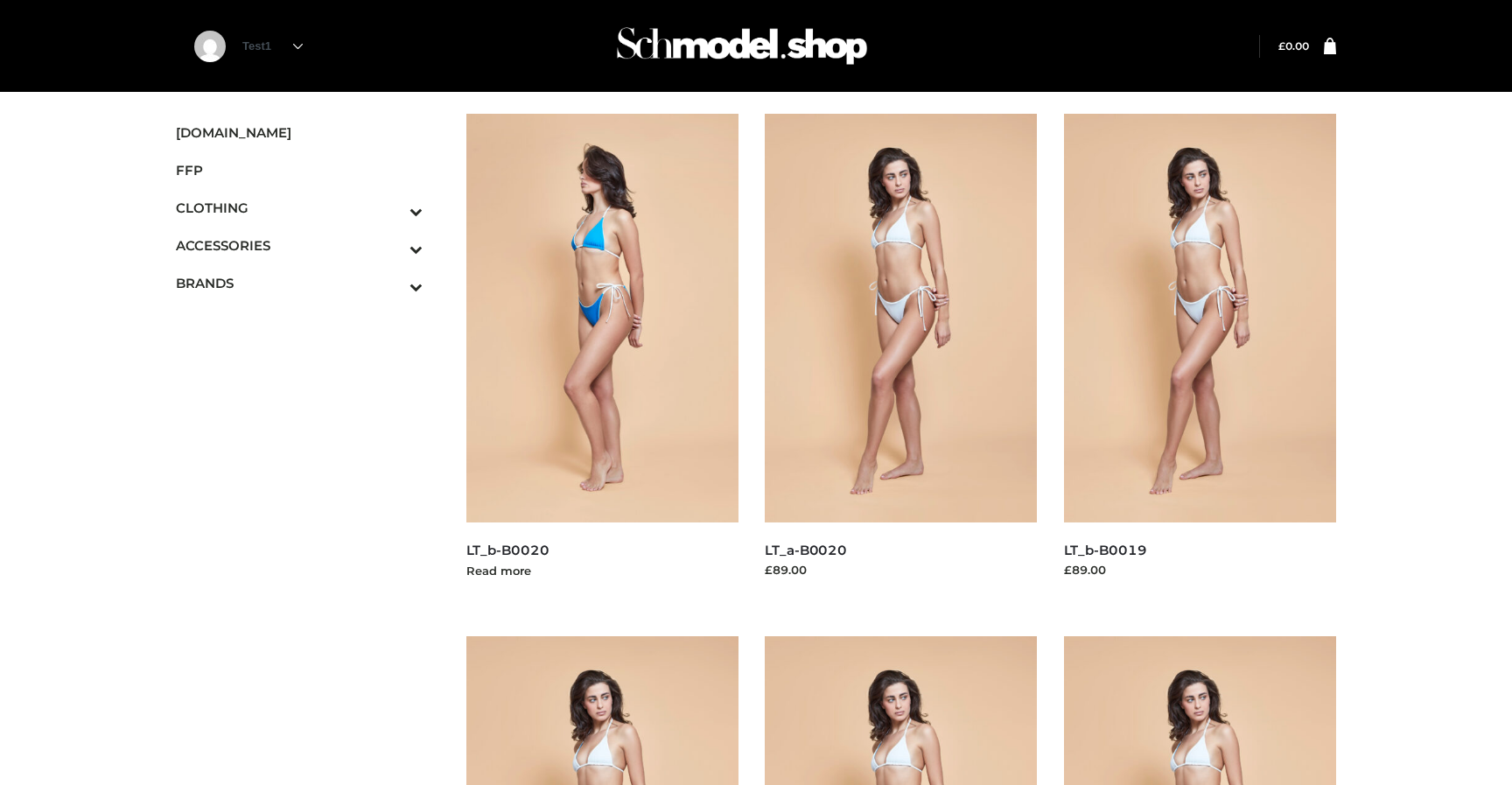
click at [587, 366] on img at bounding box center [602, 318] width 273 height 409
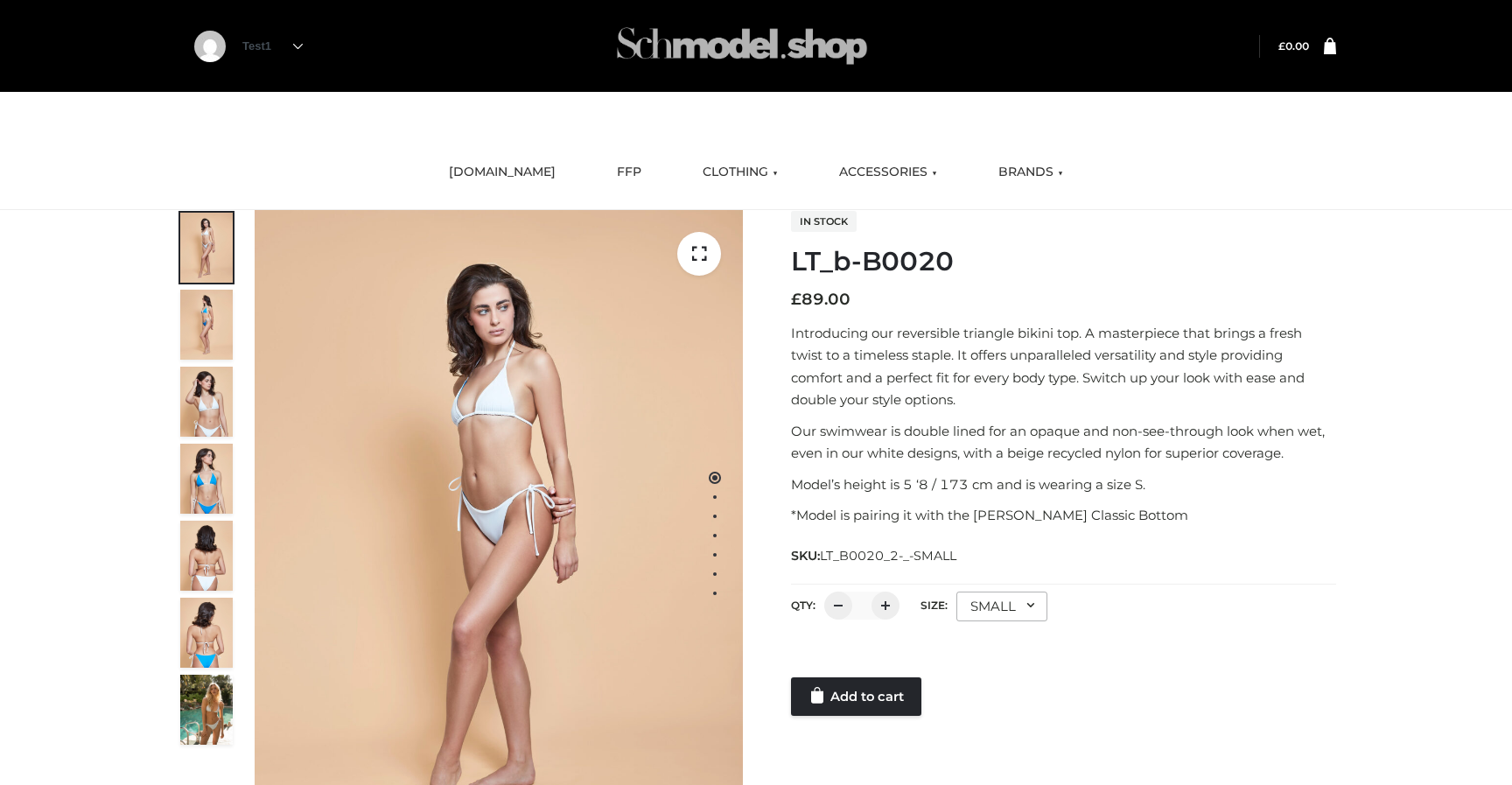
click at [721, 47] on img at bounding box center [741, 46] width 263 height 69
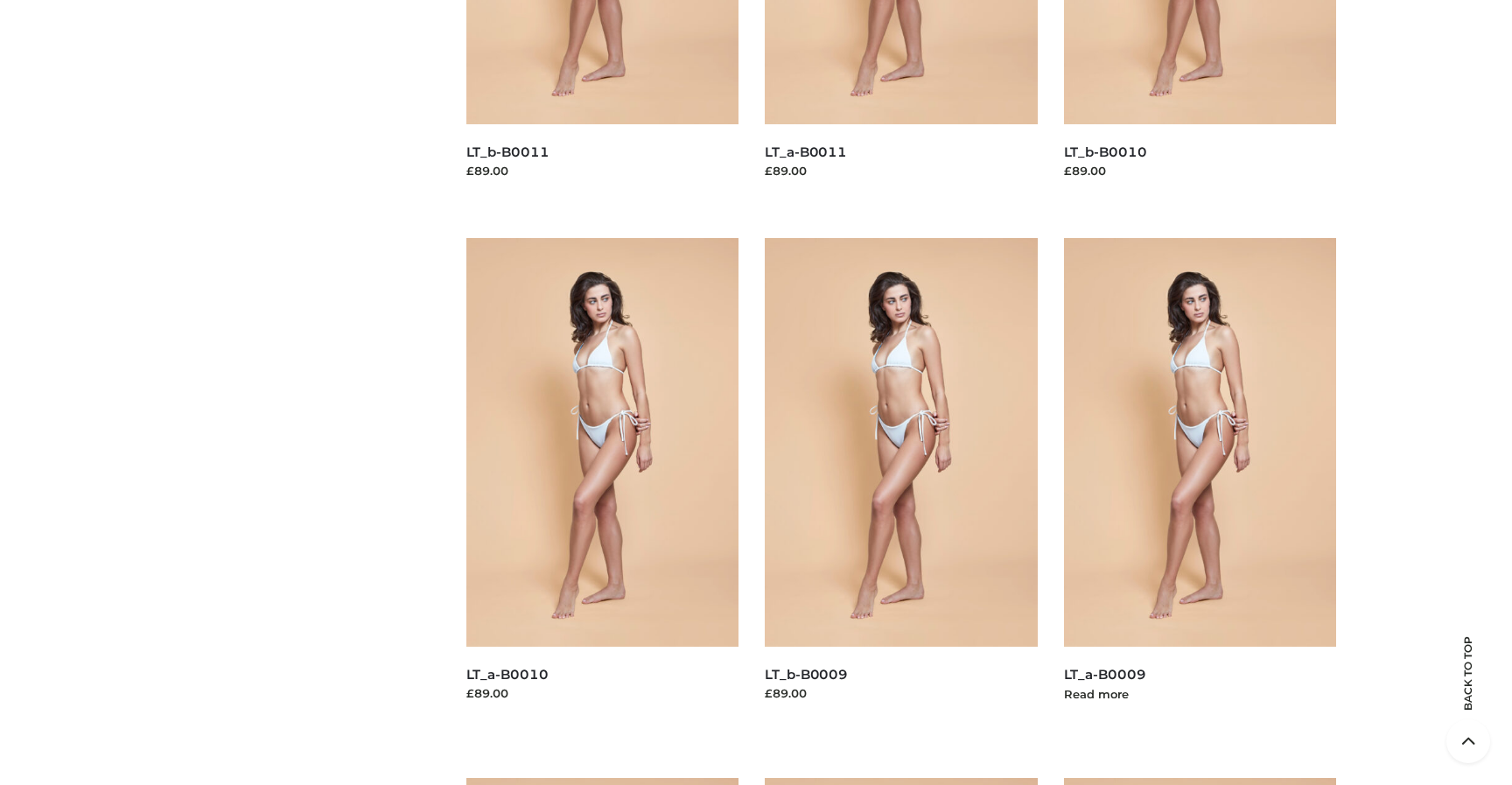
scroll to position [3570, 0]
click at [1144, 378] on img at bounding box center [1200, 442] width 273 height 409
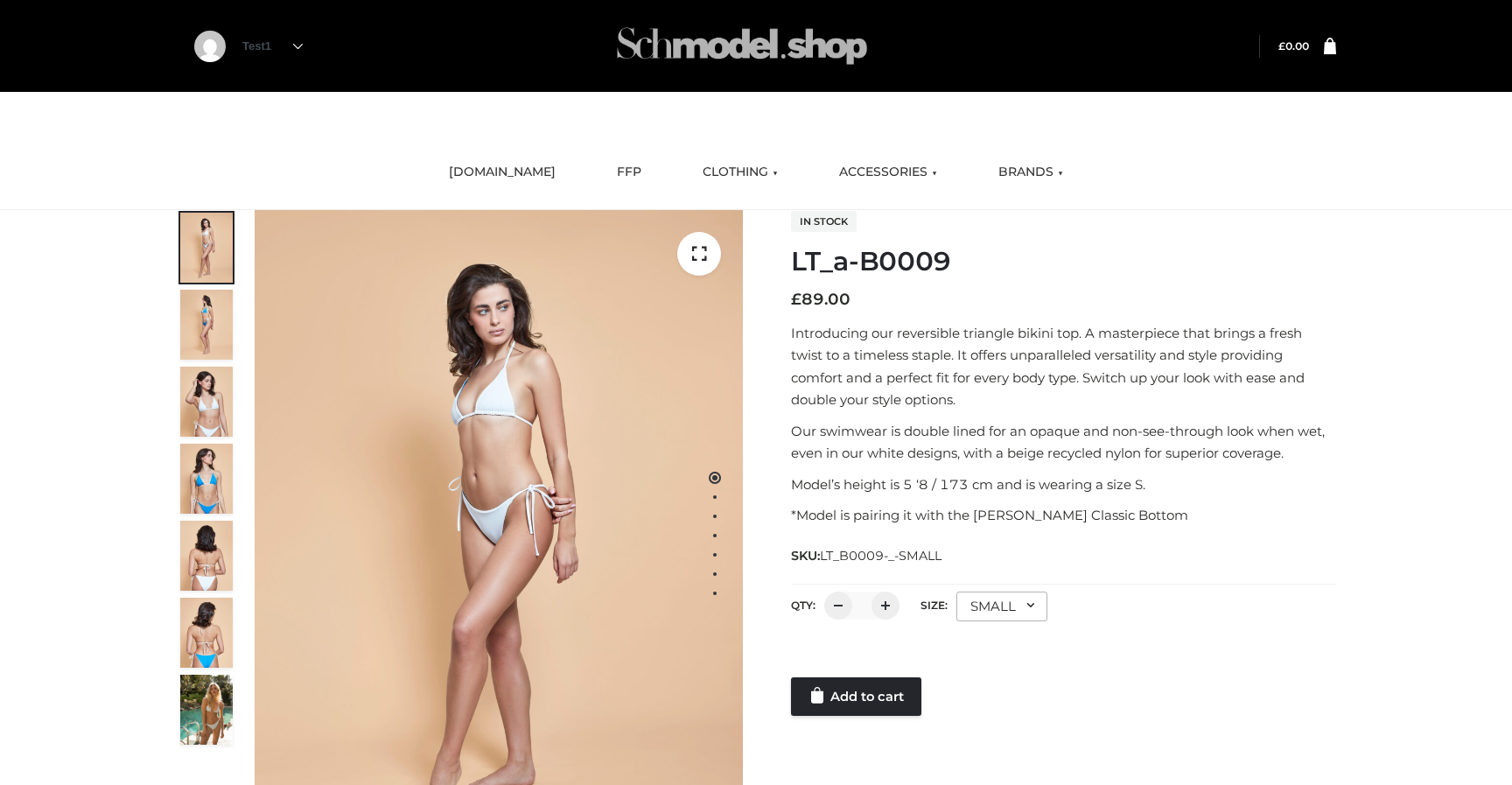
click at [738, 37] on img at bounding box center [741, 46] width 263 height 69
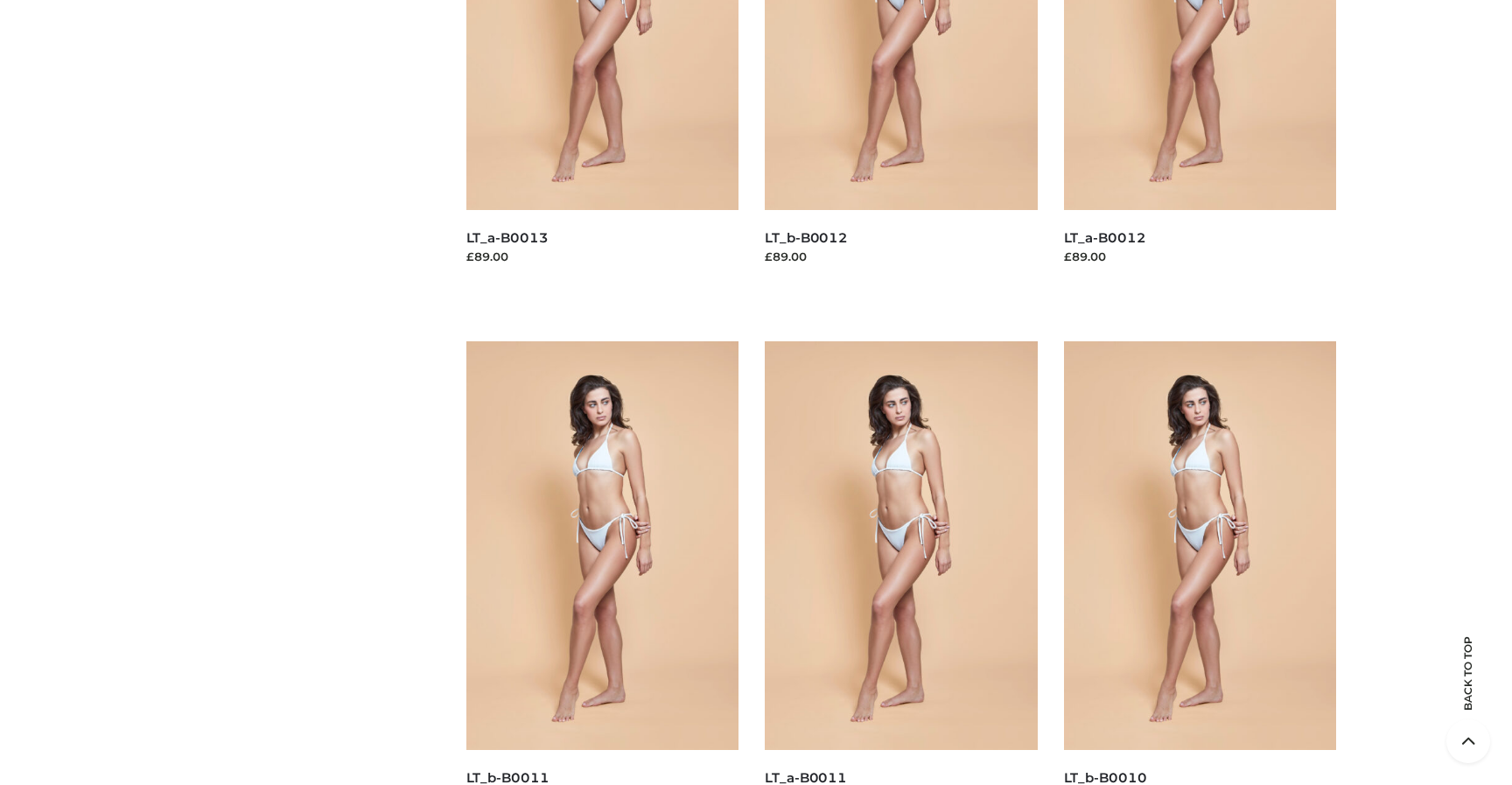
scroll to position [2947, 0]
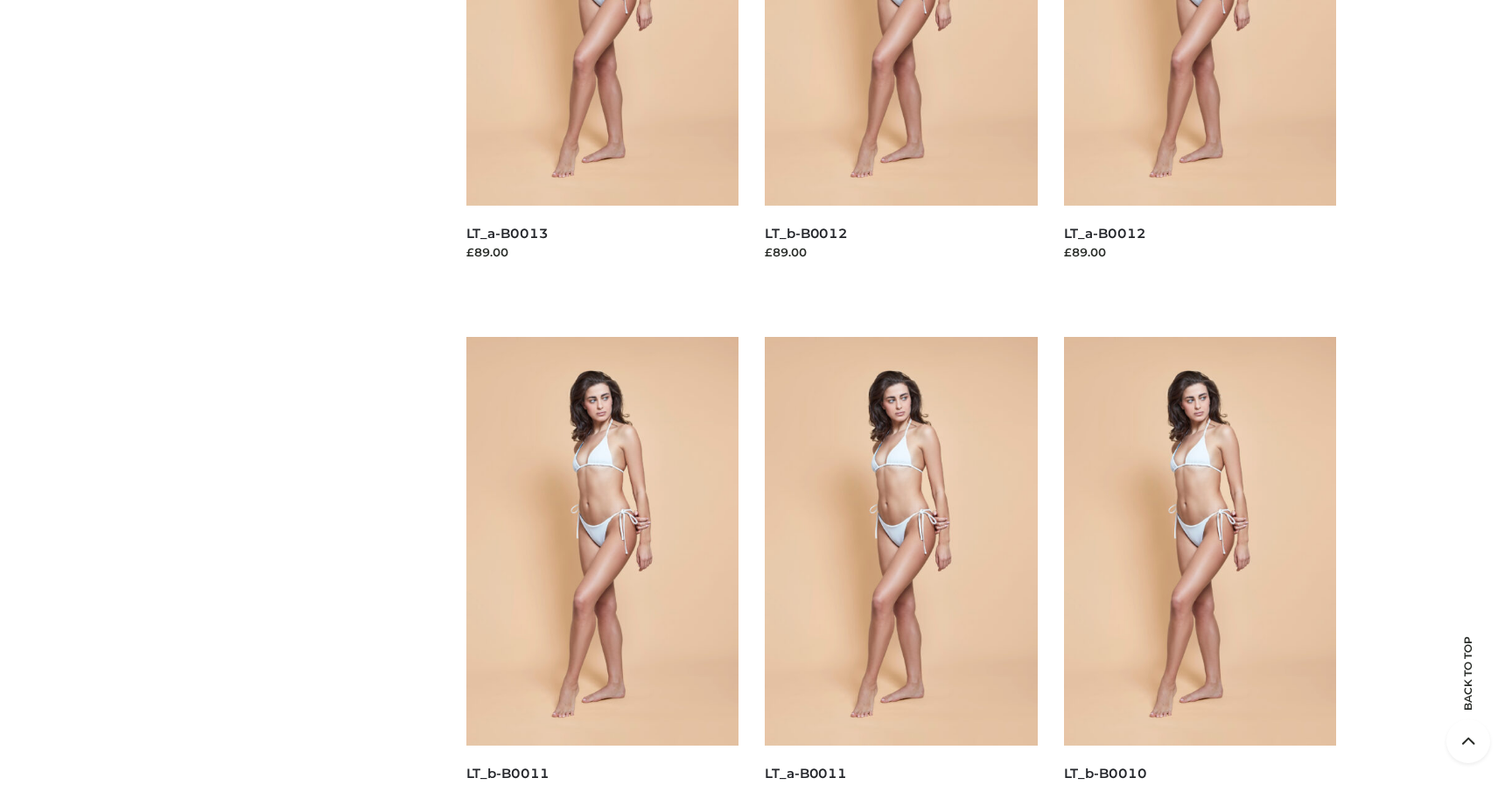
click at [631, 456] on img at bounding box center [602, 542] width 273 height 409
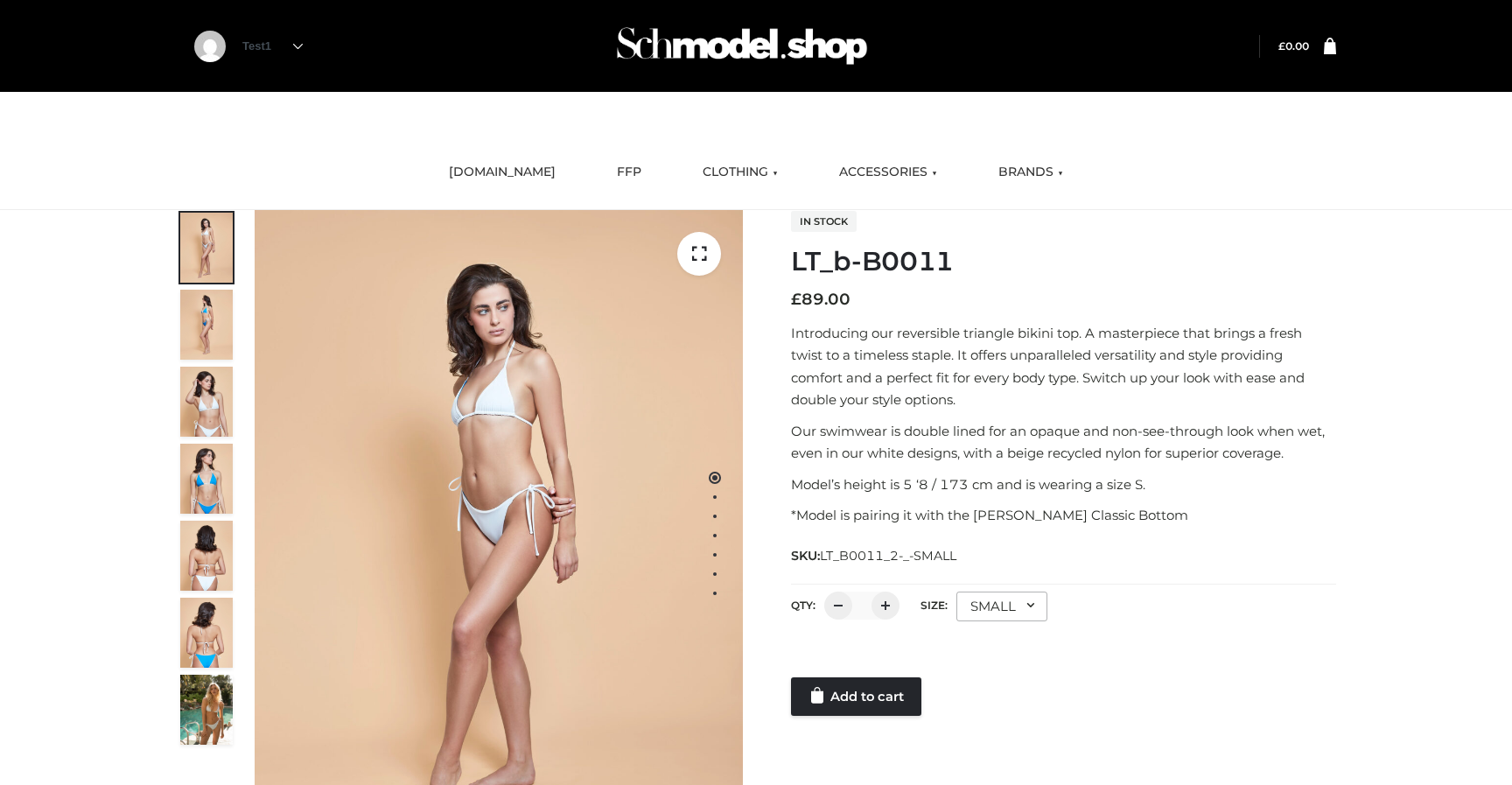
click at [753, 81] on div "Test1" at bounding box center [755, 45] width 1204 height 92
click at [752, 62] on img at bounding box center [741, 46] width 263 height 69
